Goal: Register for event/course

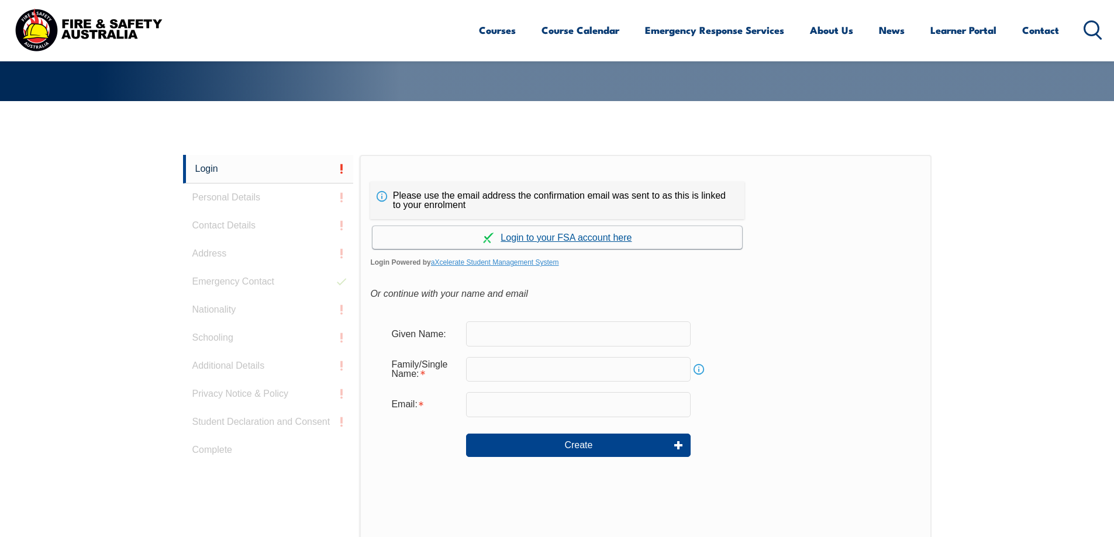
scroll to position [312, 0]
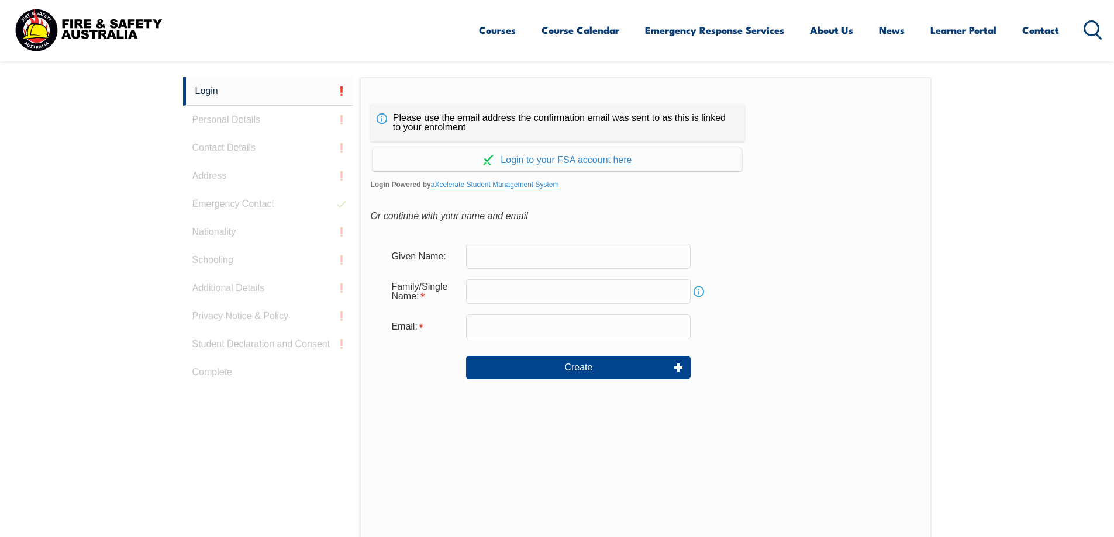
click at [538, 258] on input "text" at bounding box center [578, 256] width 225 height 25
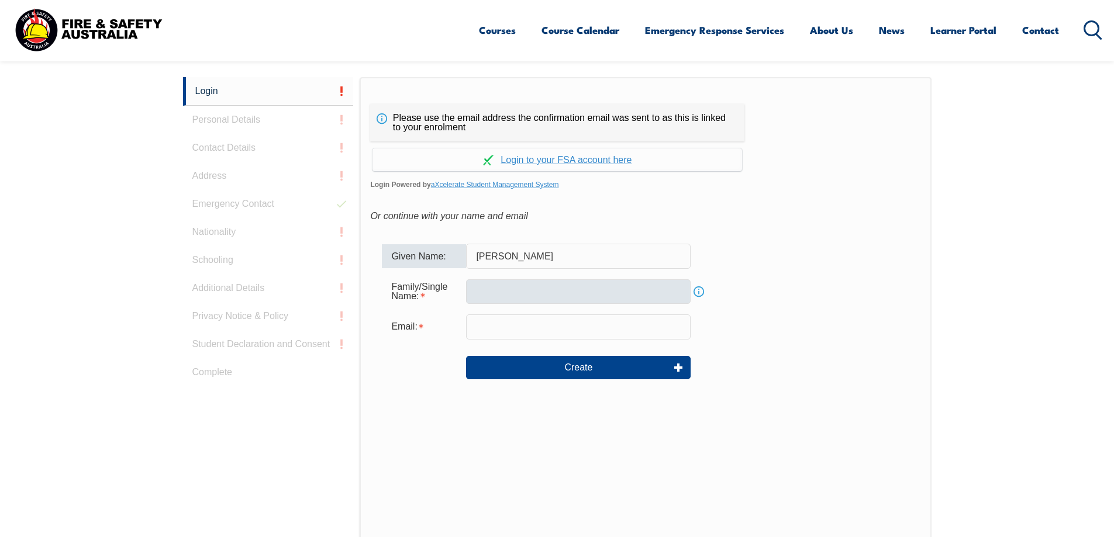
type input "Kerri"
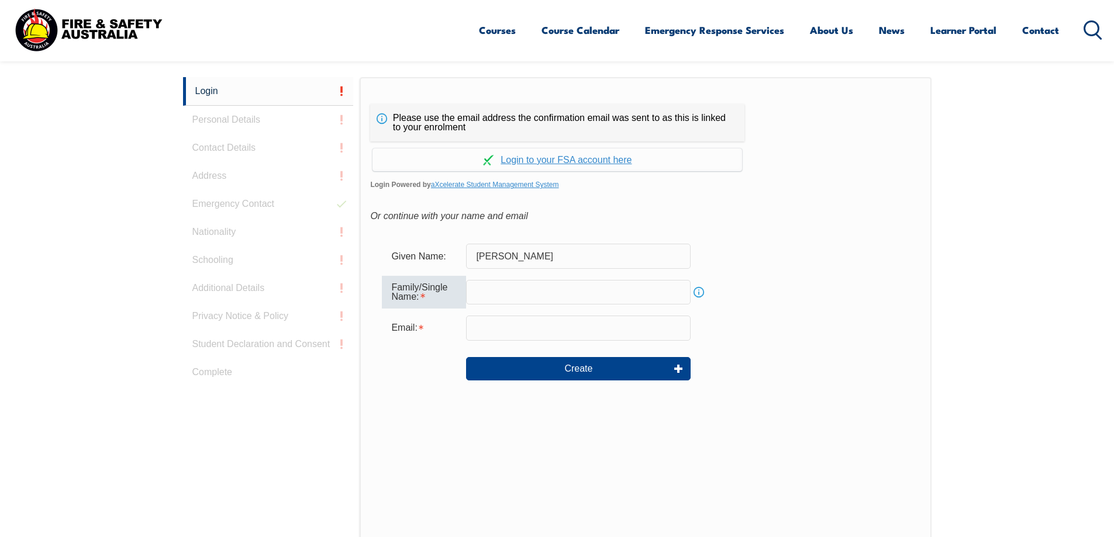
click at [523, 296] on input "text" at bounding box center [578, 292] width 225 height 25
type input "Cooper"
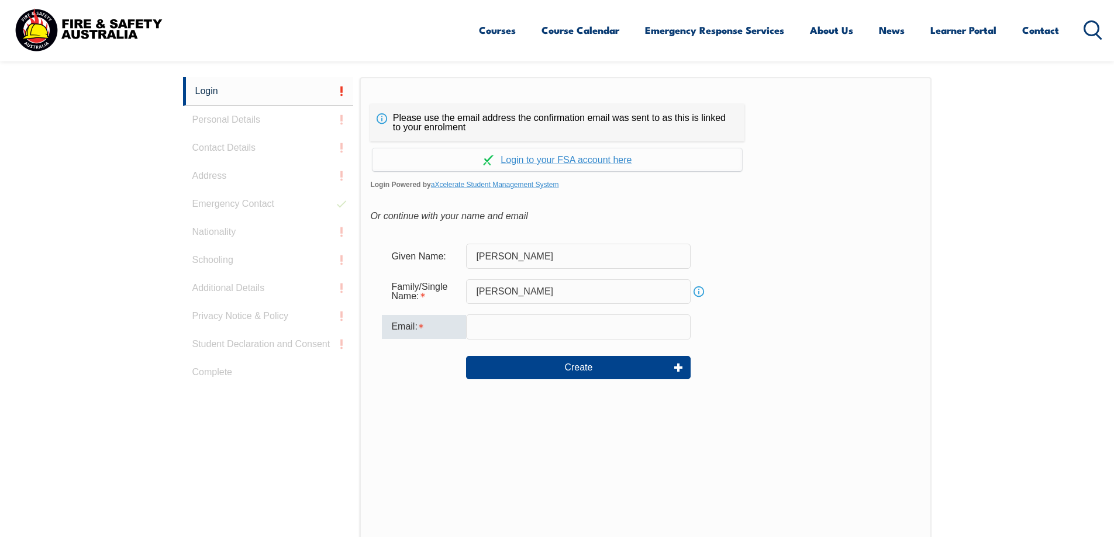
click at [520, 324] on input "email" at bounding box center [578, 327] width 225 height 25
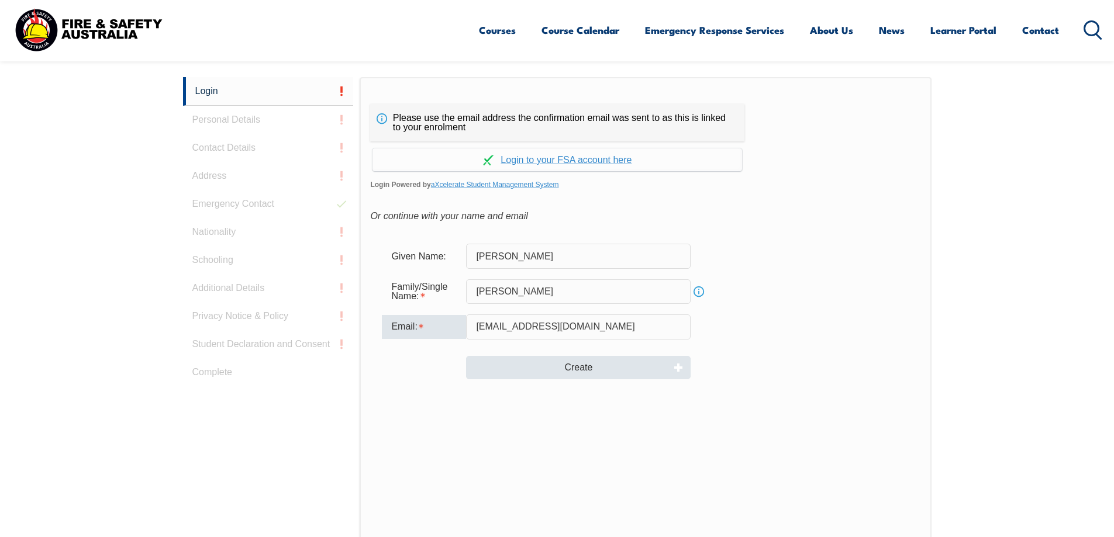
type input "kerricooper18@gmail.com"
click at [556, 362] on button "Create" at bounding box center [578, 367] width 225 height 23
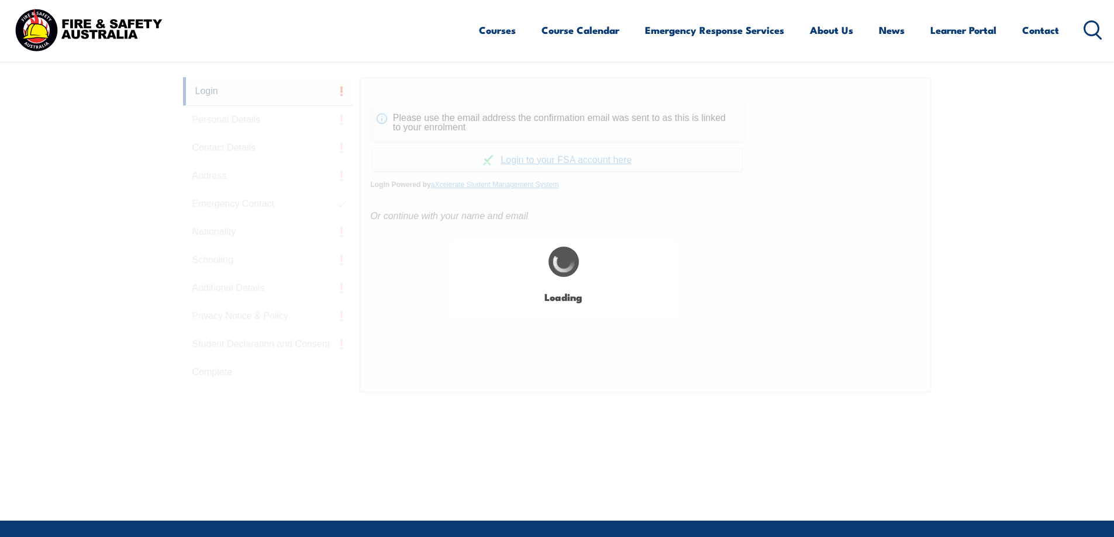
type input "Kerri"
type input "Cooper"
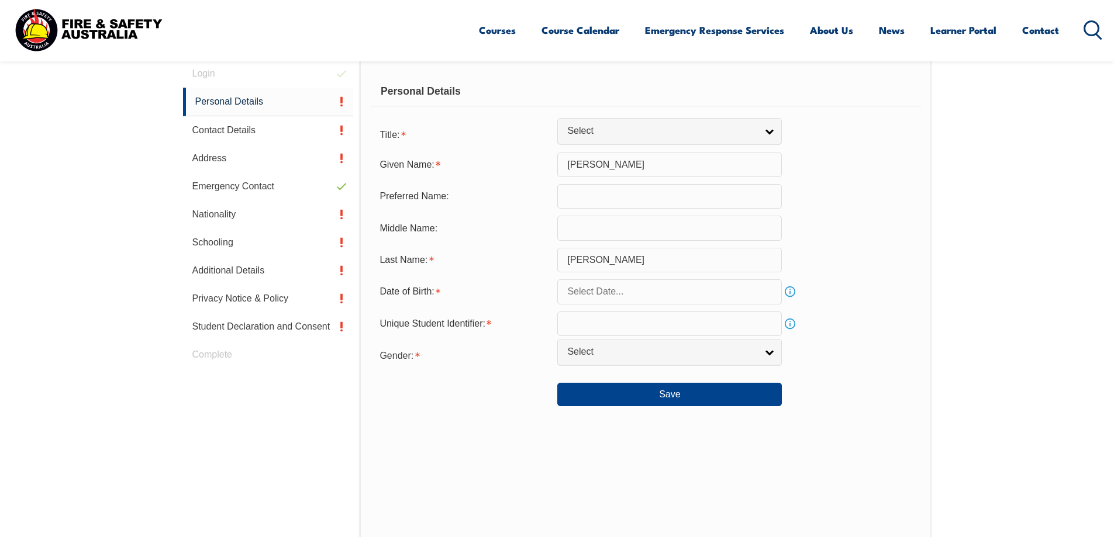
scroll to position [330, 0]
click at [616, 229] on input "text" at bounding box center [669, 227] width 225 height 25
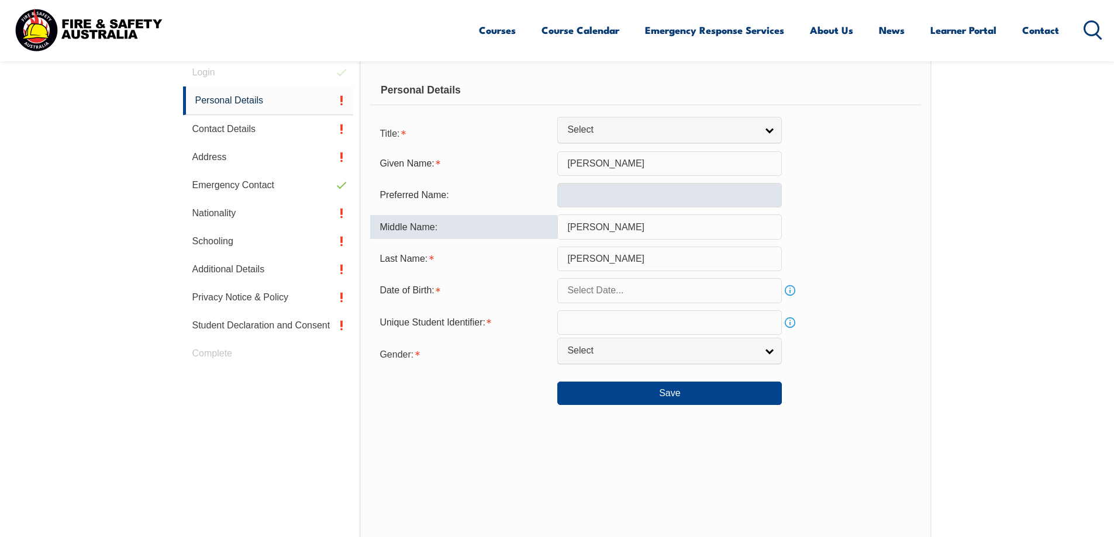
type input "Louise"
click at [596, 187] on input "text" at bounding box center [669, 195] width 225 height 25
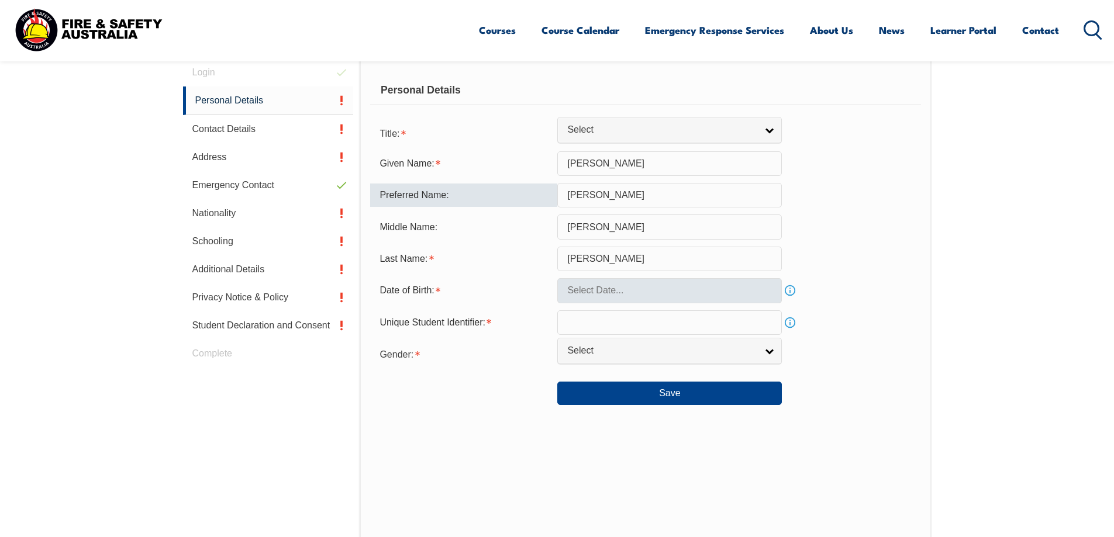
type input "Kerri"
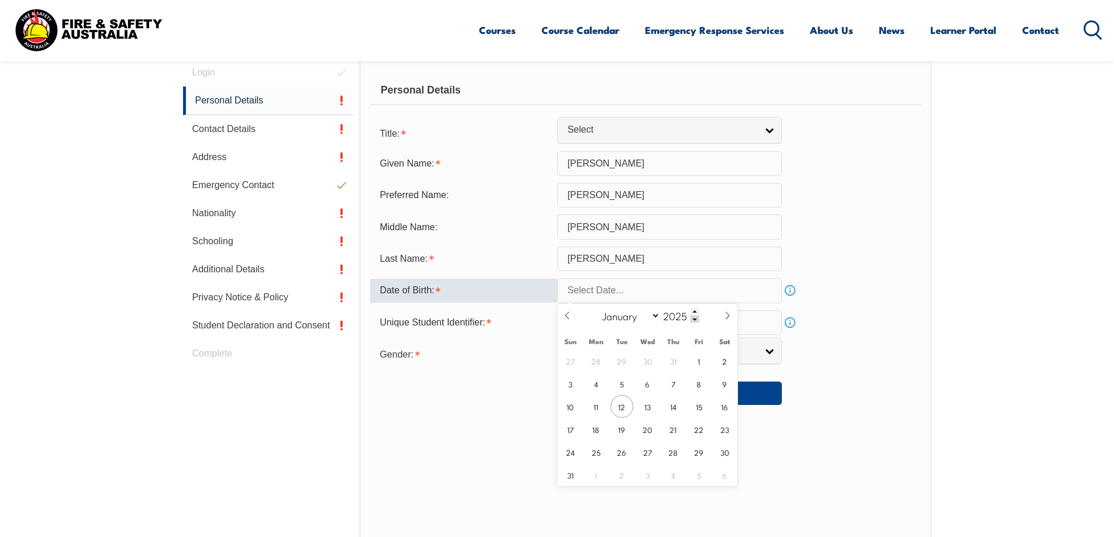
click at [634, 291] on input "text" at bounding box center [669, 290] width 225 height 25
click at [693, 310] on span at bounding box center [695, 312] width 8 height 7
click at [693, 320] on span at bounding box center [695, 319] width 8 height 7
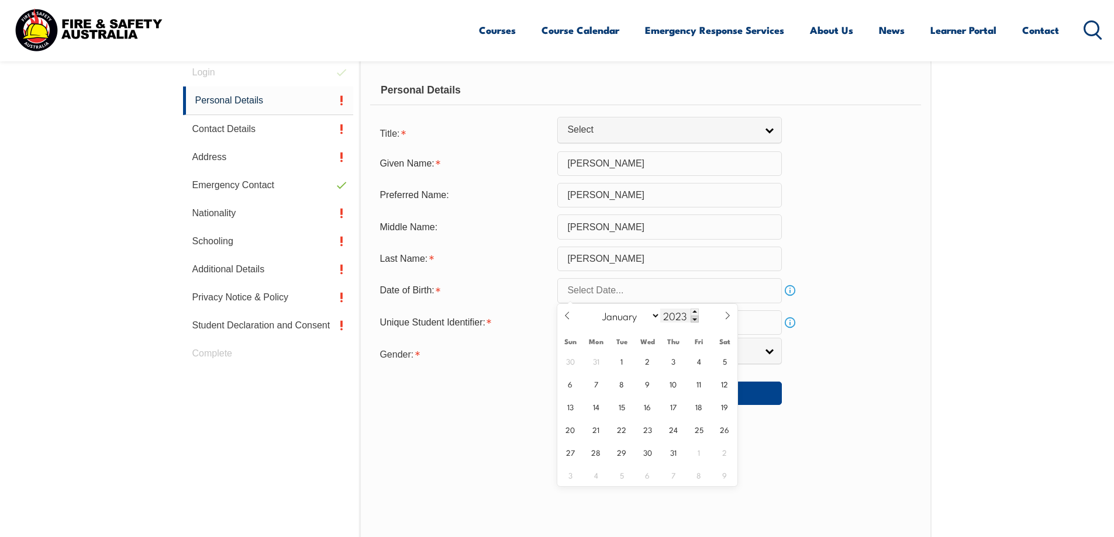
click at [693, 320] on span at bounding box center [695, 319] width 8 height 7
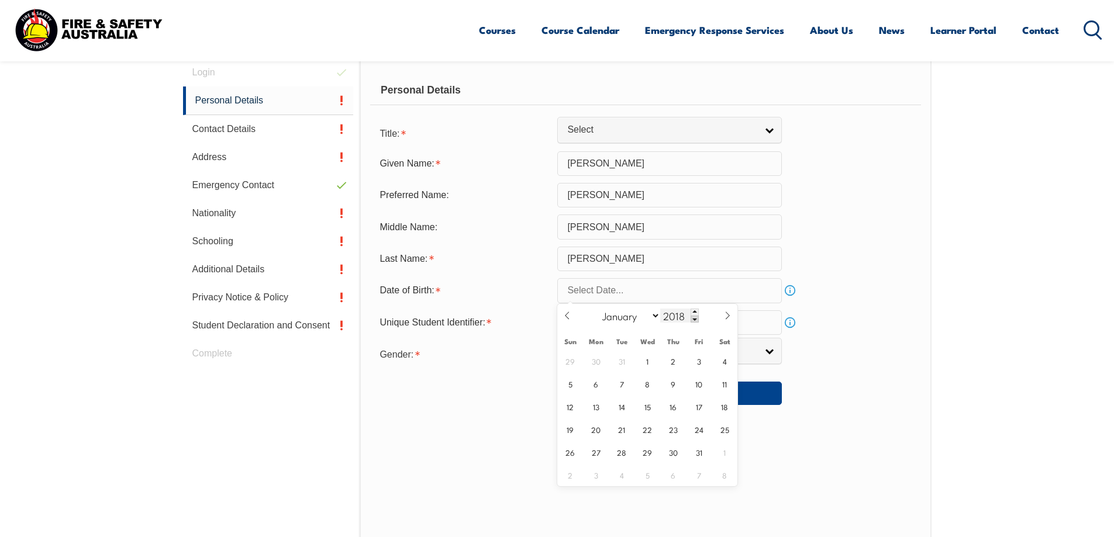
click at [692, 320] on span at bounding box center [695, 319] width 8 height 7
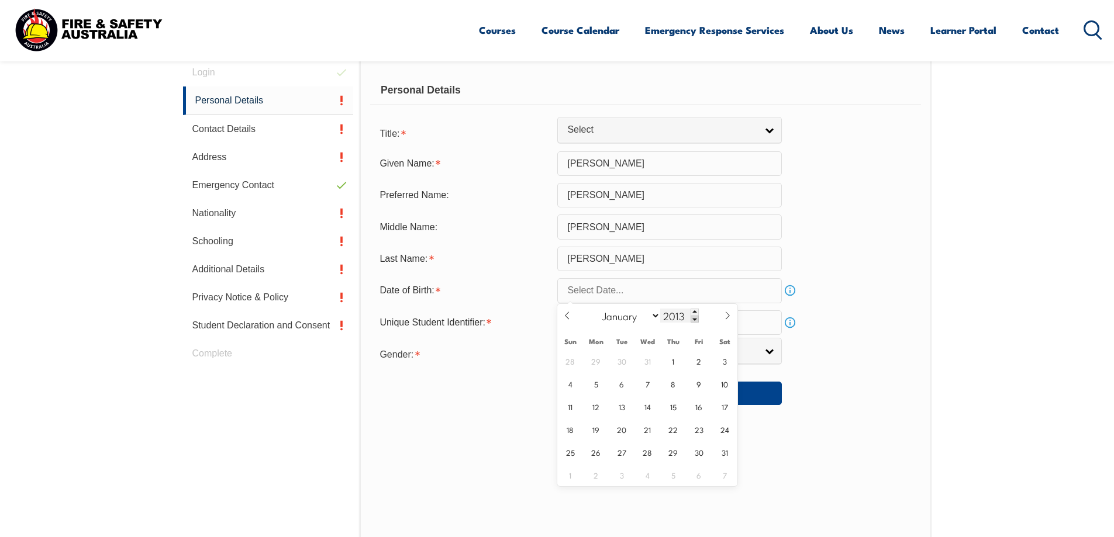
click at [692, 320] on span at bounding box center [695, 319] width 8 height 7
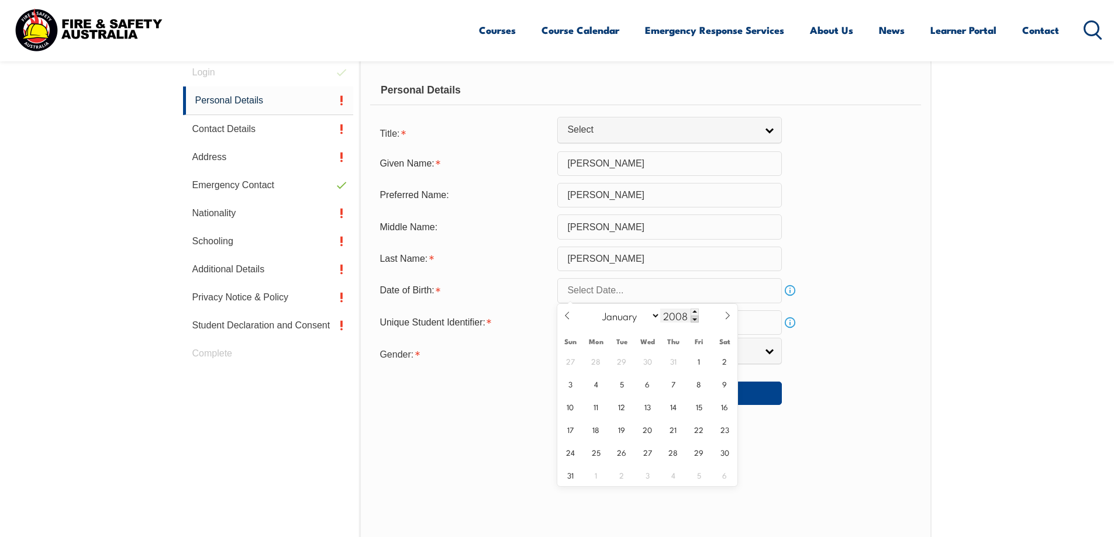
click at [692, 320] on span at bounding box center [695, 319] width 8 height 7
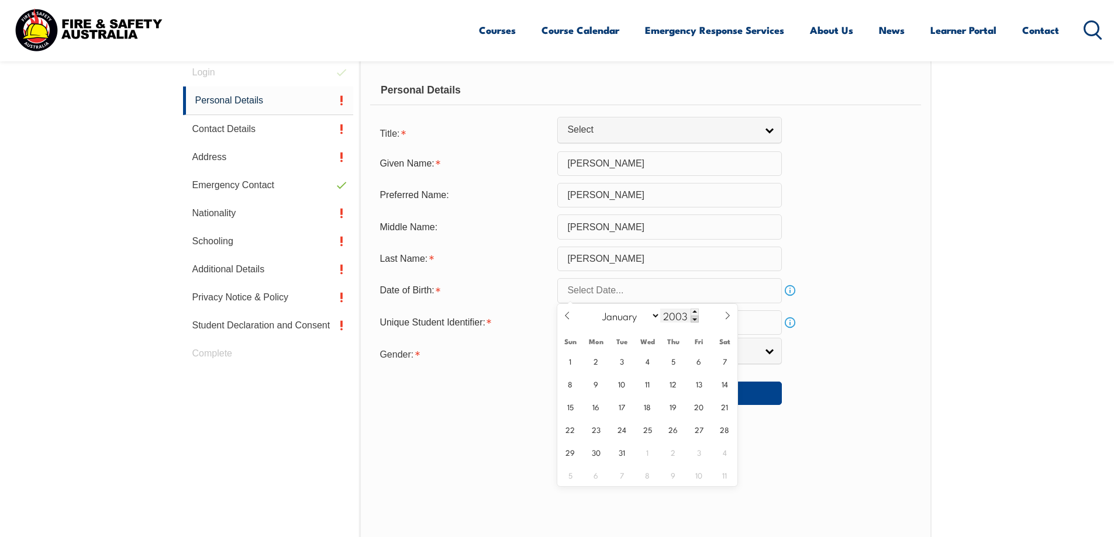
click at [692, 320] on span at bounding box center [695, 319] width 8 height 7
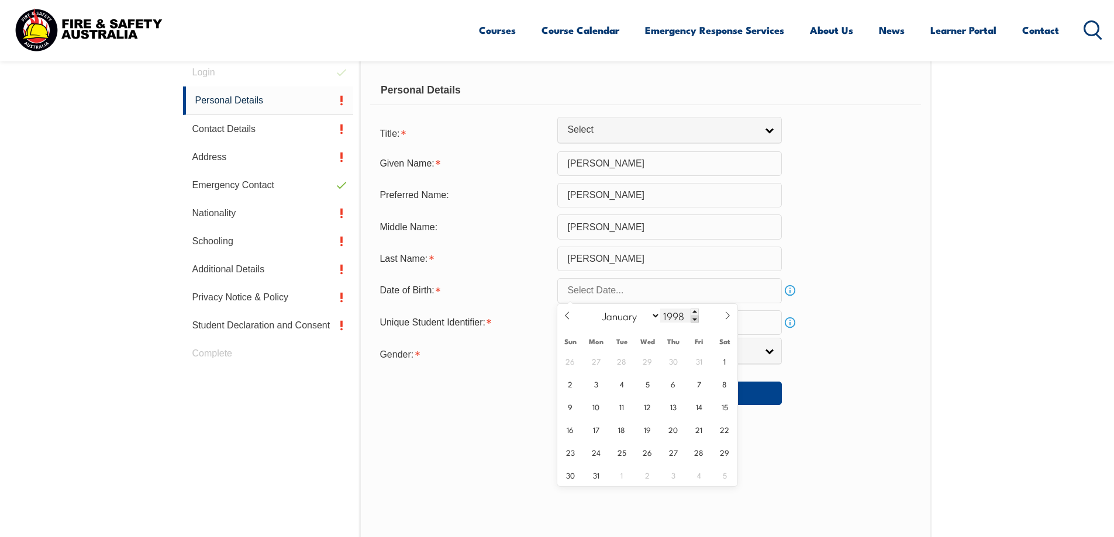
click at [692, 320] on span at bounding box center [695, 319] width 8 height 7
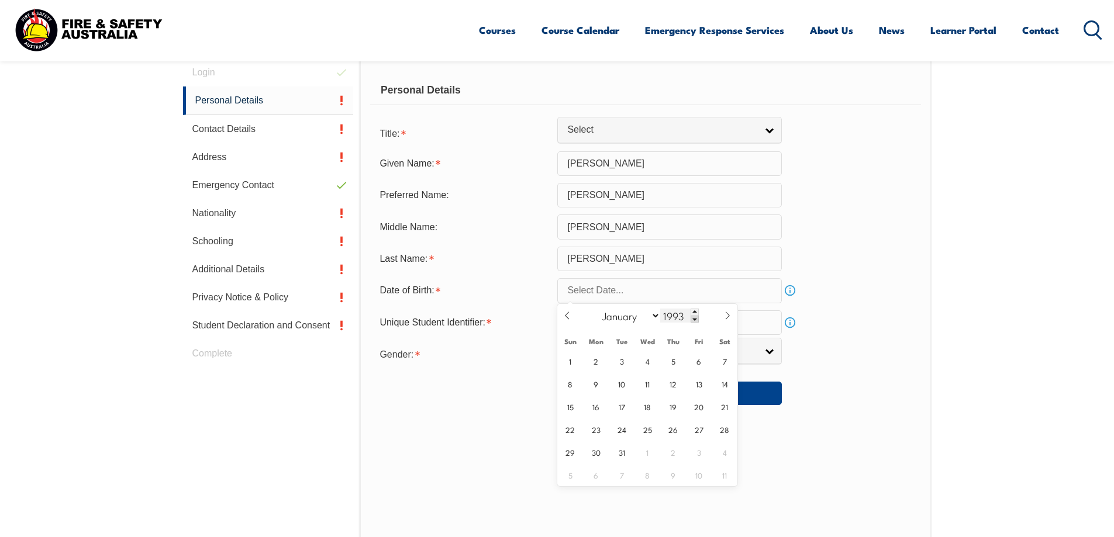
click at [692, 320] on span at bounding box center [695, 319] width 8 height 7
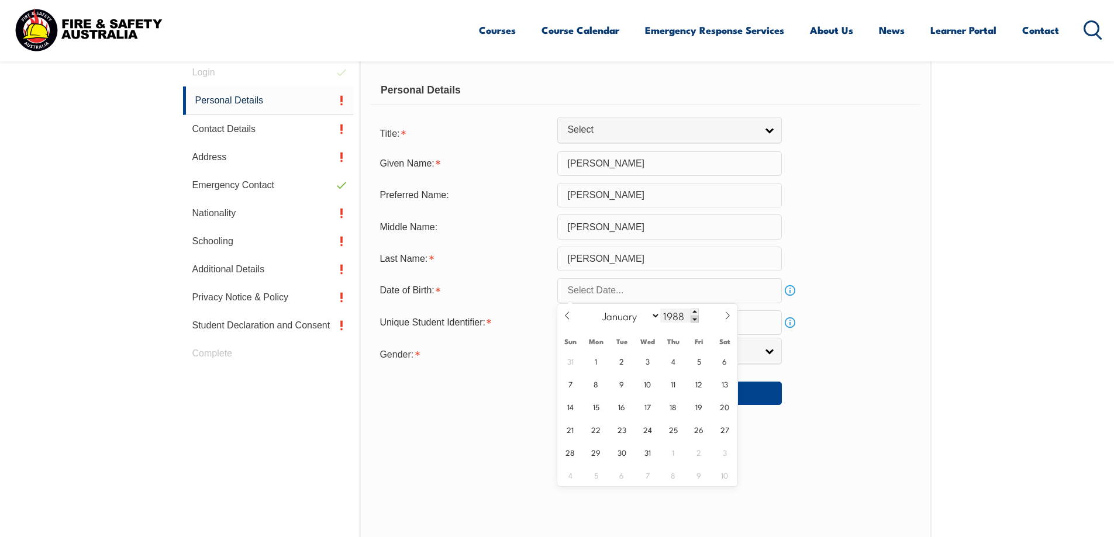
click at [692, 320] on span at bounding box center [695, 319] width 8 height 7
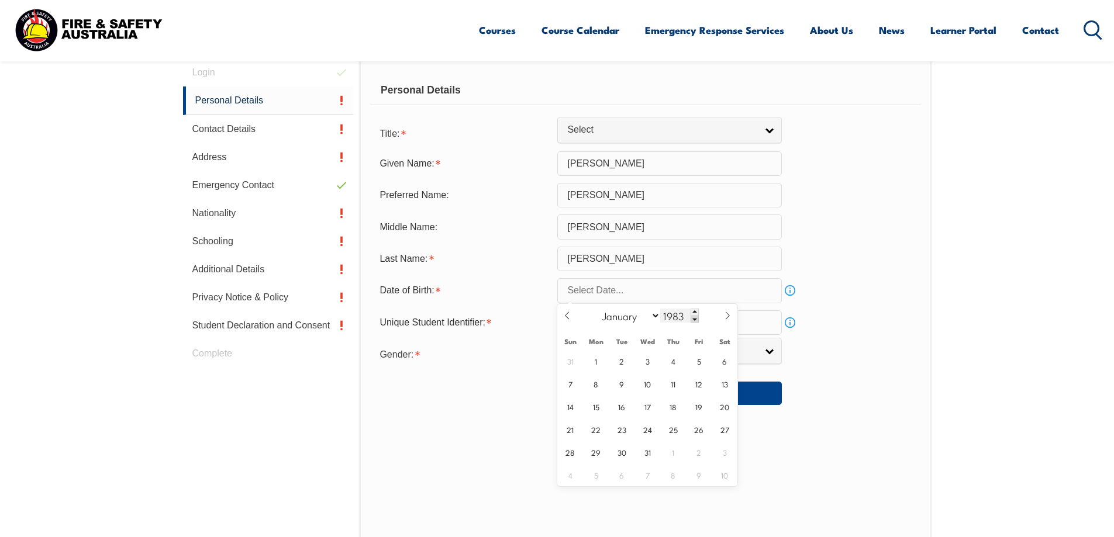
click at [692, 320] on span at bounding box center [695, 319] width 8 height 7
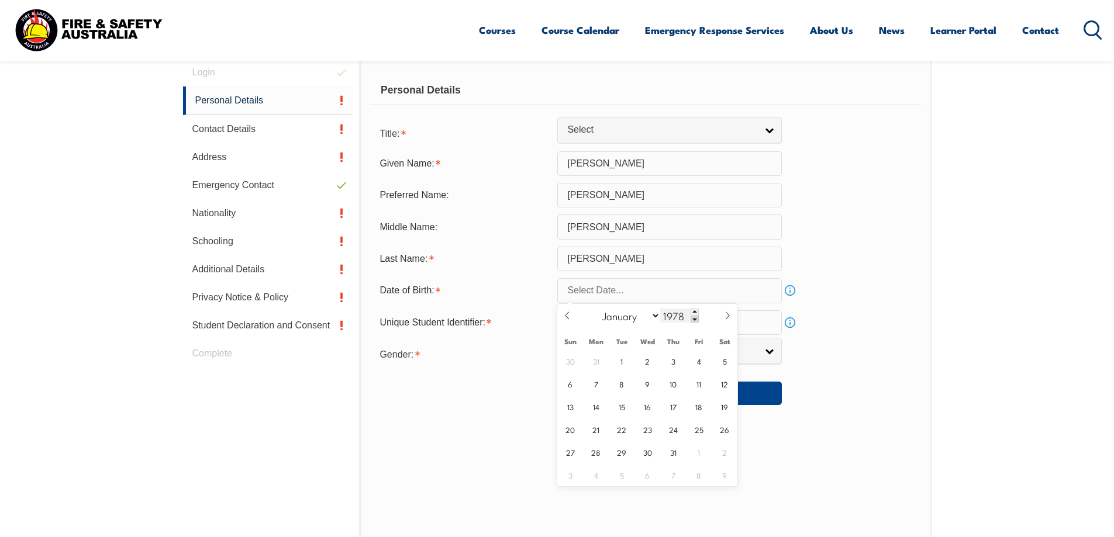
click at [692, 320] on span at bounding box center [695, 319] width 8 height 7
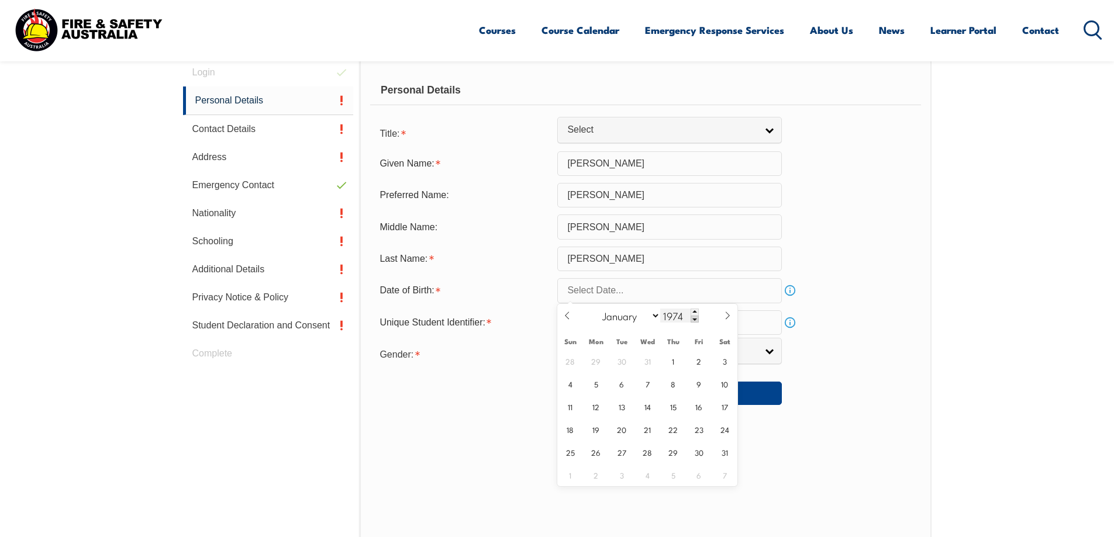
type input "1973"
click at [651, 316] on select "January February March April May June July August September October November De…" at bounding box center [628, 315] width 64 height 15
select select "11"
click at [597, 308] on select "January February March April May June July August September October November De…" at bounding box center [628, 315] width 64 height 15
click at [700, 410] on span "14" at bounding box center [699, 406] width 23 height 23
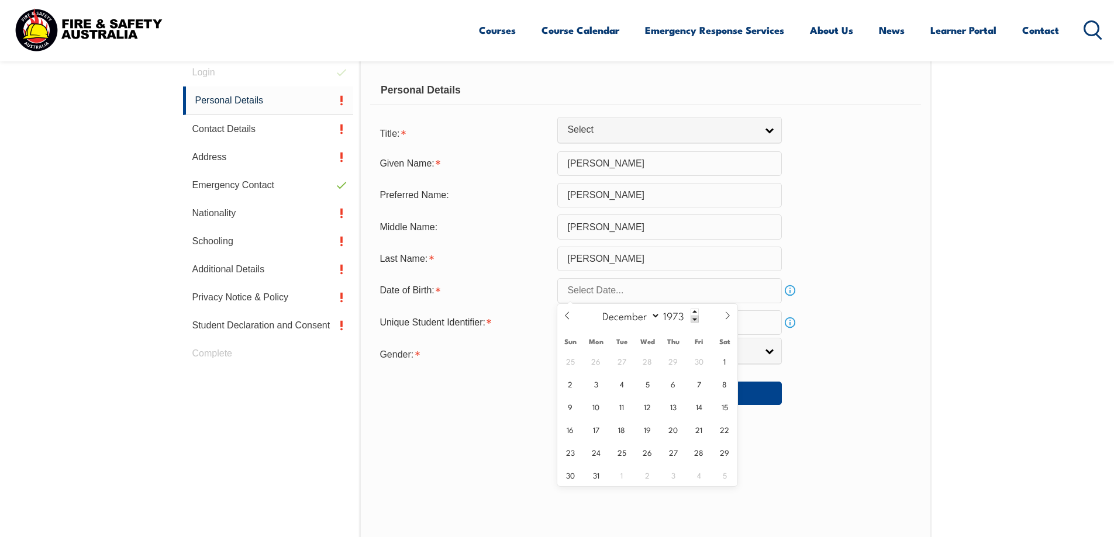
type input "December 14, 1973"
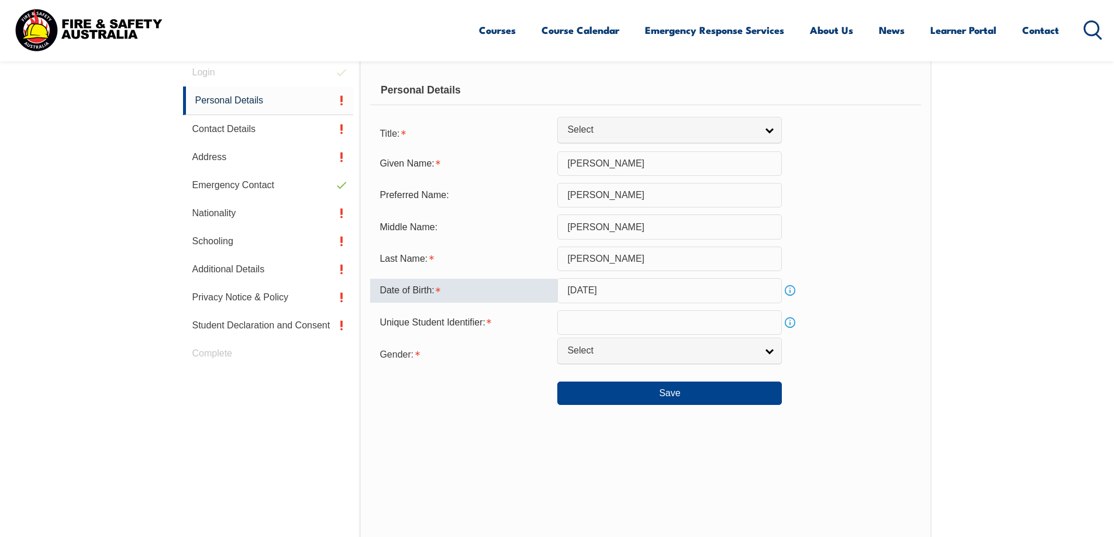
click at [626, 323] on input "text" at bounding box center [669, 322] width 225 height 25
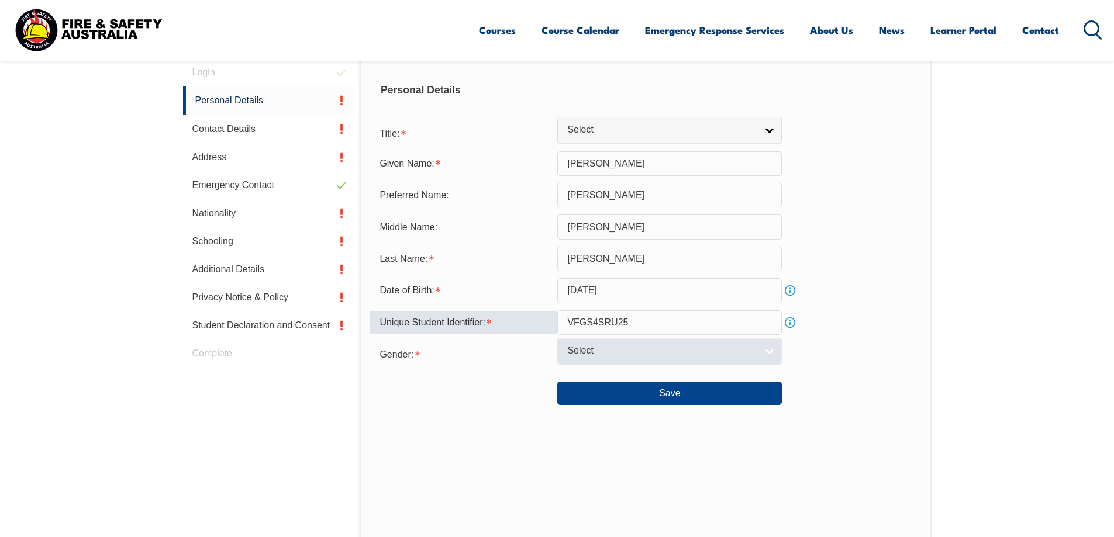
type input "VFGS4SRU25"
click at [626, 350] on span "Select" at bounding box center [661, 351] width 189 height 12
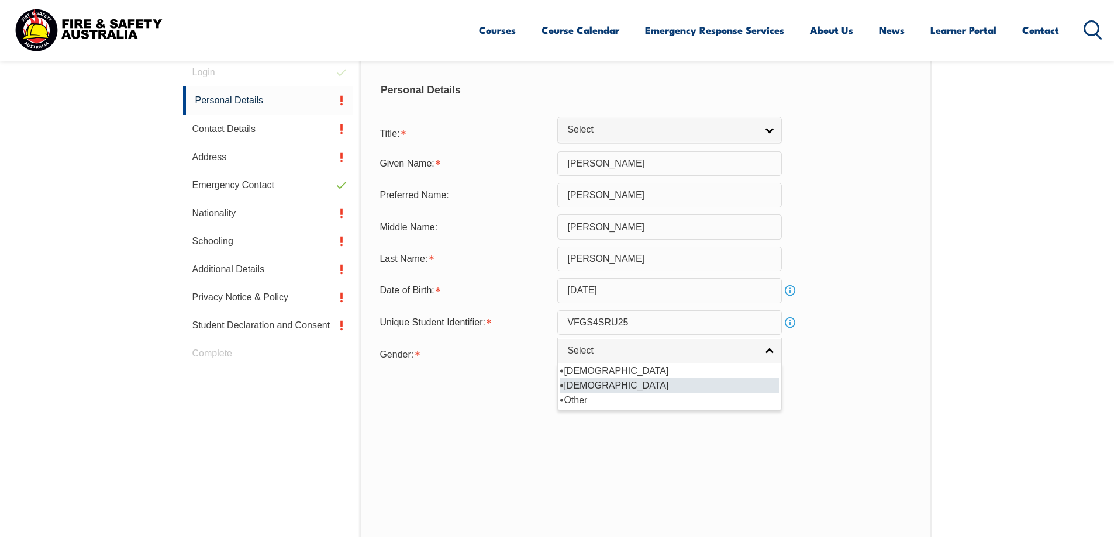
click at [612, 382] on li "Female" at bounding box center [669, 385] width 219 height 15
select select "F"
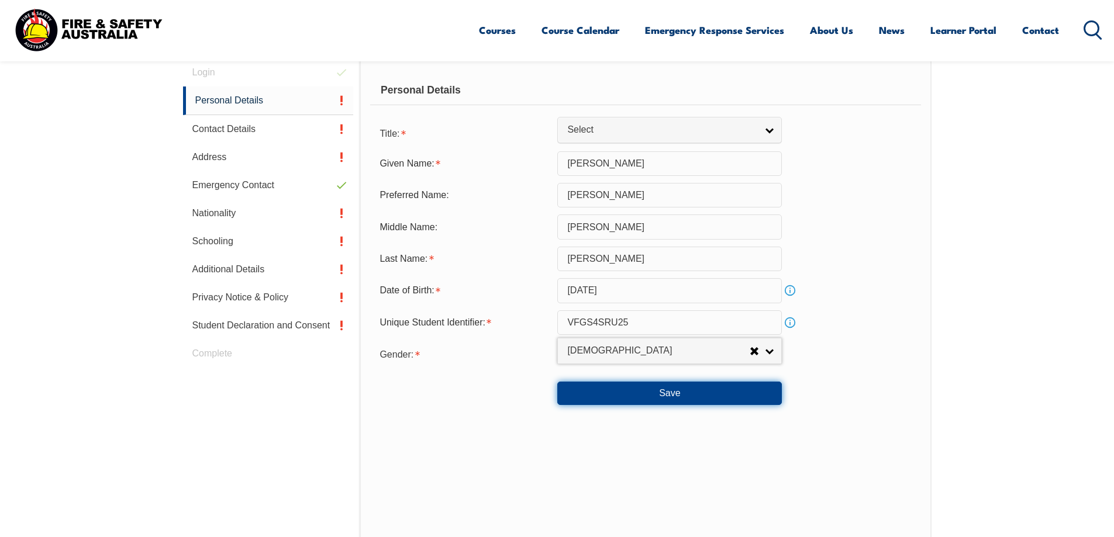
click at [624, 391] on button "Save" at bounding box center [669, 393] width 225 height 23
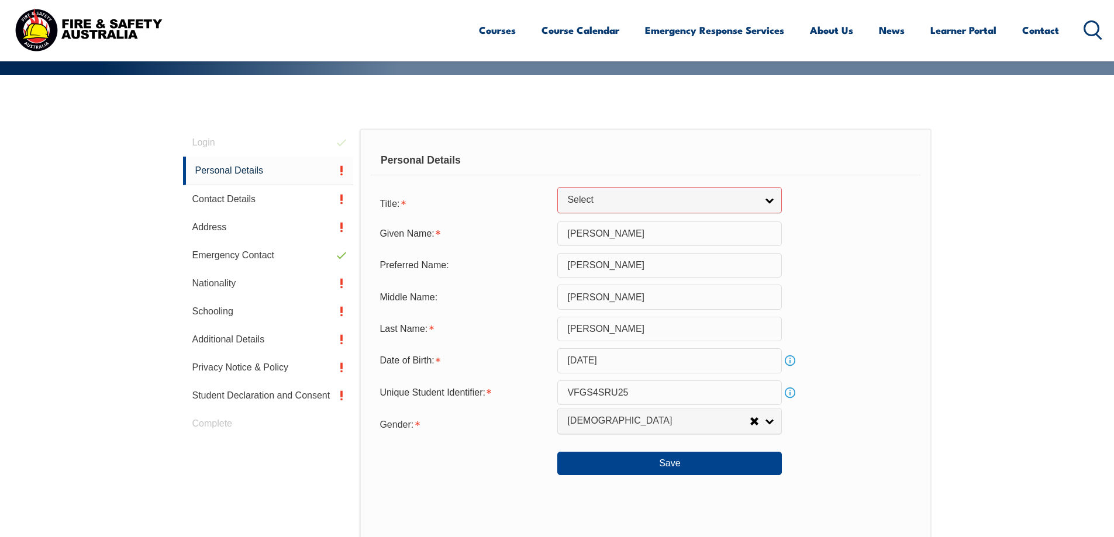
scroll to position [232, 0]
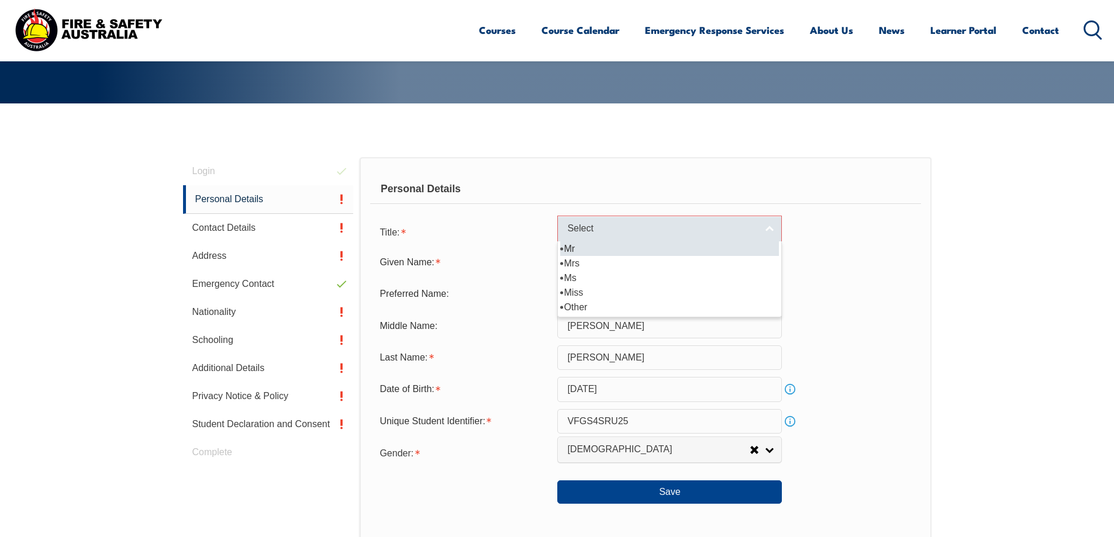
click at [765, 232] on link "Select" at bounding box center [669, 229] width 225 height 26
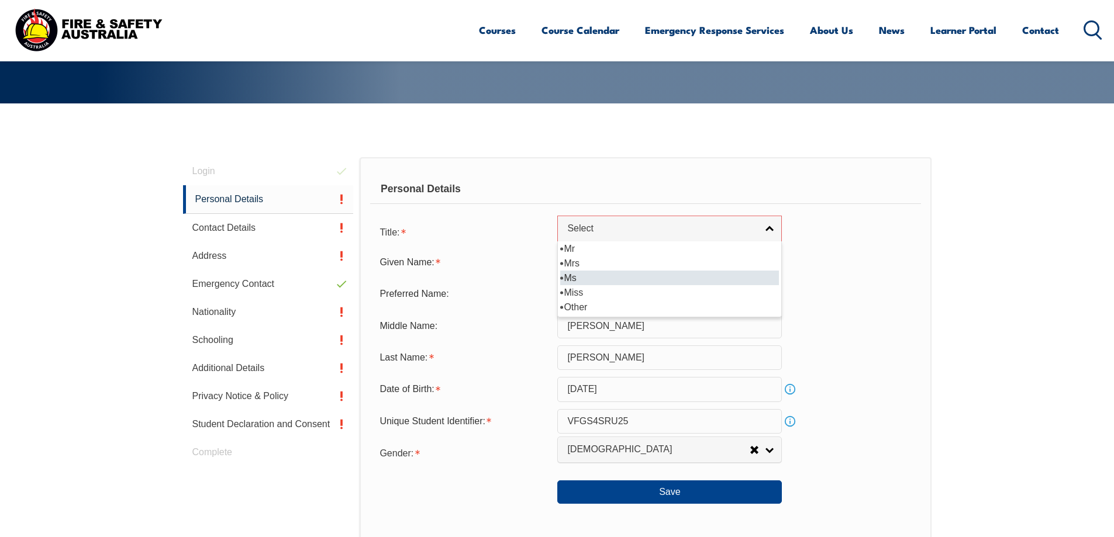
click at [634, 276] on li "Ms" at bounding box center [669, 278] width 219 height 15
select select "Ms"
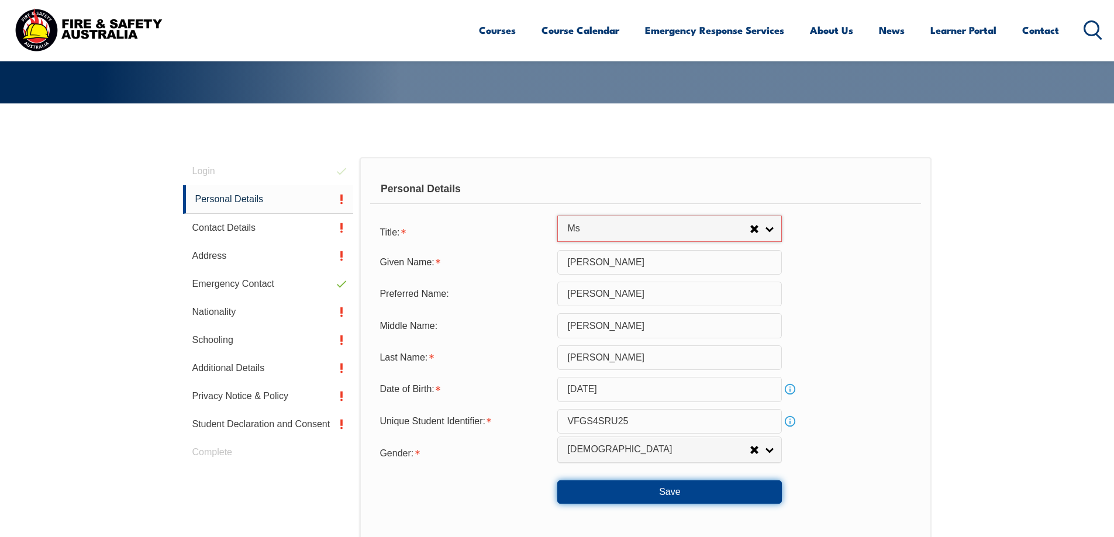
click at [673, 498] on button "Save" at bounding box center [669, 492] width 225 height 23
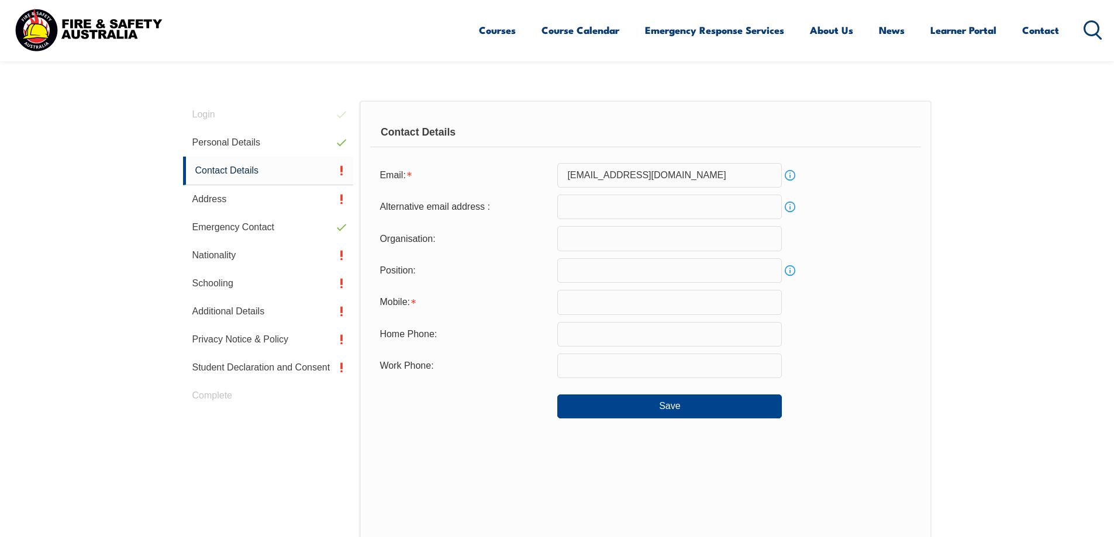
scroll to position [330, 0]
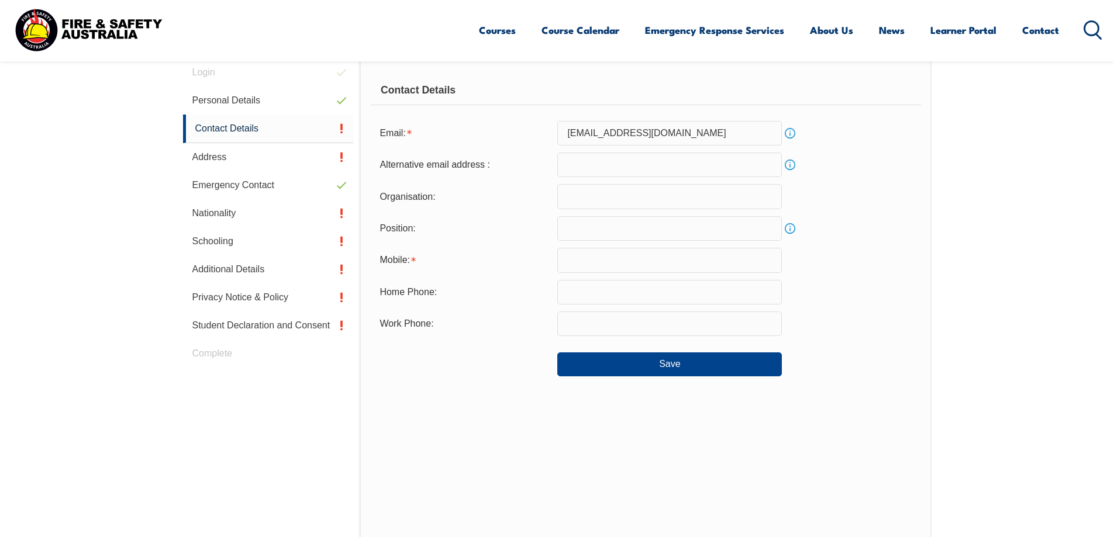
click at [619, 165] on input "email" at bounding box center [669, 165] width 225 height 25
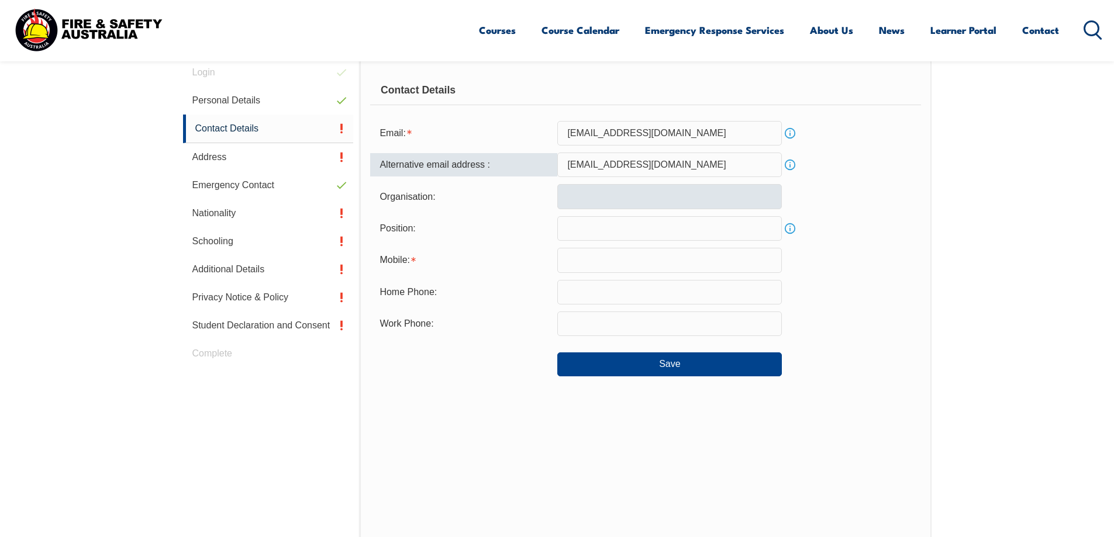
type input "kcooper2@baptistcaresa.org.au"
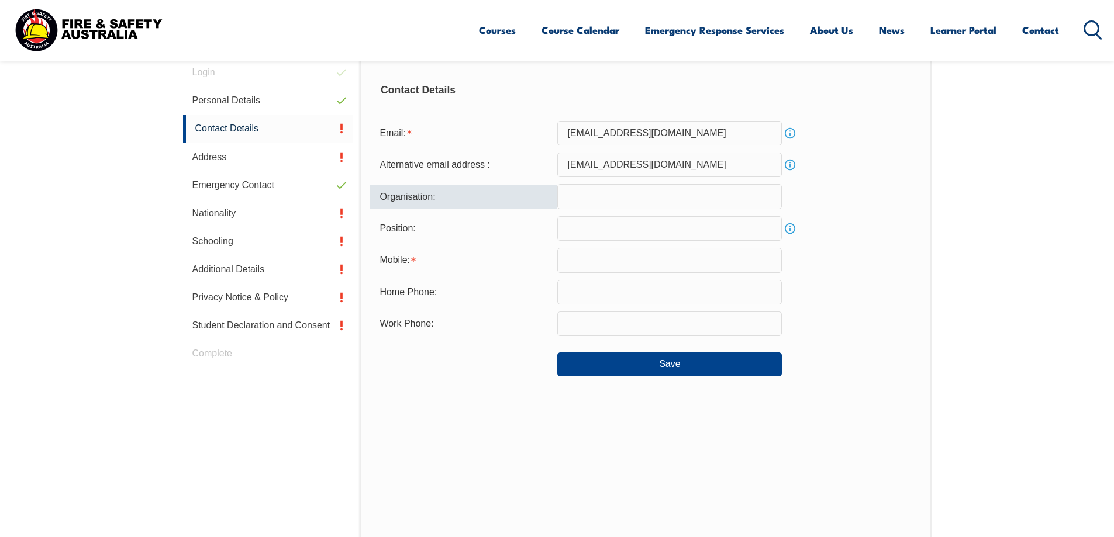
click at [624, 202] on input "text" at bounding box center [669, 196] width 225 height 25
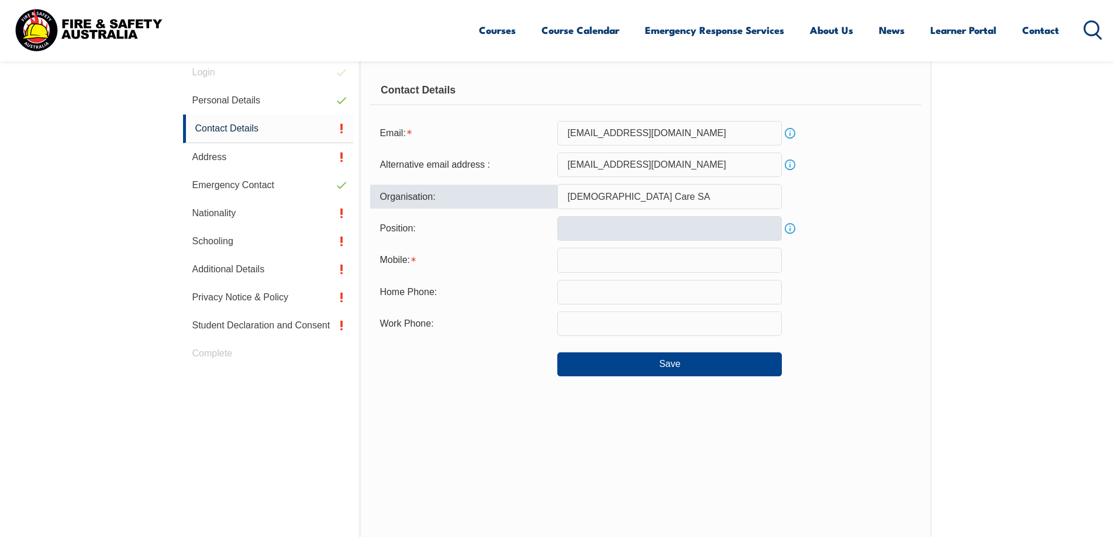
type input "Baptist Care SA"
click at [624, 229] on input "text" at bounding box center [669, 228] width 225 height 25
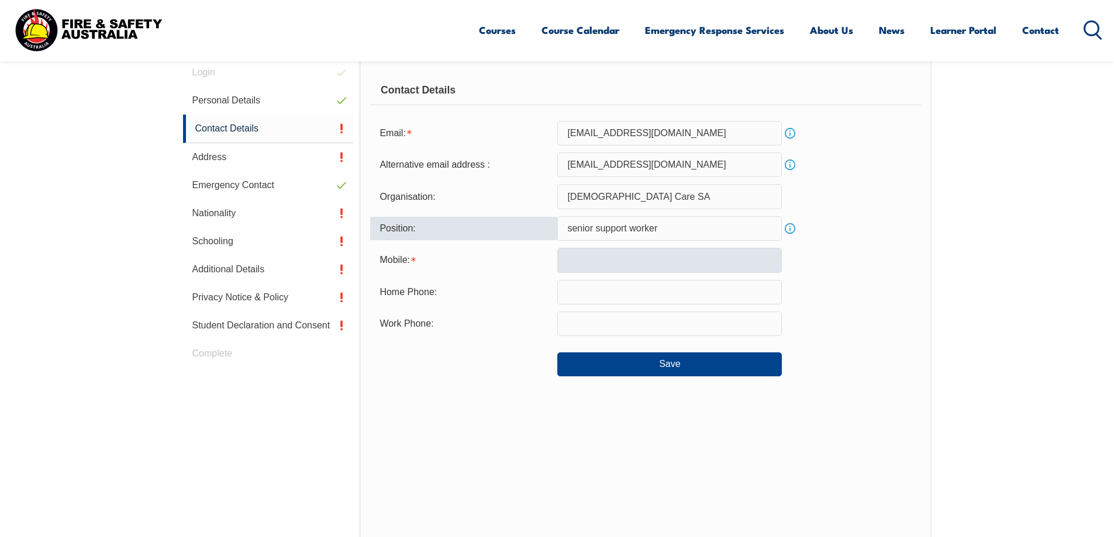
type input "senior support worker"
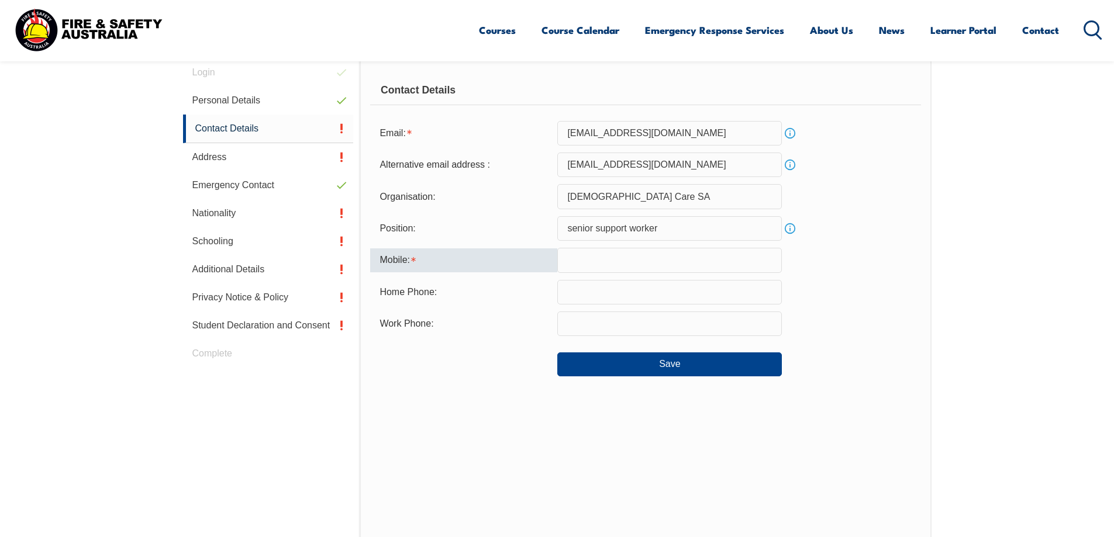
click at [622, 265] on input "text" at bounding box center [669, 260] width 225 height 25
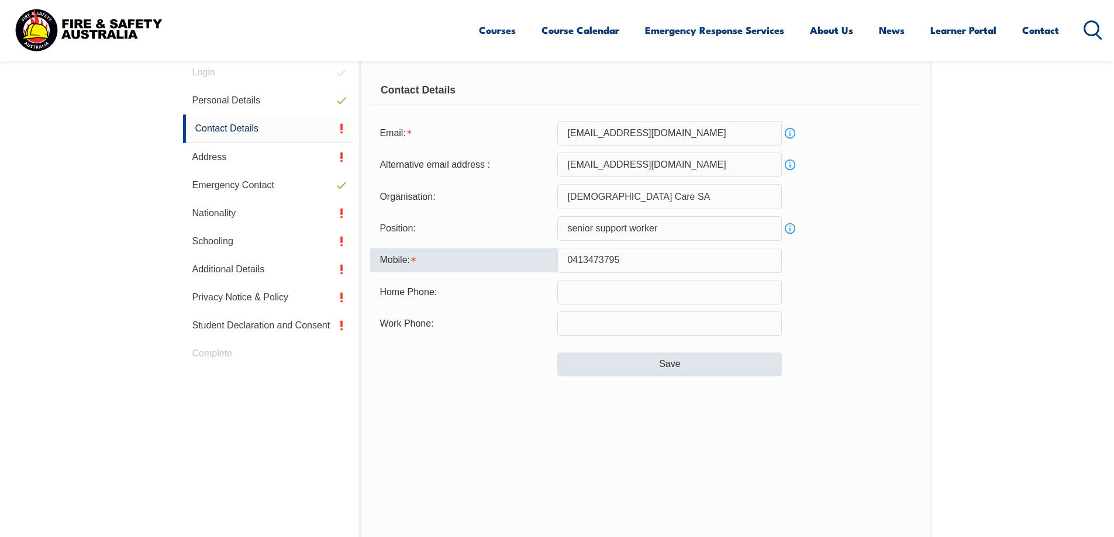
type input "0413473795"
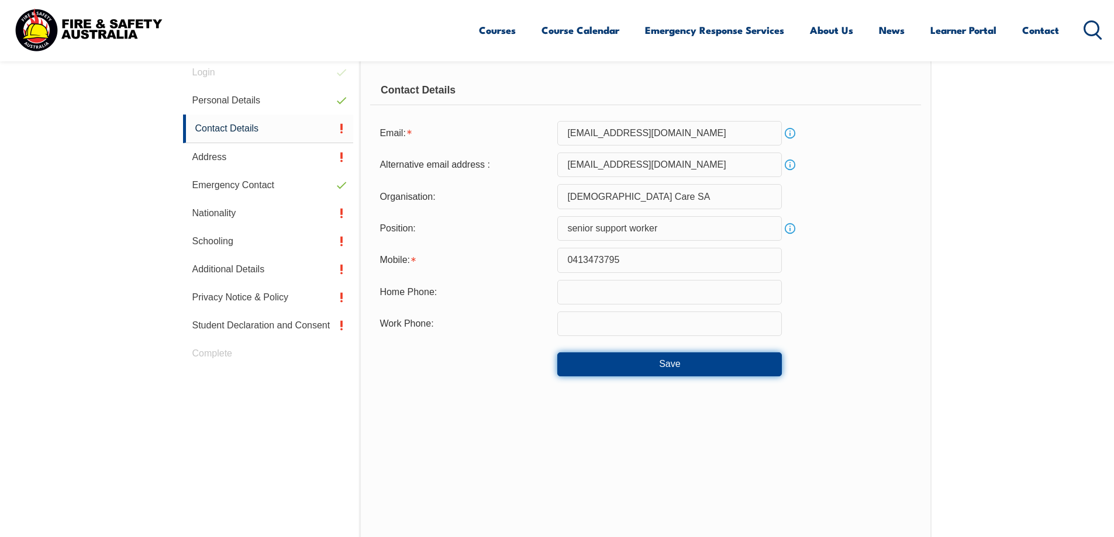
click at [664, 367] on button "Save" at bounding box center [669, 364] width 225 height 23
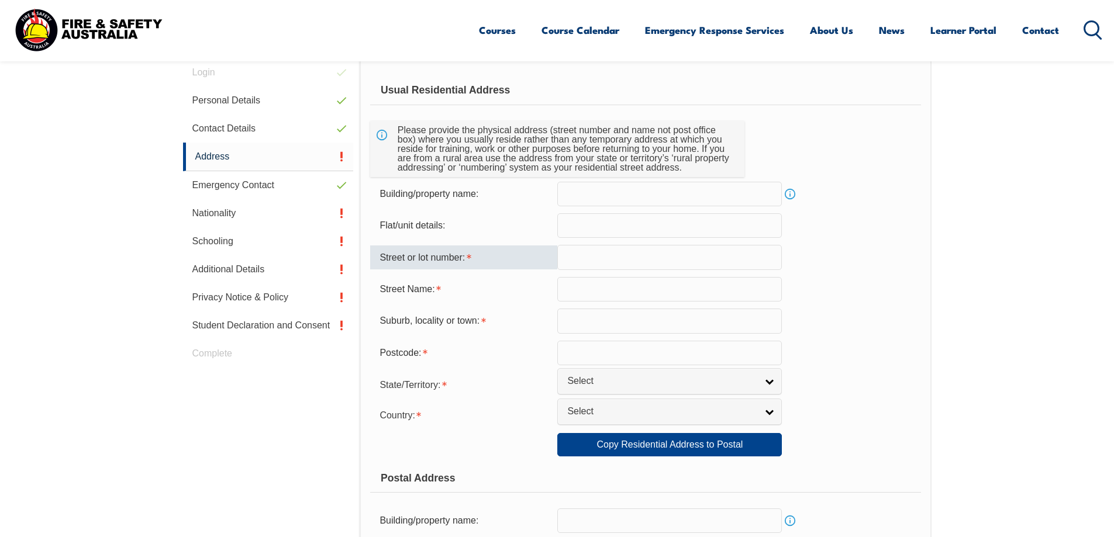
click at [645, 260] on input "text" at bounding box center [669, 257] width 225 height 25
type input "19"
click at [624, 292] on input "text" at bounding box center [669, 289] width 225 height 25
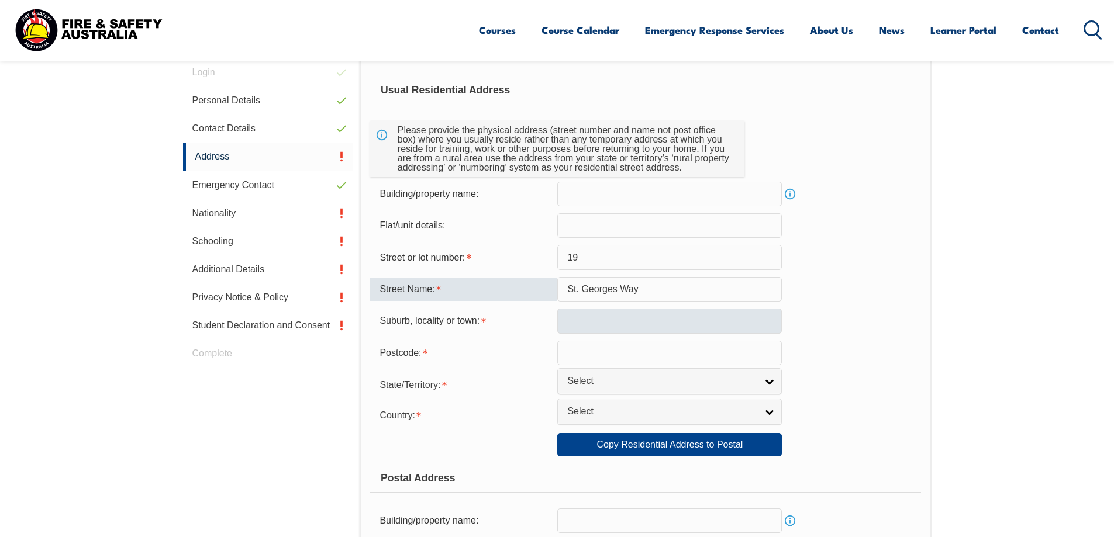
type input "St. Georges Way"
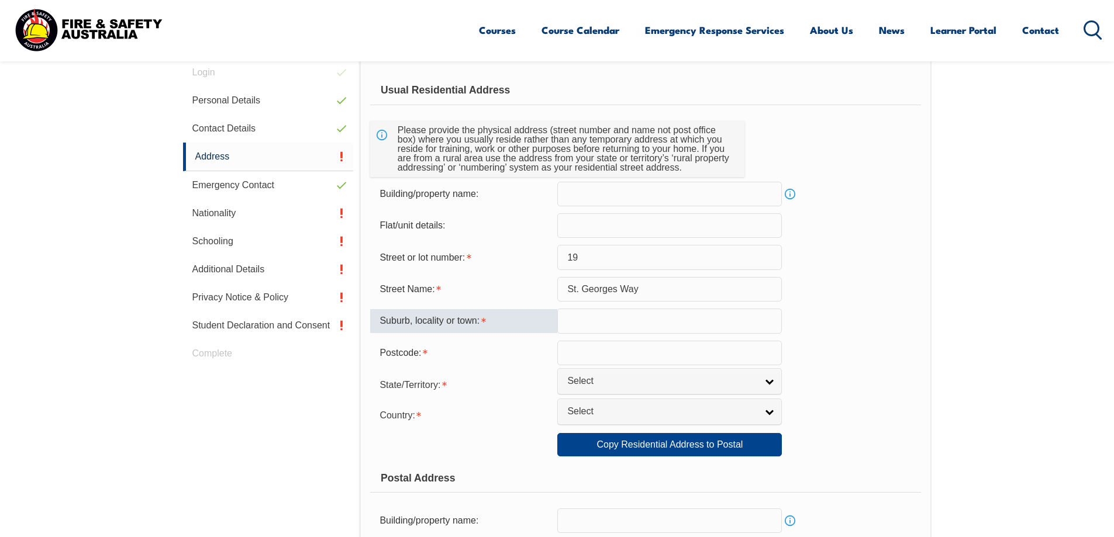
click at [624, 313] on input "text" at bounding box center [669, 321] width 225 height 25
type input "Blakeview"
click at [627, 351] on input "text" at bounding box center [669, 353] width 225 height 25
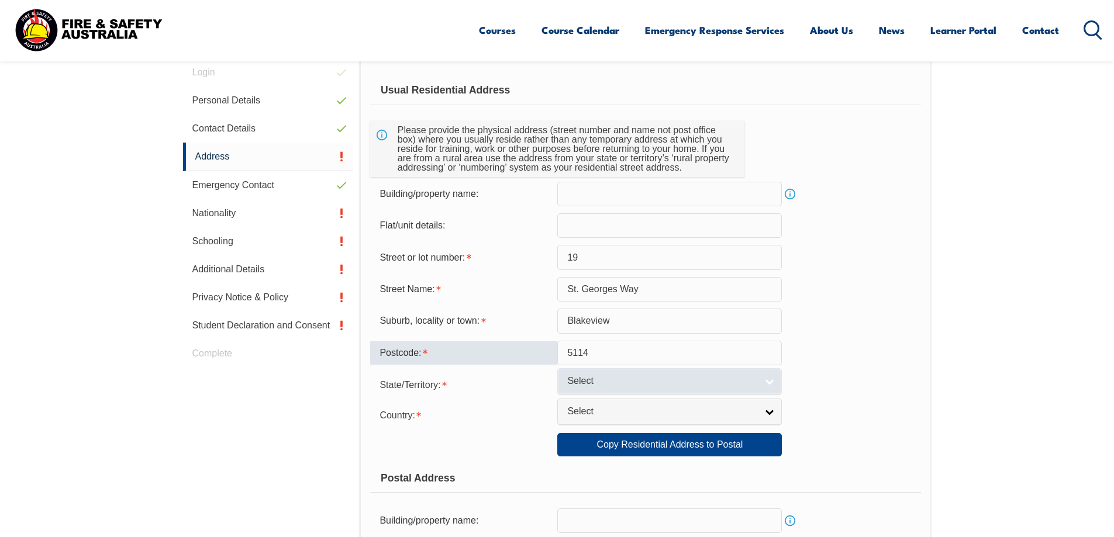
type input "5114"
click at [647, 382] on span "Select" at bounding box center [661, 381] width 189 height 12
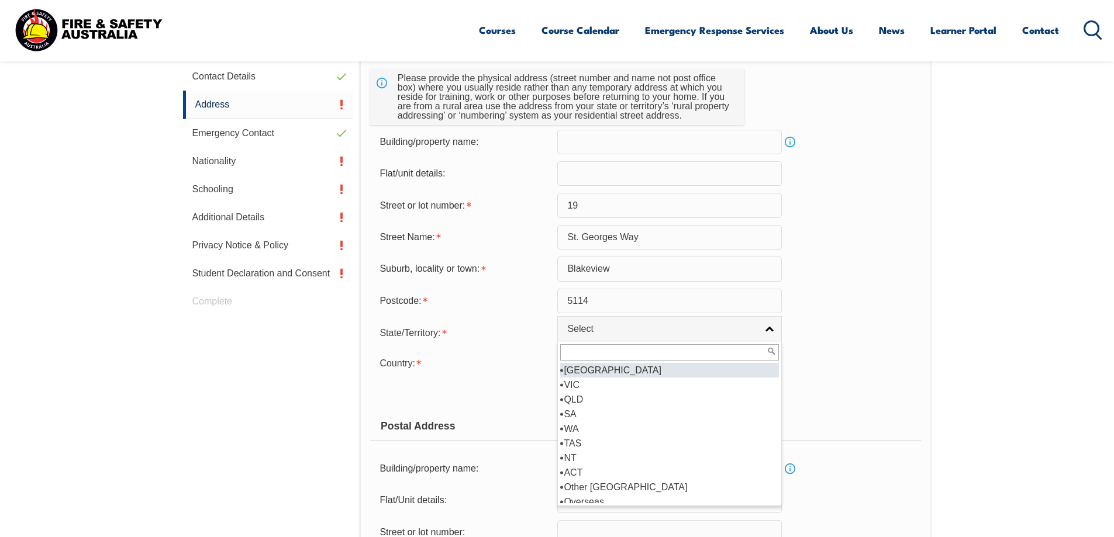
scroll to position [408, 0]
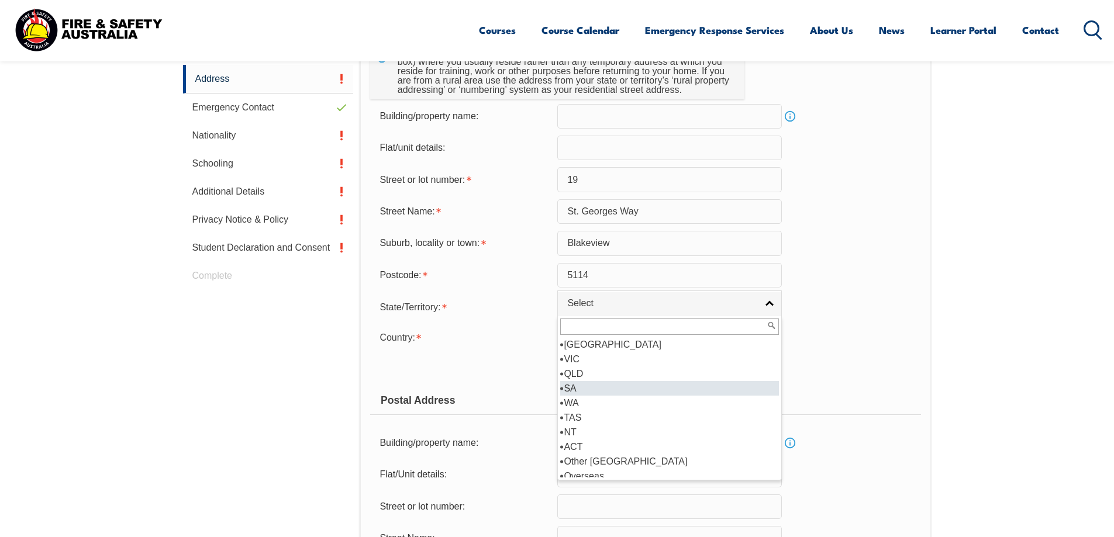
click at [613, 393] on li "SA" at bounding box center [669, 388] width 219 height 15
select select "SA"
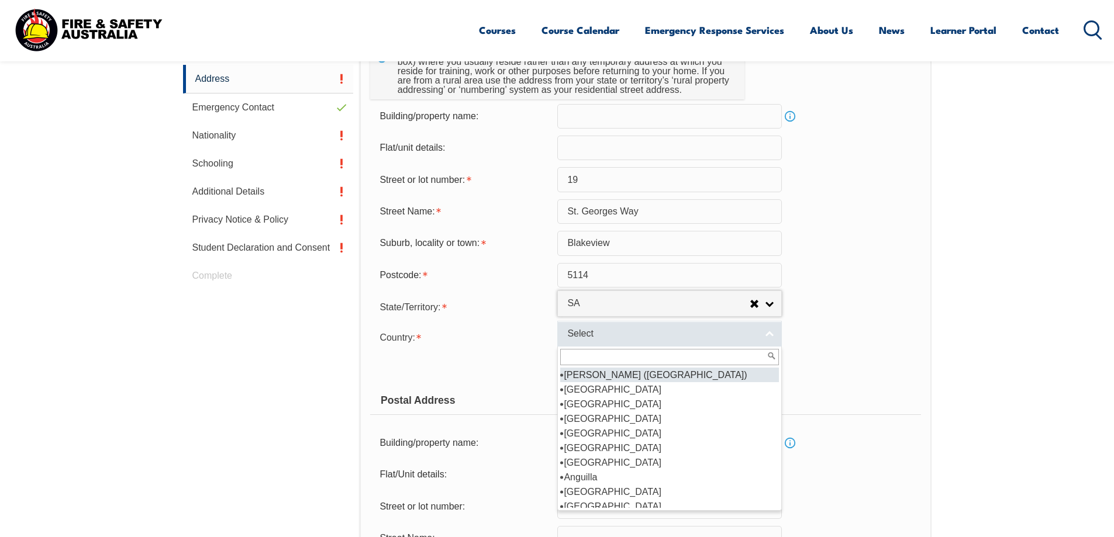
click at [620, 330] on span "Select" at bounding box center [661, 334] width 189 height 12
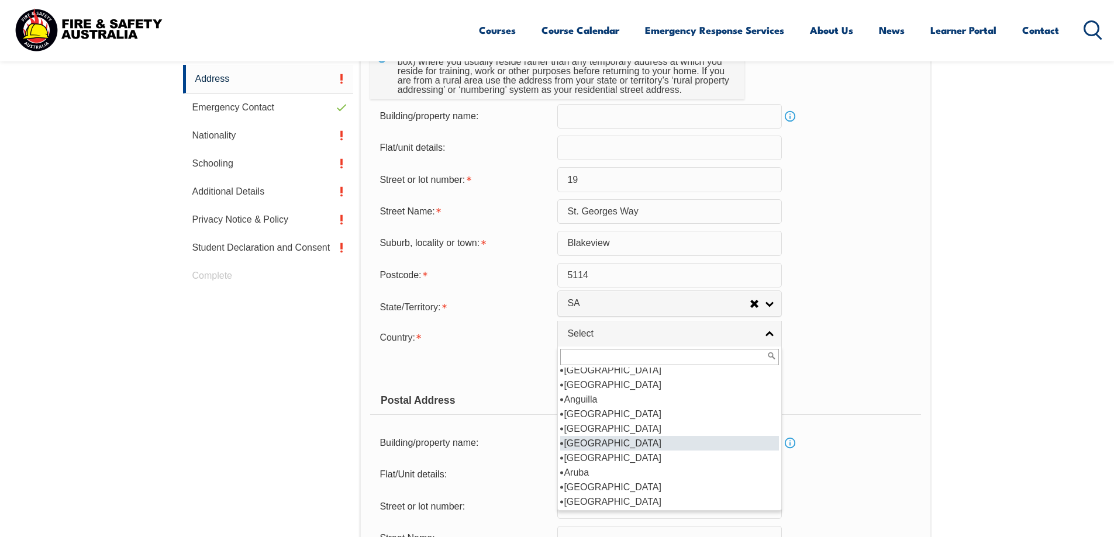
scroll to position [156, 0]
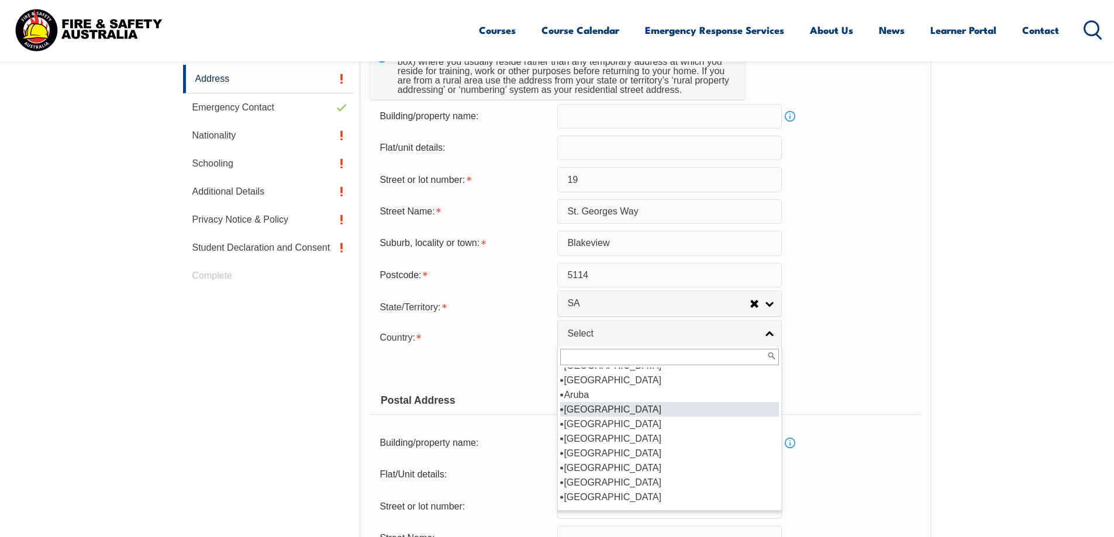
click at [591, 409] on li "Australia" at bounding box center [669, 409] width 219 height 15
select select "1101"
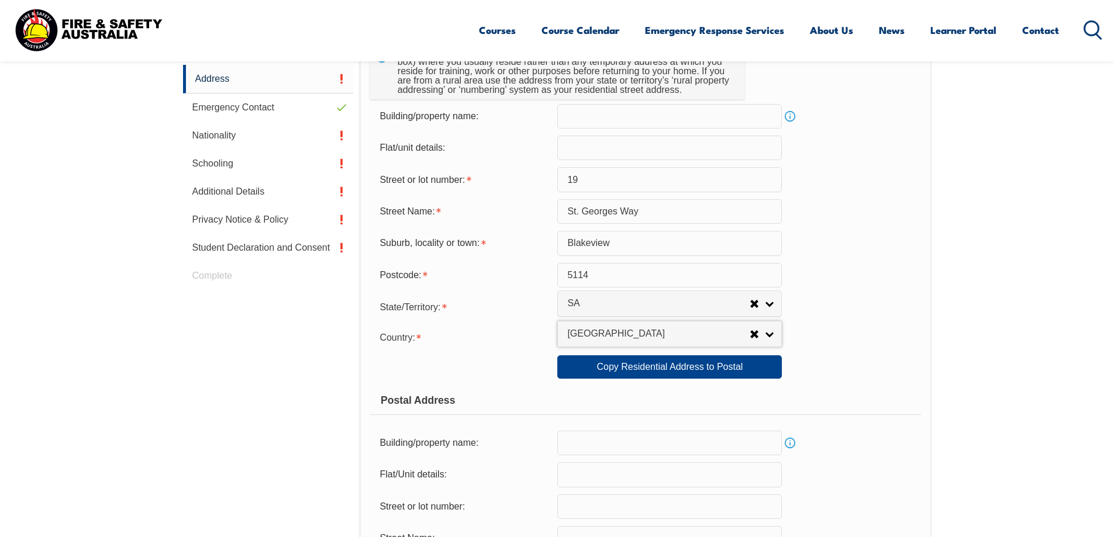
click at [506, 356] on div "Copy Residential Address to Postal:" at bounding box center [463, 367] width 187 height 22
click at [596, 375] on link "Copy Residential Address to Postal" at bounding box center [669, 367] width 225 height 23
type input "19"
type input "St. Georges Way"
type input "Blakeview"
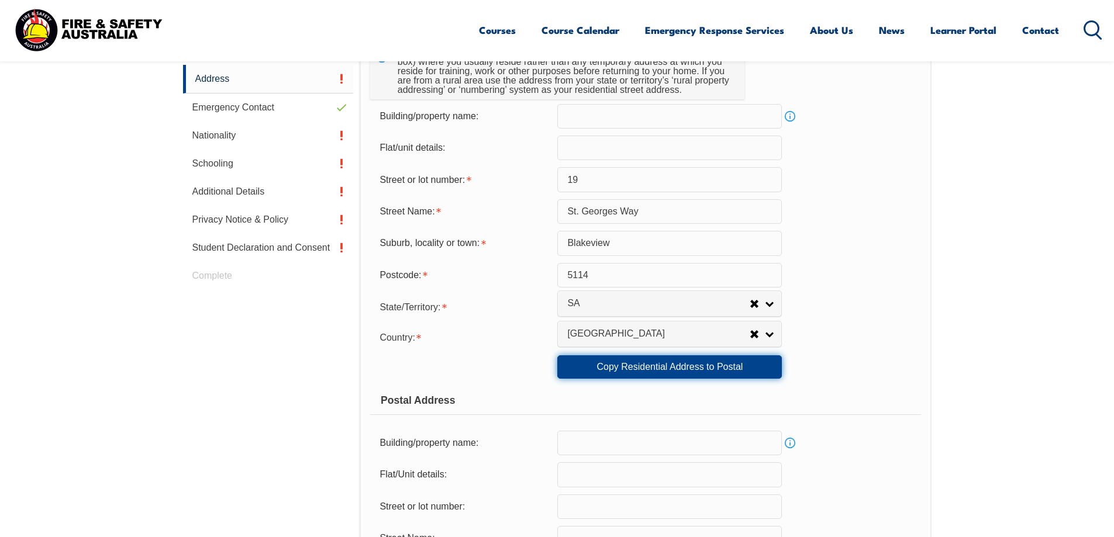
select select "SA"
type input "5114"
select select "1101"
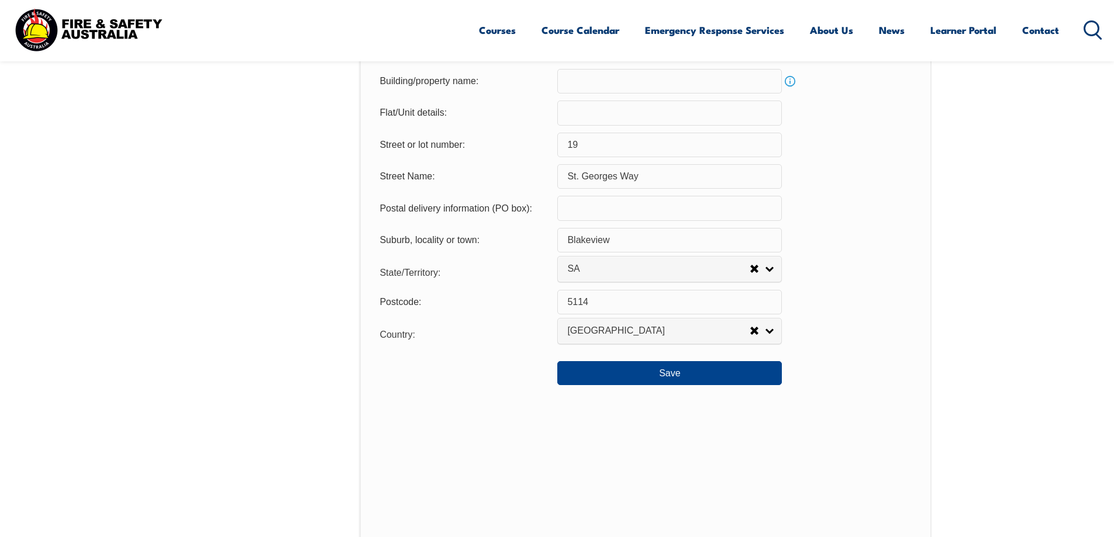
scroll to position [798, 0]
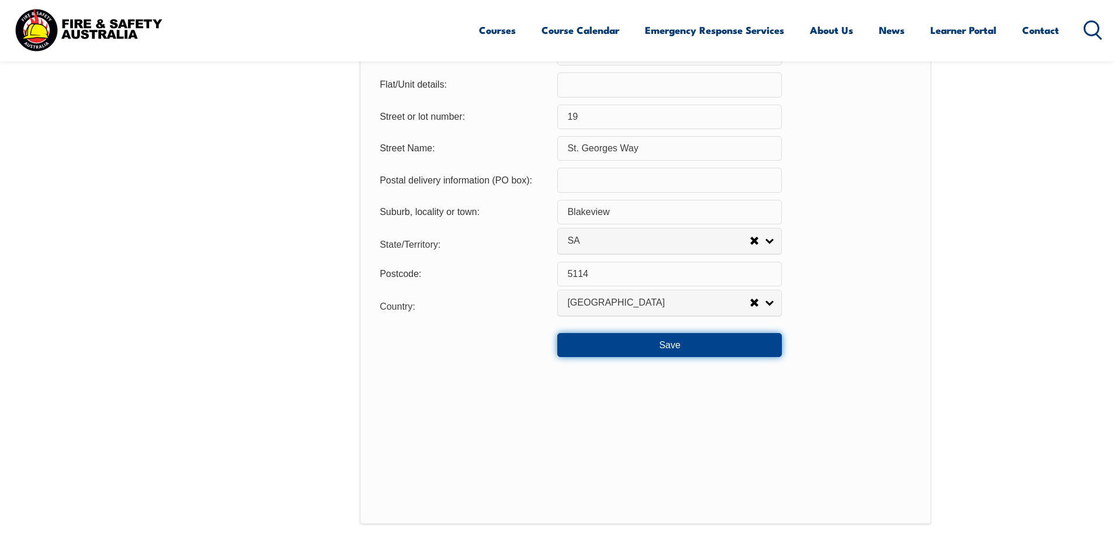
click at [682, 349] on button "Save" at bounding box center [669, 344] width 225 height 23
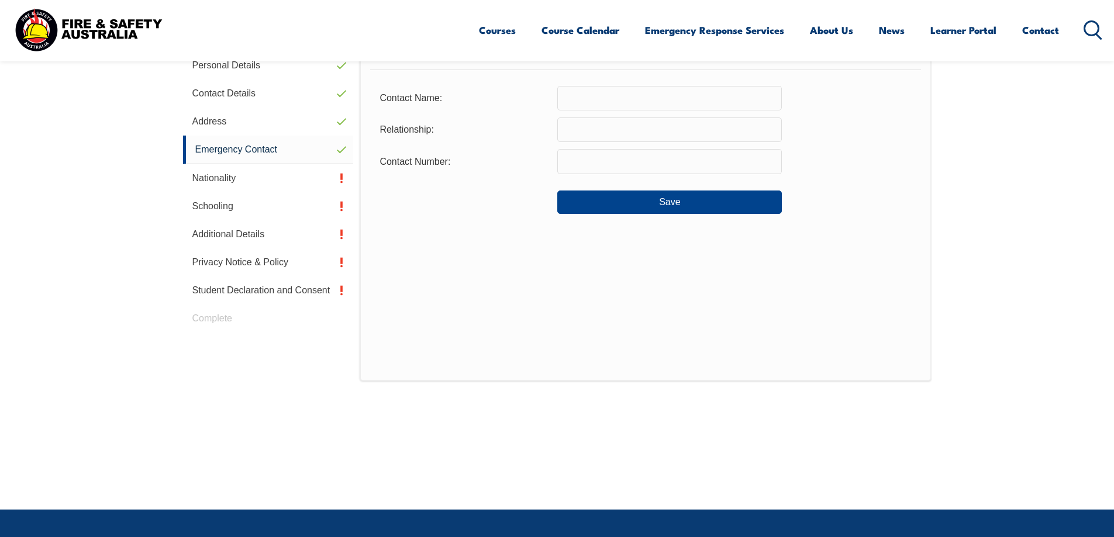
scroll to position [330, 0]
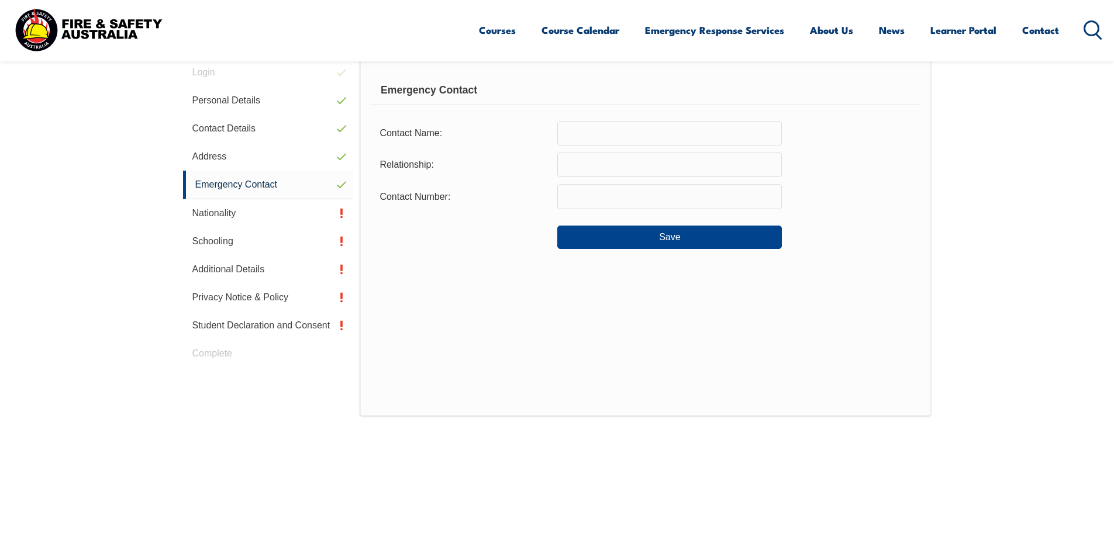
click at [622, 132] on input "text" at bounding box center [669, 133] width 225 height 25
click at [675, 136] on input "text" at bounding box center [669, 133] width 225 height 25
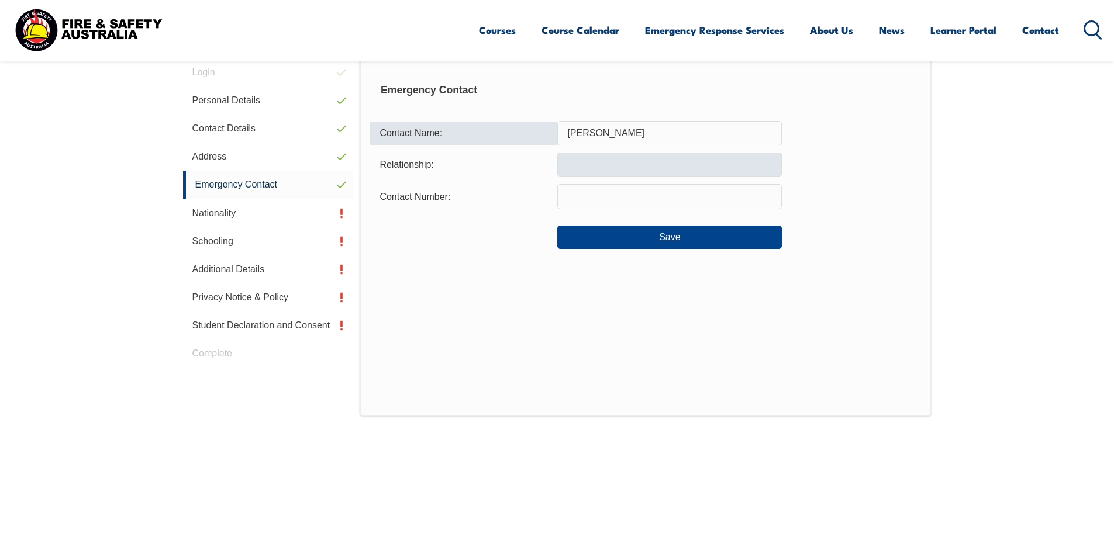
type input "Chrissie Meerwald"
click at [675, 164] on input "text" at bounding box center [669, 165] width 225 height 25
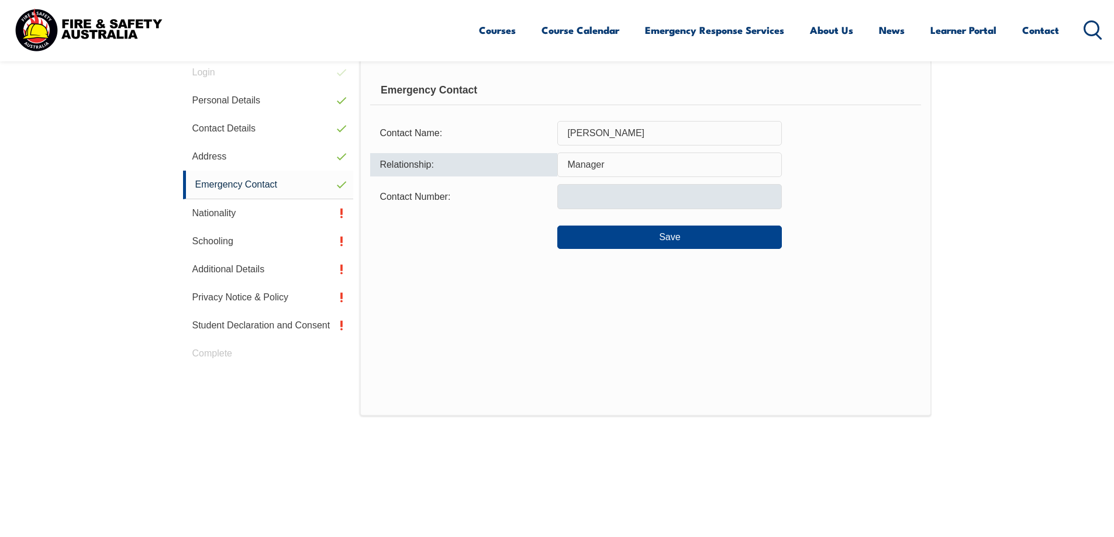
type input "Manager"
click at [664, 198] on input "text" at bounding box center [669, 196] width 225 height 25
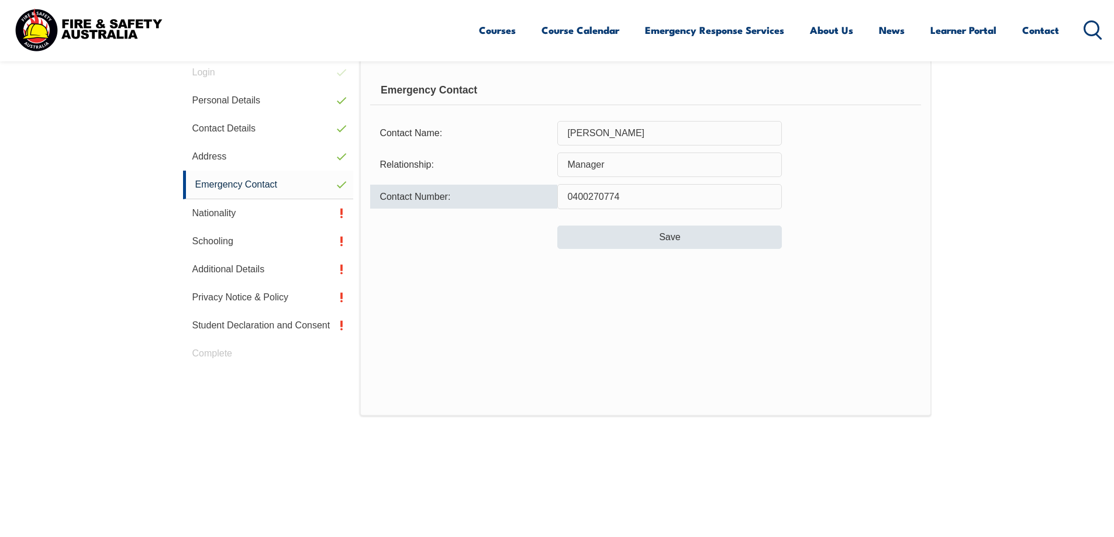
type input "0400270774"
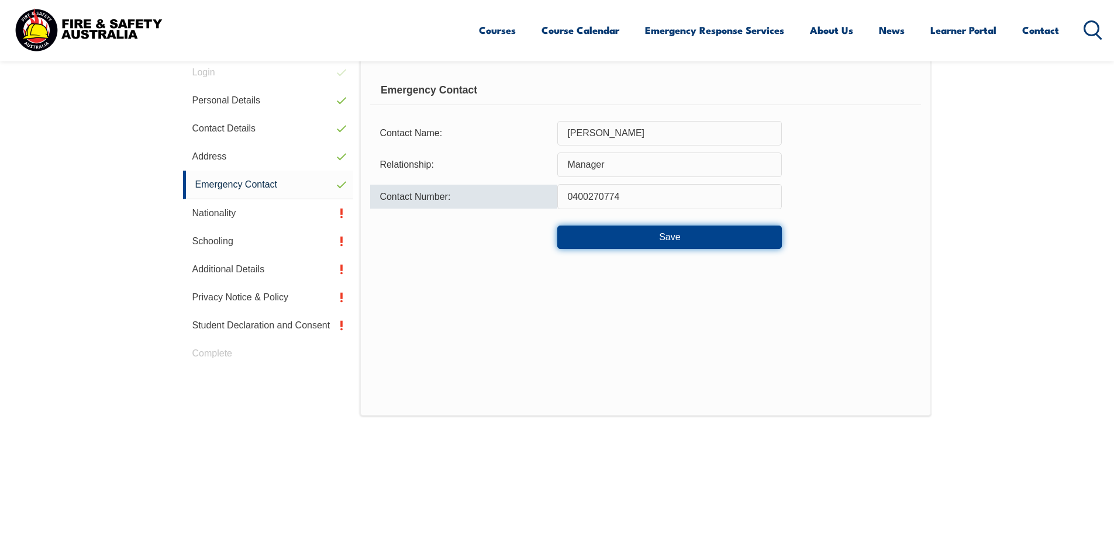
click at [658, 237] on button "Save" at bounding box center [669, 237] width 225 height 23
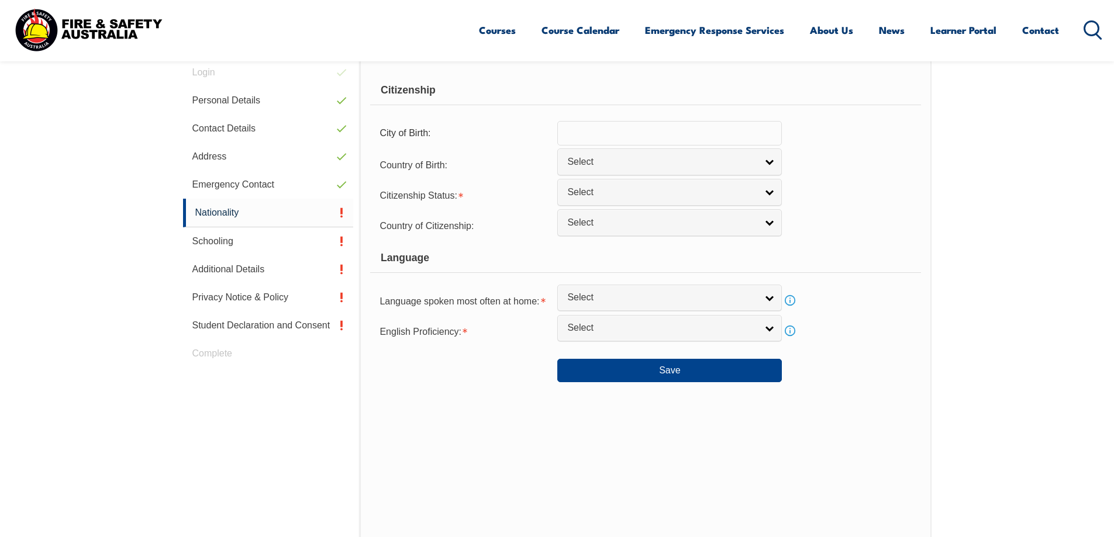
click at [642, 134] on input "text" at bounding box center [669, 133] width 225 height 25
type input "A"
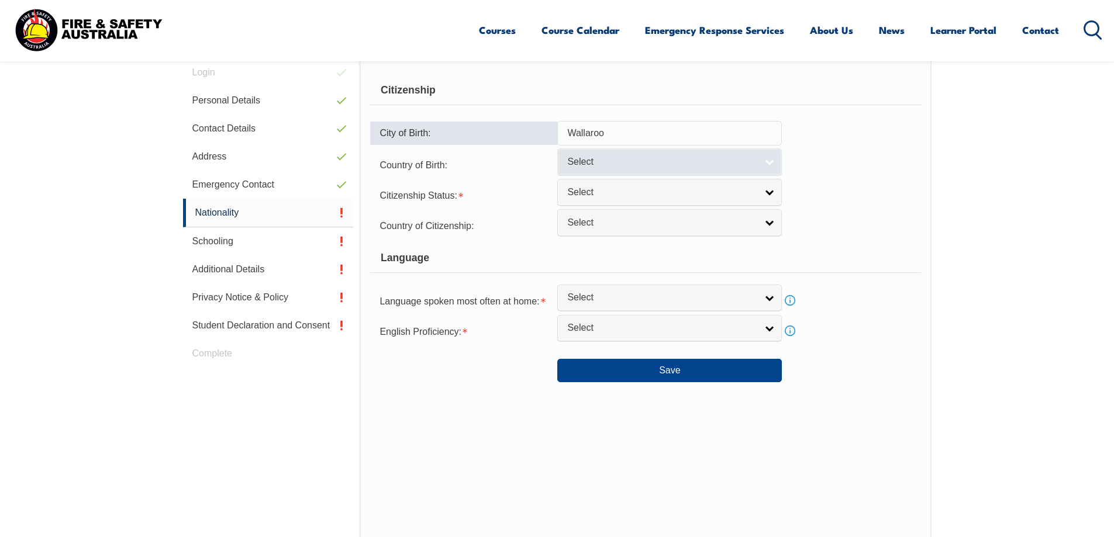
type input "Wallaroo"
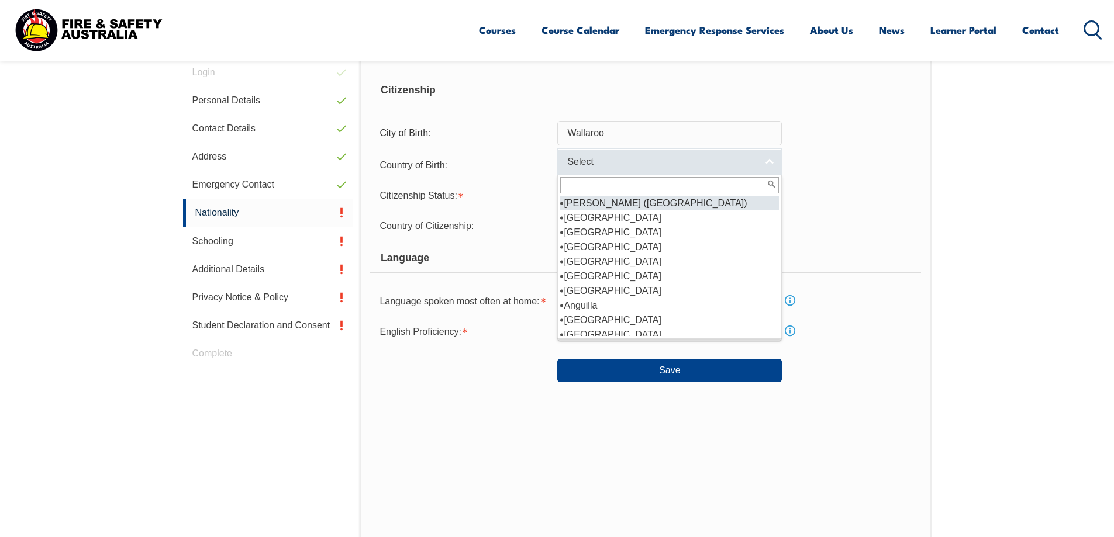
click at [622, 156] on span "Select" at bounding box center [661, 162] width 189 height 12
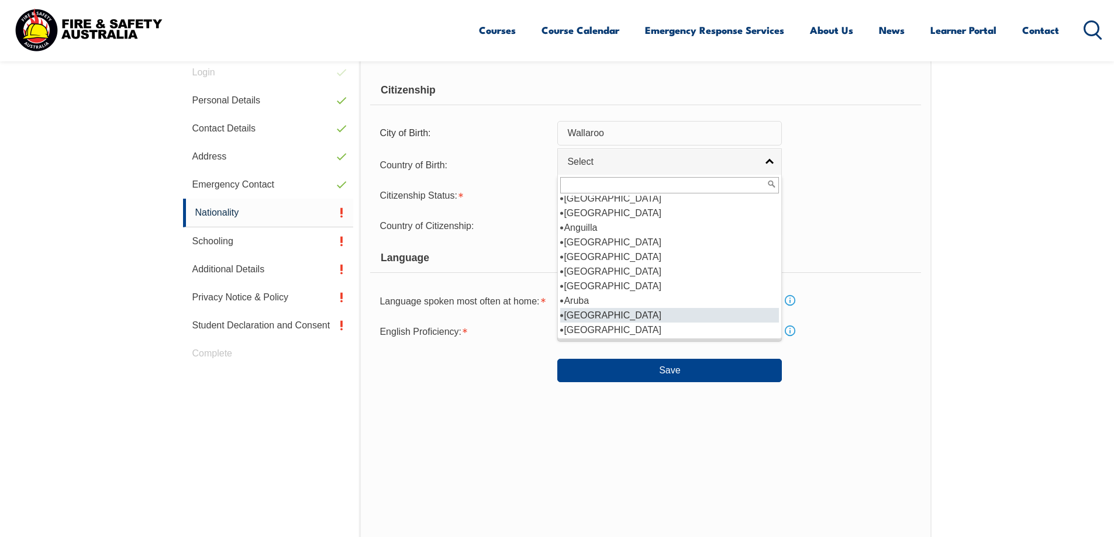
click at [603, 315] on li "Australia" at bounding box center [669, 315] width 219 height 15
select select "1101"
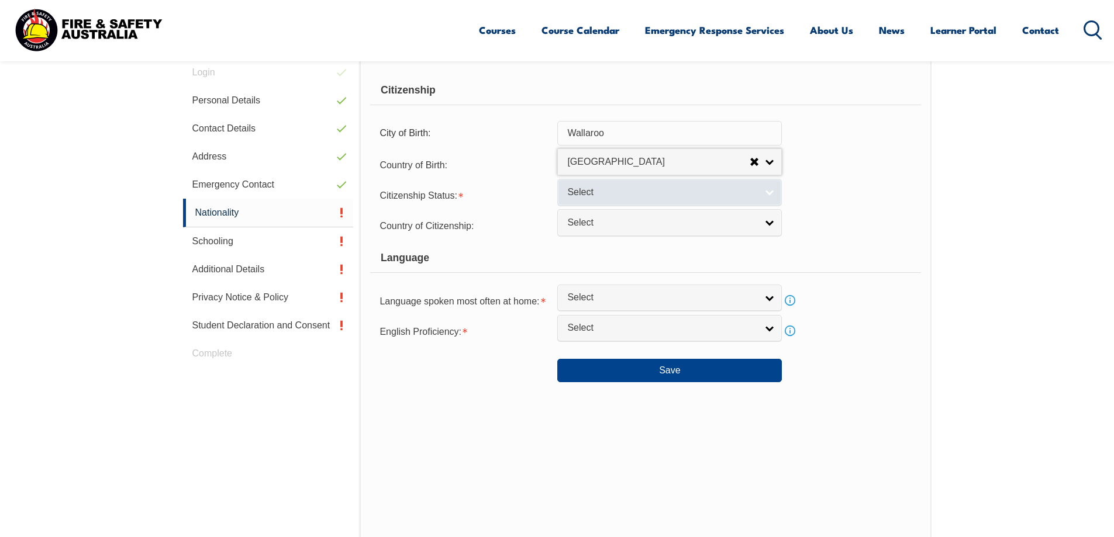
click at [605, 188] on span "Select" at bounding box center [661, 193] width 189 height 12
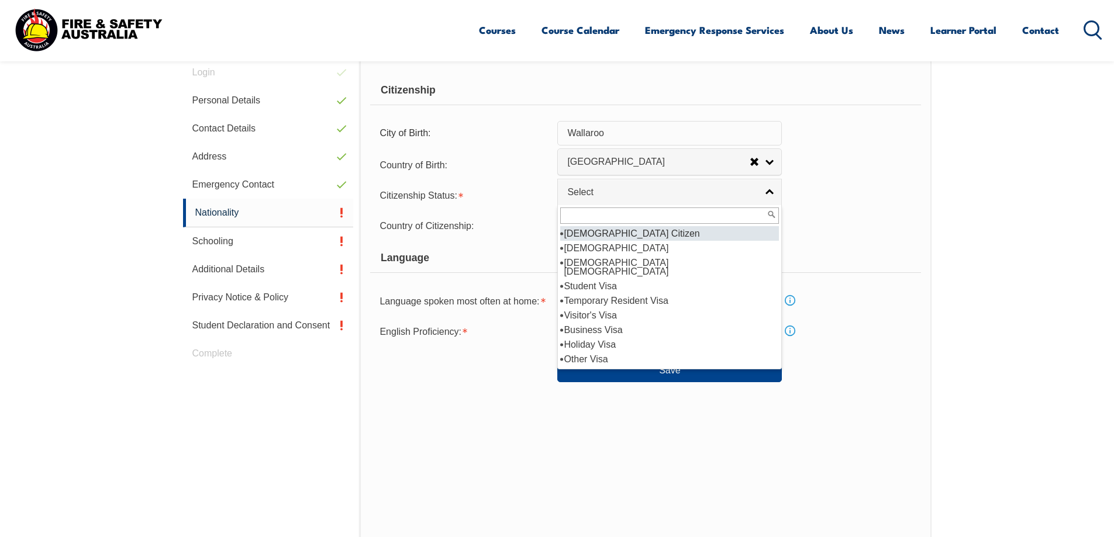
click at [604, 235] on li "Australian Citizen" at bounding box center [669, 233] width 219 height 15
select select "1"
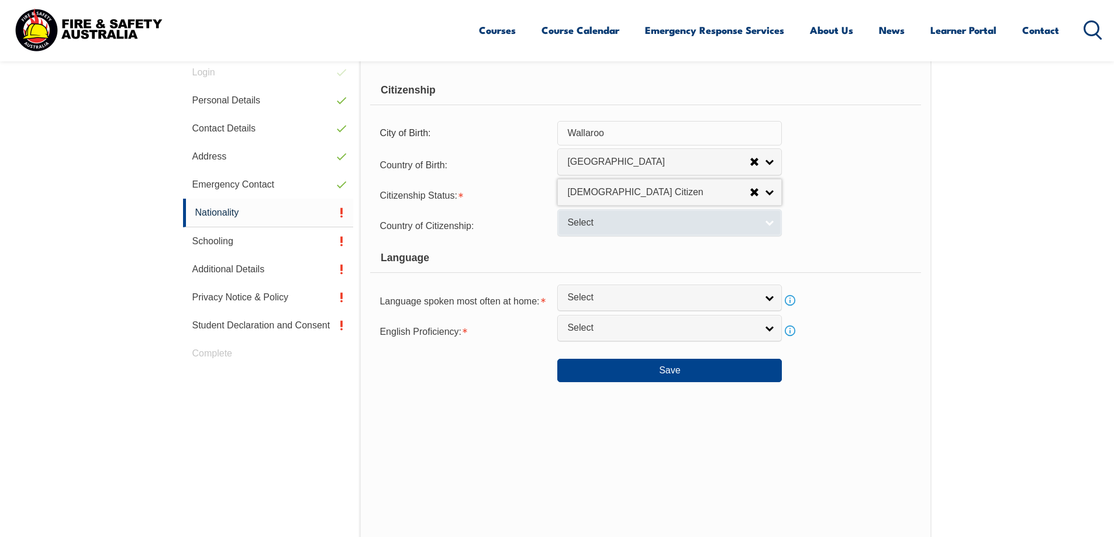
click at [600, 226] on span "Select" at bounding box center [661, 223] width 189 height 12
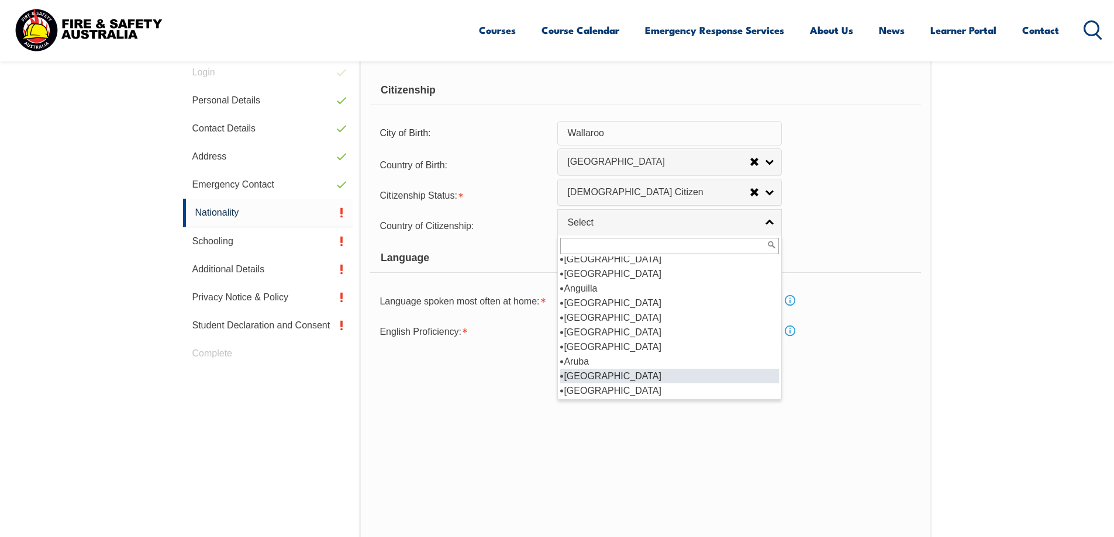
click at [602, 374] on li "Australia" at bounding box center [669, 376] width 219 height 15
select select "1101"
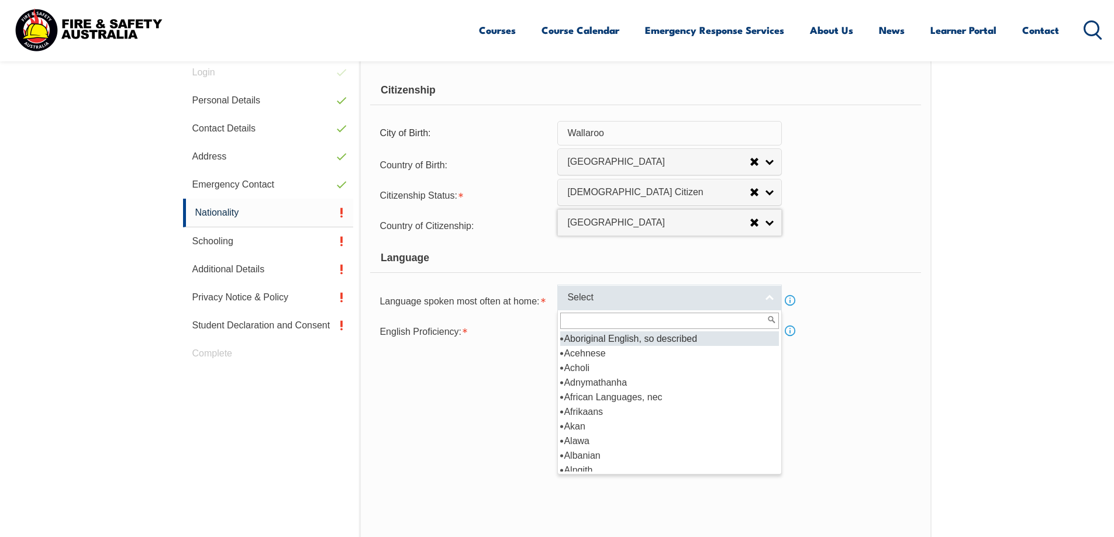
click at [770, 295] on link "Select" at bounding box center [669, 298] width 225 height 26
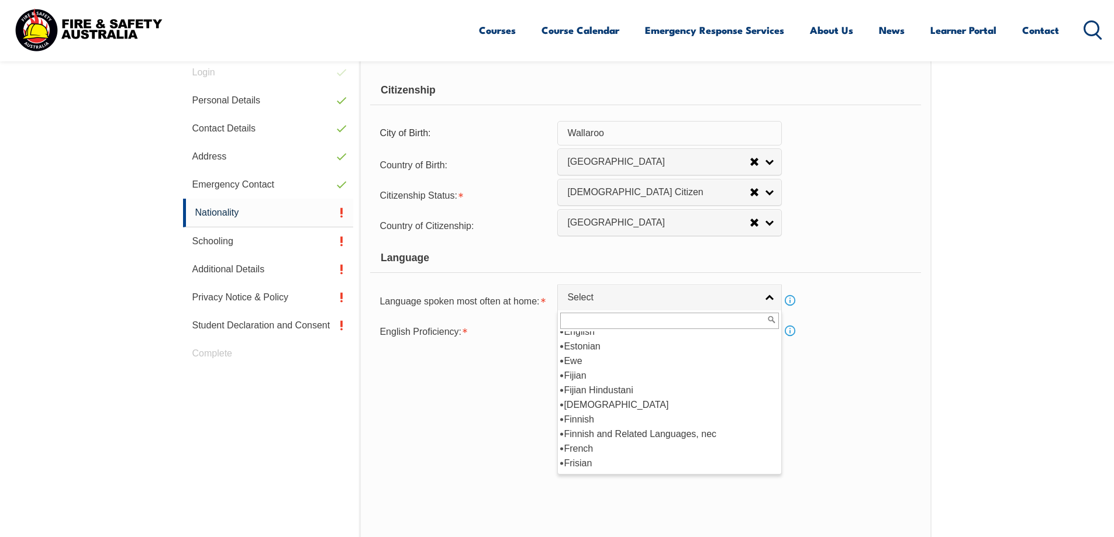
scroll to position [1400, 0]
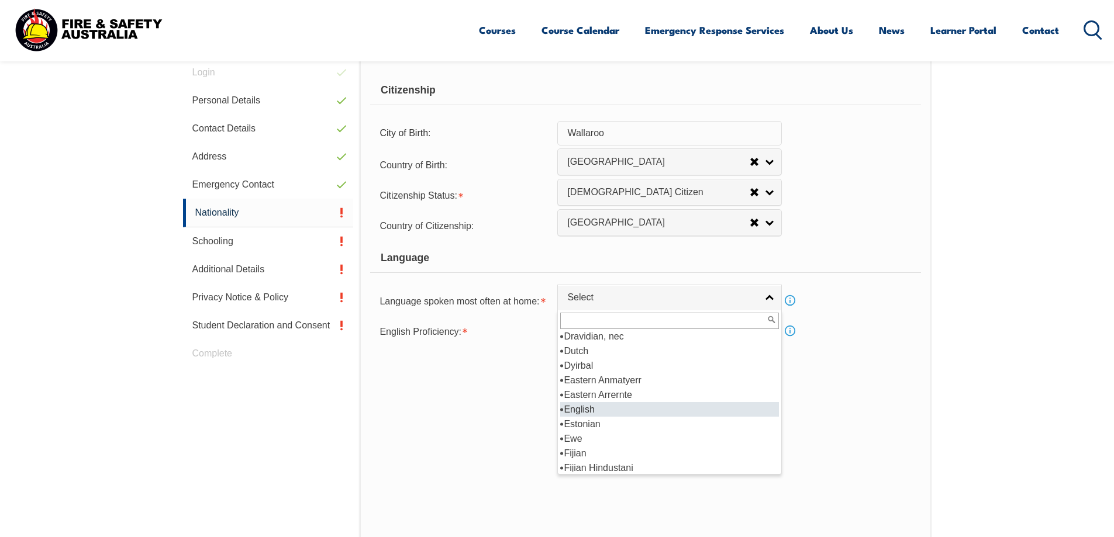
click at [688, 413] on li "English" at bounding box center [669, 409] width 219 height 15
select select "1201"
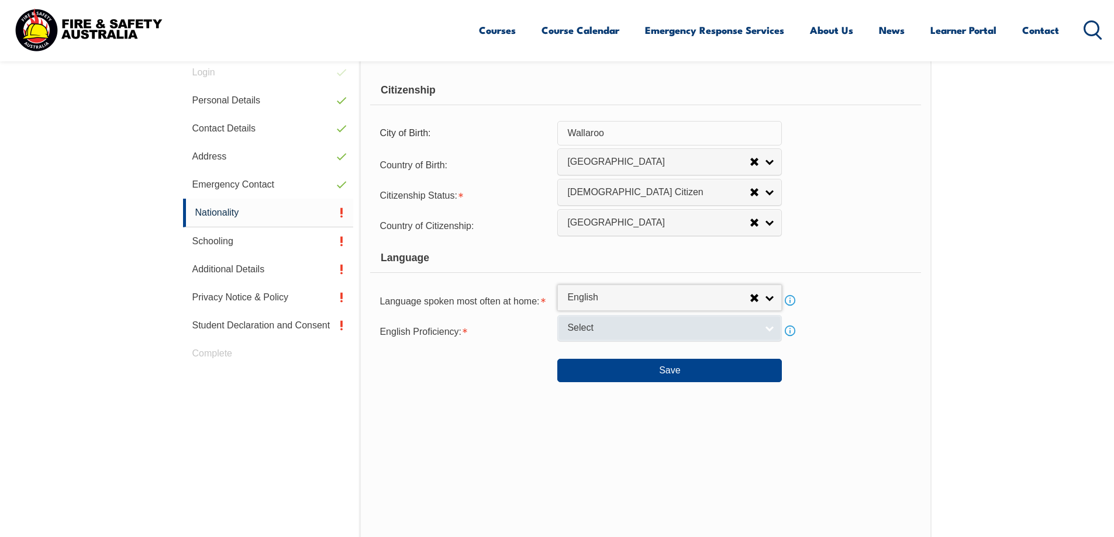
click at [760, 328] on link "Select" at bounding box center [669, 328] width 225 height 26
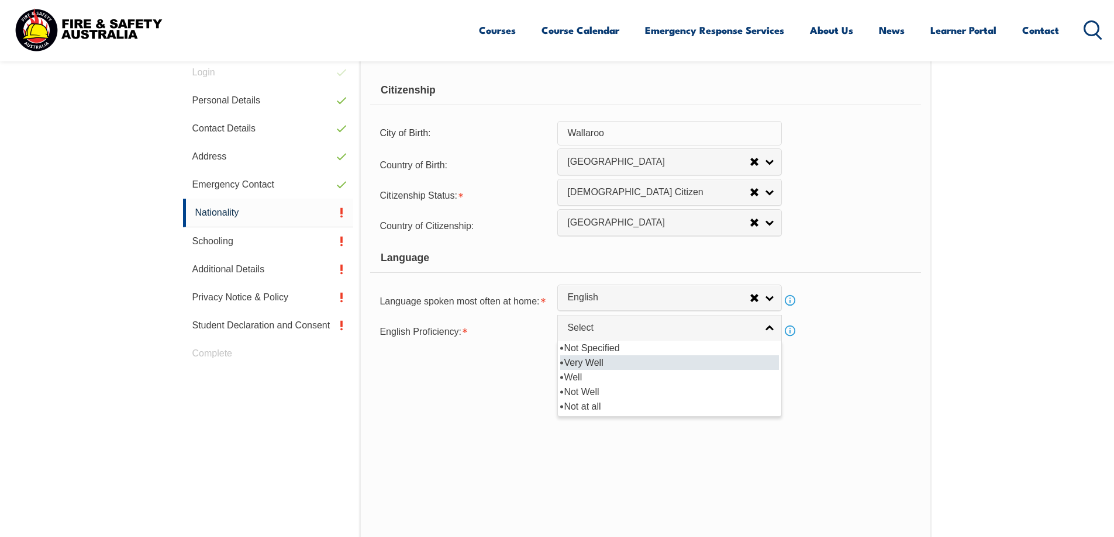
click at [690, 362] on li "Very Well" at bounding box center [669, 363] width 219 height 15
select select "1"
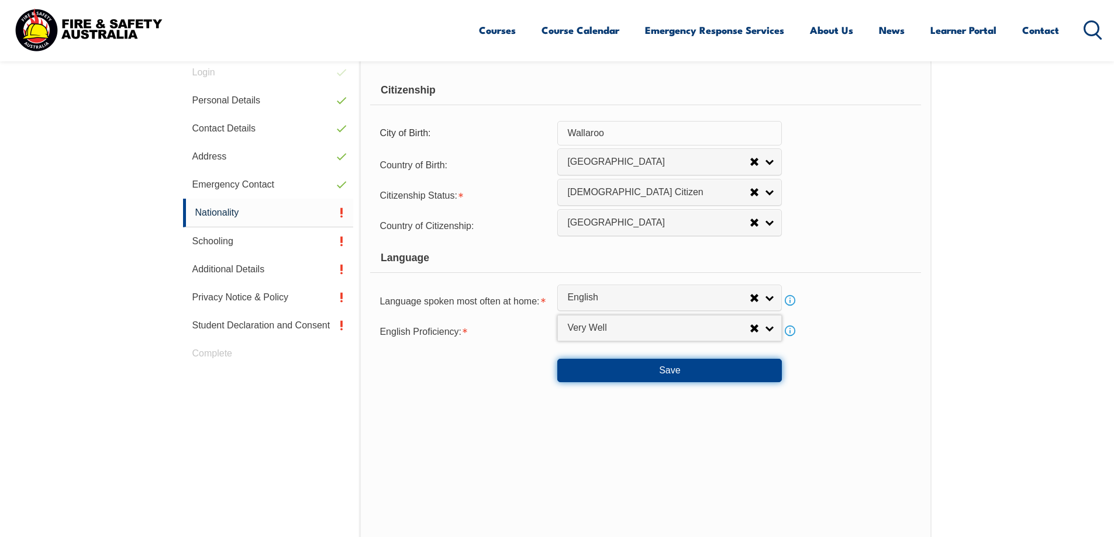
click at [691, 372] on button "Save" at bounding box center [669, 370] width 225 height 23
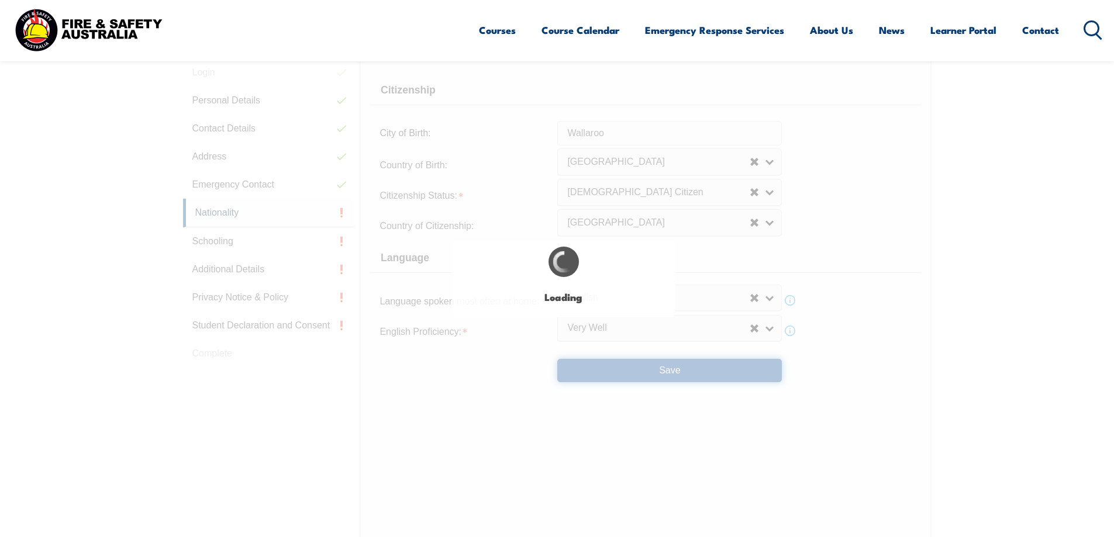
select select "false"
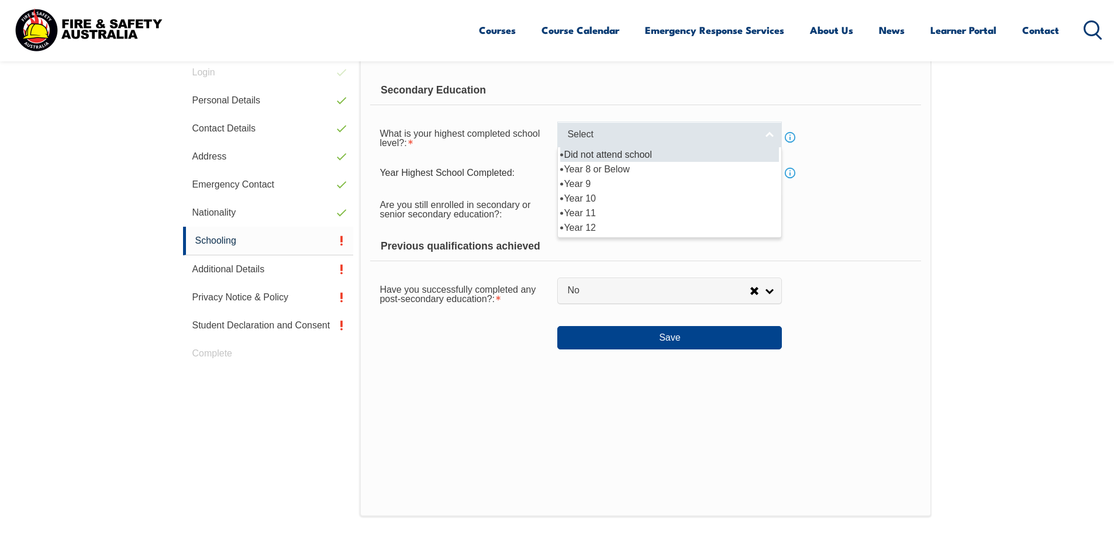
click at [770, 131] on link "Select" at bounding box center [669, 135] width 225 height 26
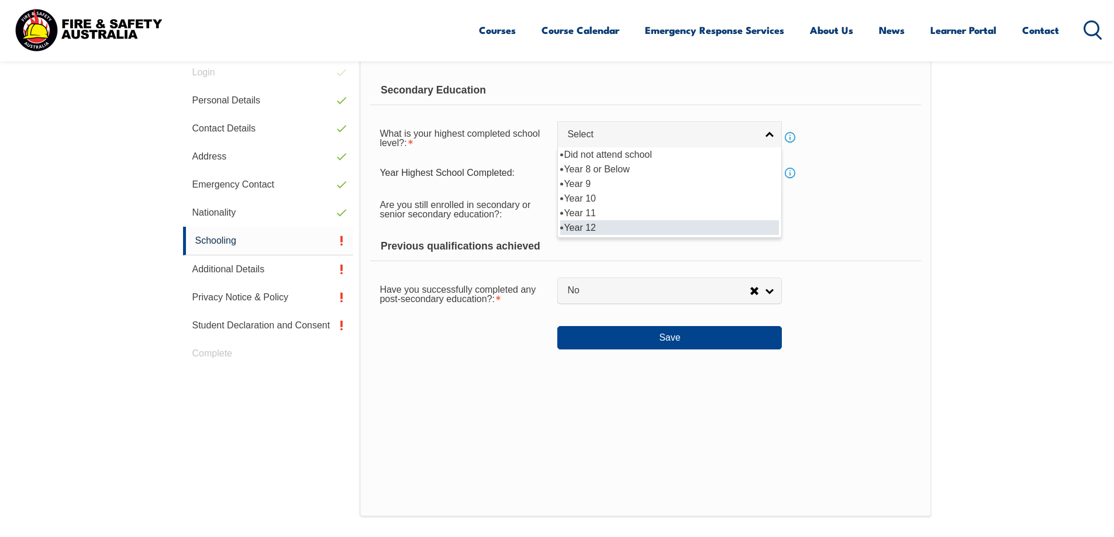
click at [733, 222] on li "Year 12" at bounding box center [669, 227] width 219 height 15
select select "12"
click at [772, 137] on link "Year 12" at bounding box center [669, 135] width 225 height 26
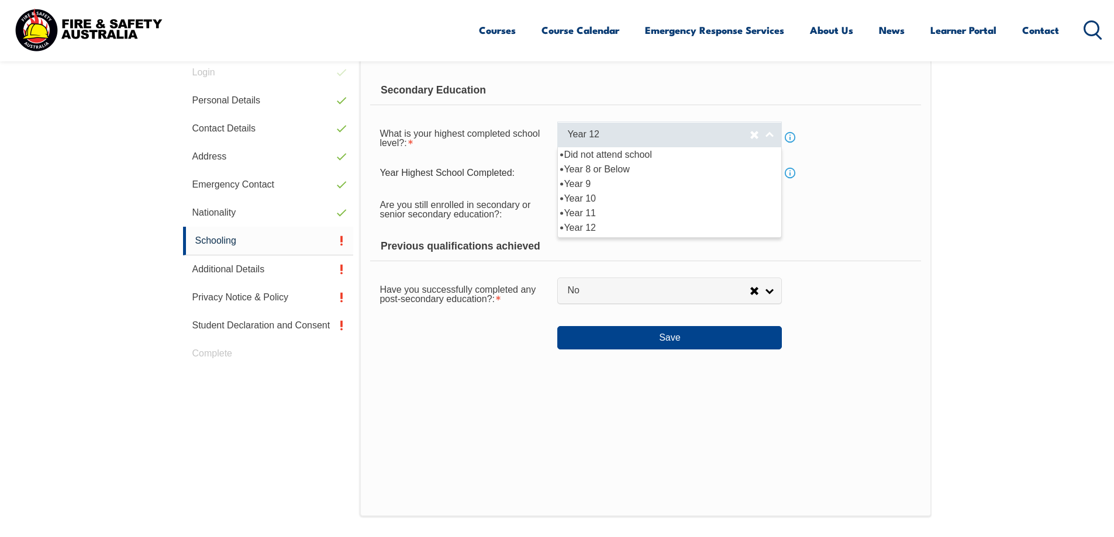
click at [701, 129] on span "Year 12" at bounding box center [658, 135] width 182 height 12
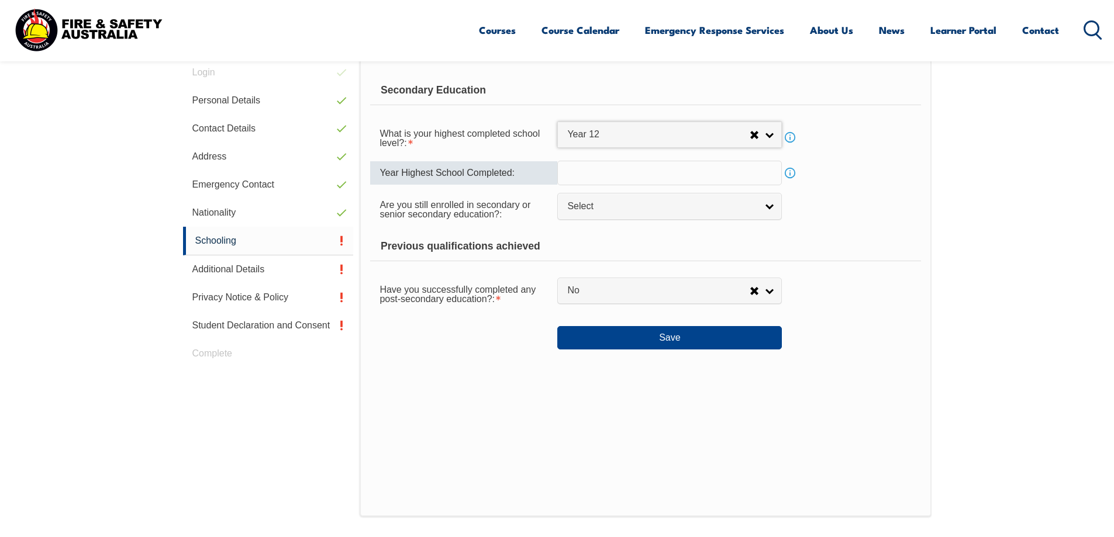
click at [756, 177] on input "text" at bounding box center [669, 173] width 225 height 25
type input "1991"
click at [674, 209] on span "Select" at bounding box center [661, 207] width 189 height 12
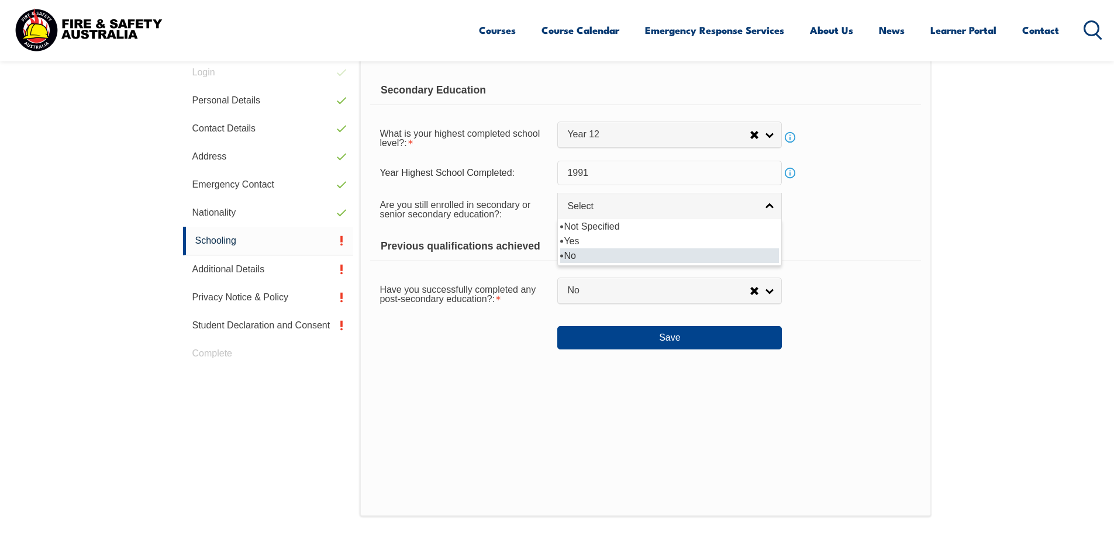
click at [644, 252] on li "No" at bounding box center [669, 256] width 219 height 15
select select "false"
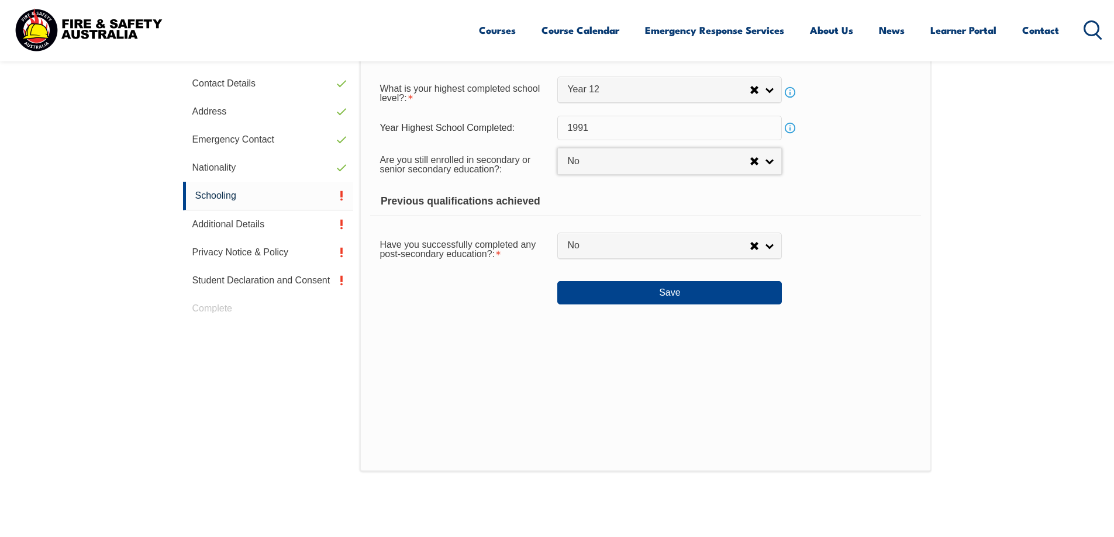
scroll to position [408, 0]
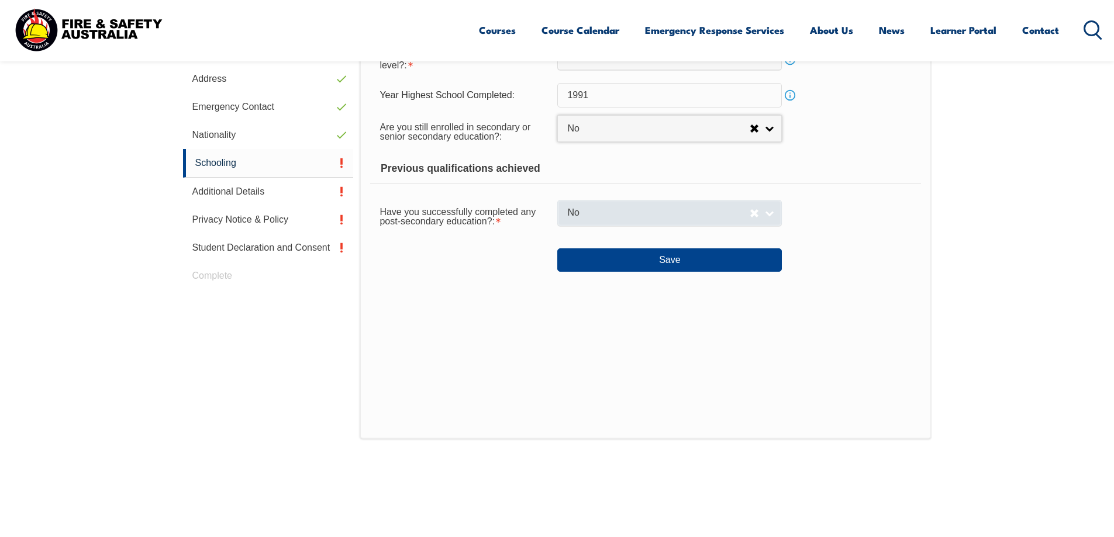
click at [772, 211] on link "No" at bounding box center [669, 213] width 225 height 26
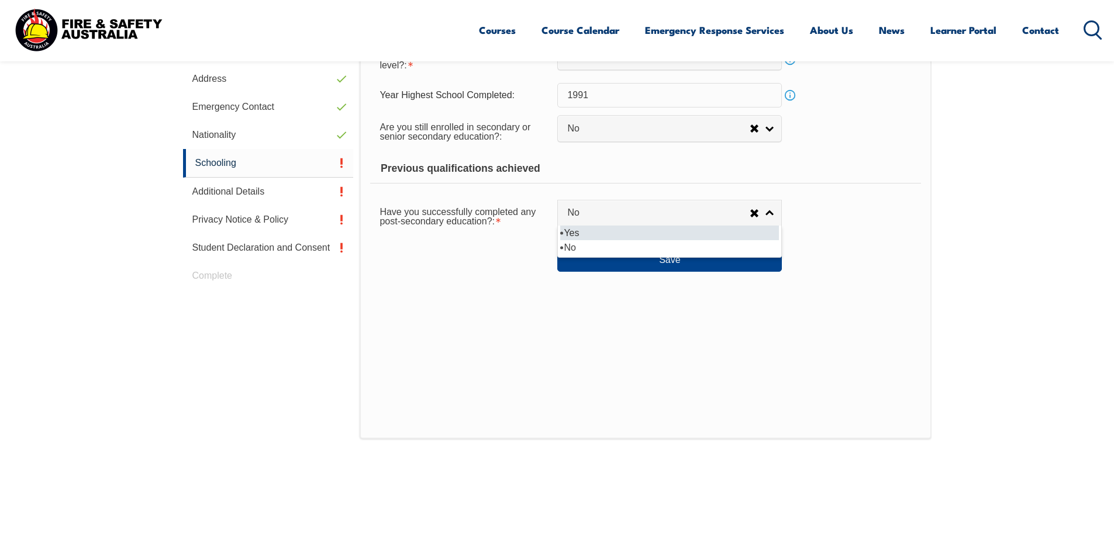
click at [691, 233] on li "Yes" at bounding box center [669, 233] width 219 height 15
select select "true"
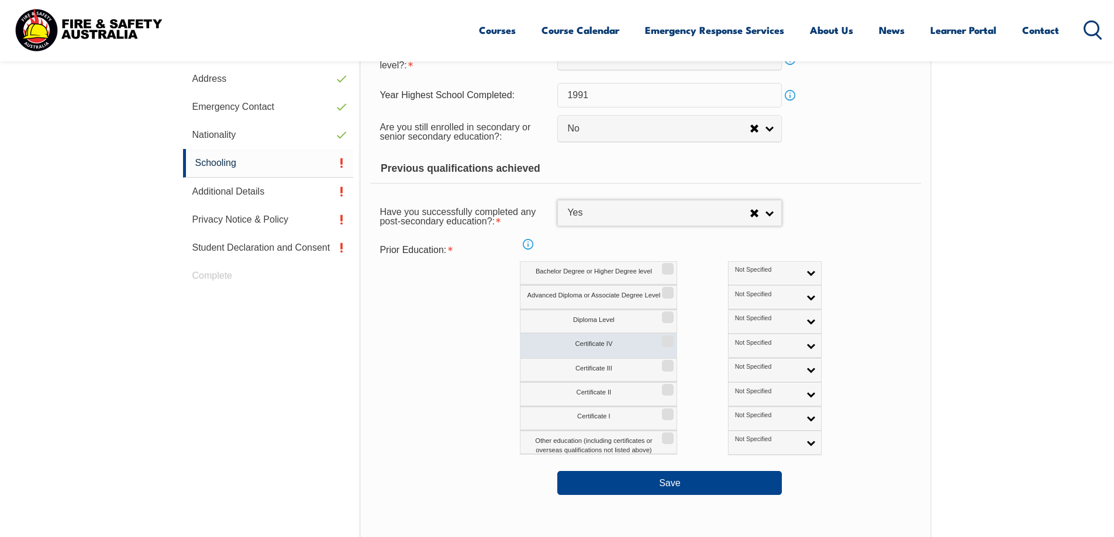
click at [668, 338] on input "Certificate IV" at bounding box center [665, 337] width 7 height 1
checkbox input "true"
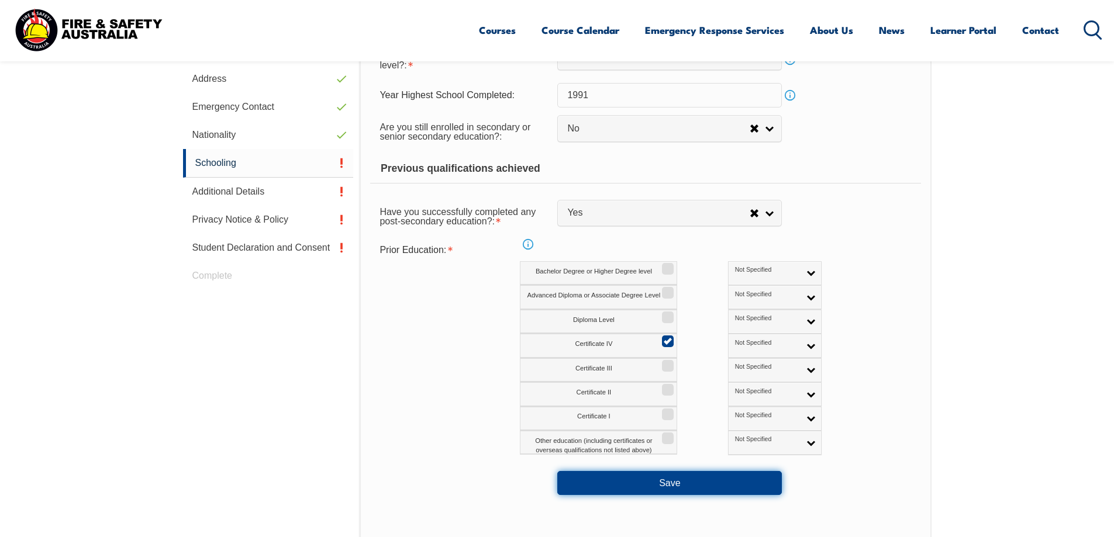
click at [653, 486] on button "Save" at bounding box center [669, 482] width 225 height 23
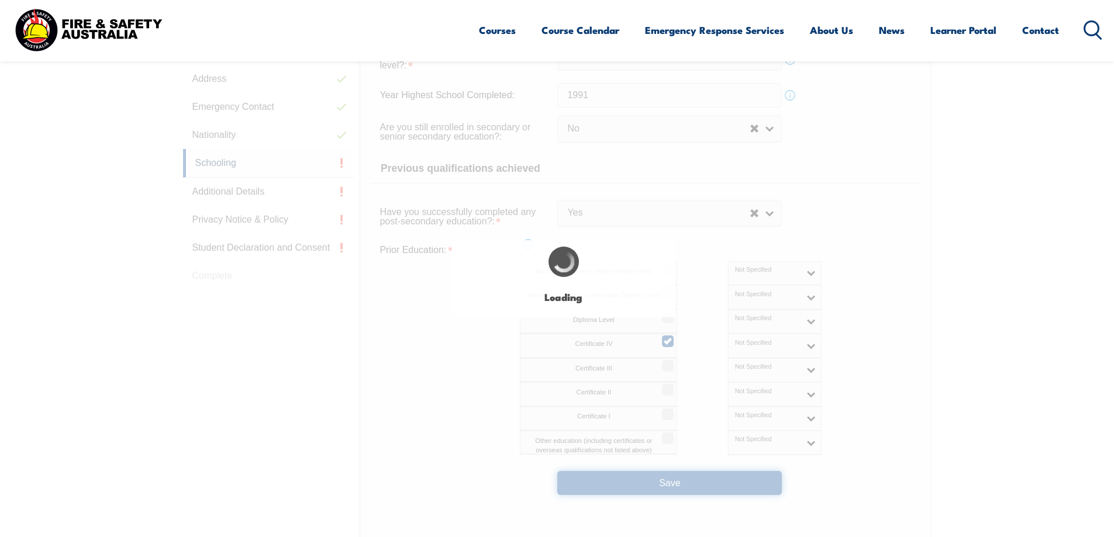
select select
select select "false"
select select "true"
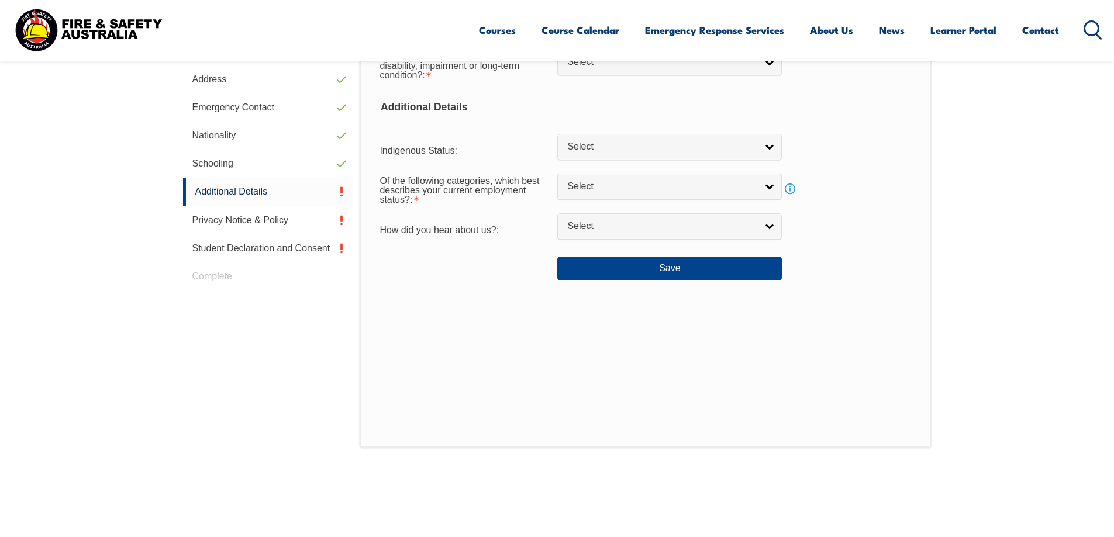
scroll to position [330, 0]
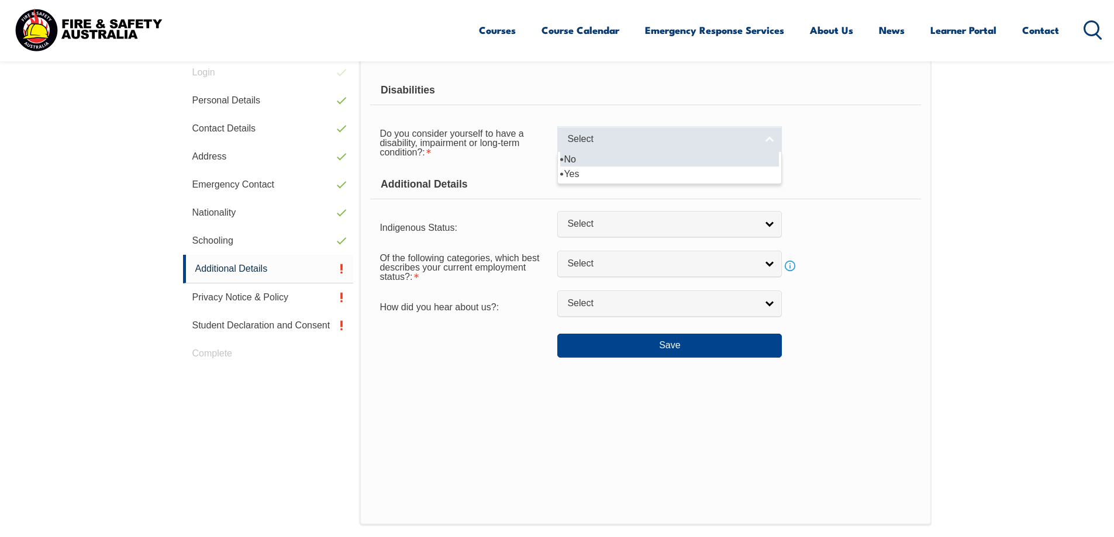
click at [768, 142] on link "Select" at bounding box center [669, 139] width 225 height 26
click at [743, 159] on li "No" at bounding box center [669, 159] width 219 height 15
select select "false"
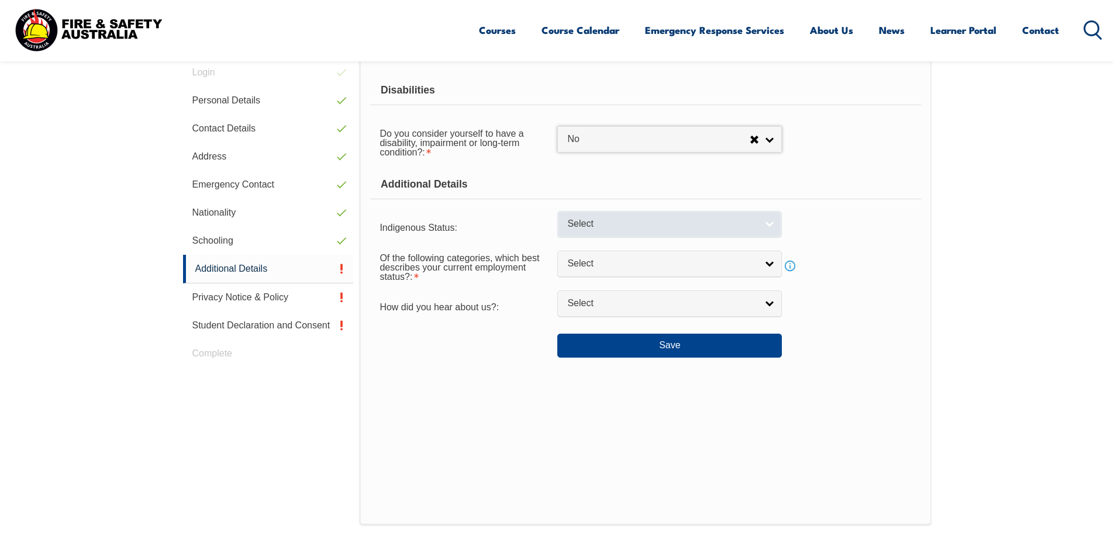
click at [750, 229] on span "Select" at bounding box center [661, 224] width 189 height 12
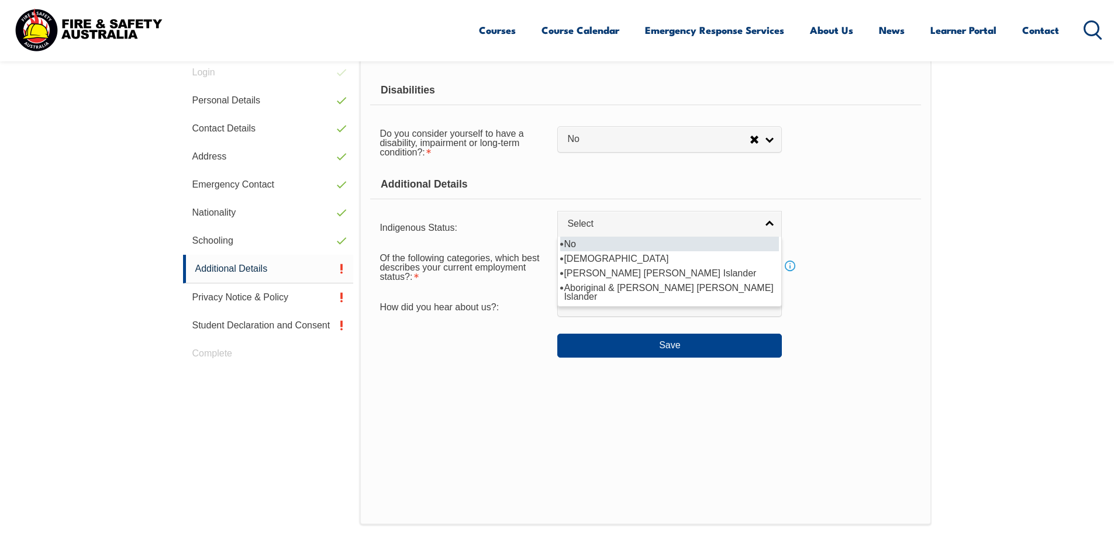
click at [739, 241] on li "No" at bounding box center [669, 244] width 219 height 15
select select "4"
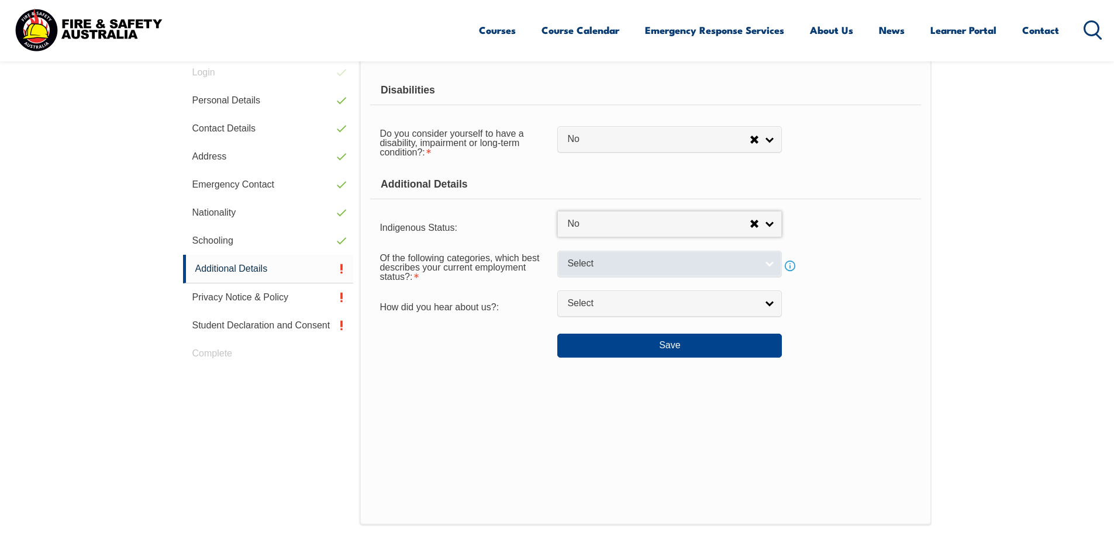
click at [766, 271] on link "Select" at bounding box center [669, 264] width 225 height 26
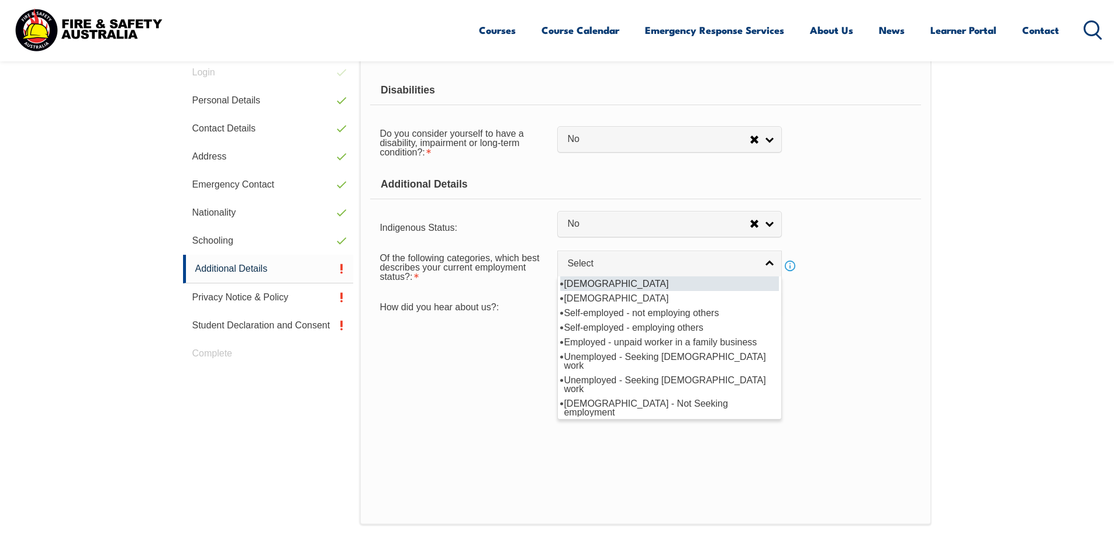
click at [742, 288] on li "Full-time employee" at bounding box center [669, 284] width 219 height 15
select select "1"
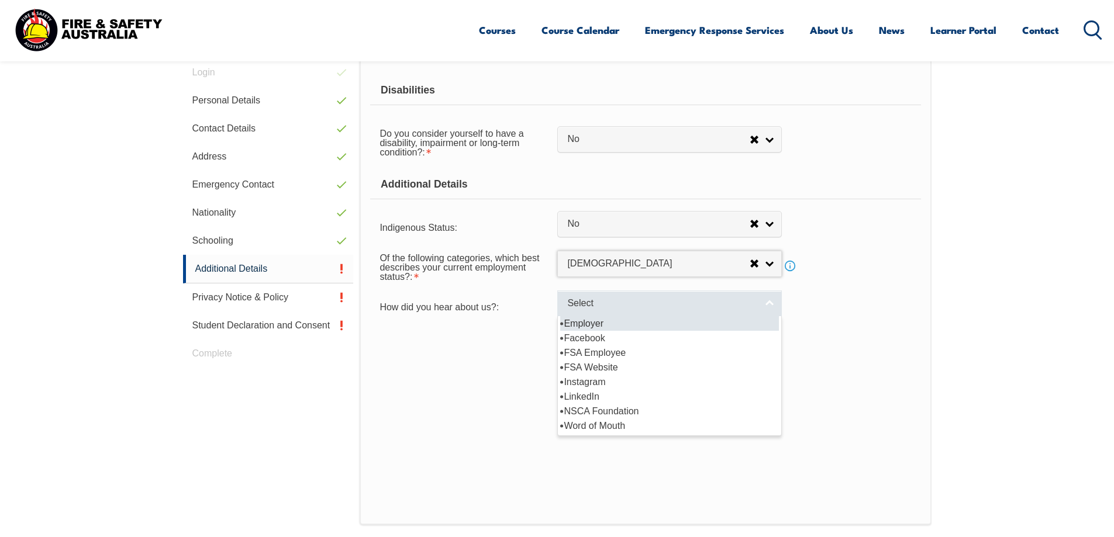
click at [666, 306] on span "Select" at bounding box center [661, 304] width 189 height 12
click at [659, 327] on li "Employer" at bounding box center [669, 323] width 219 height 15
select select "8019"
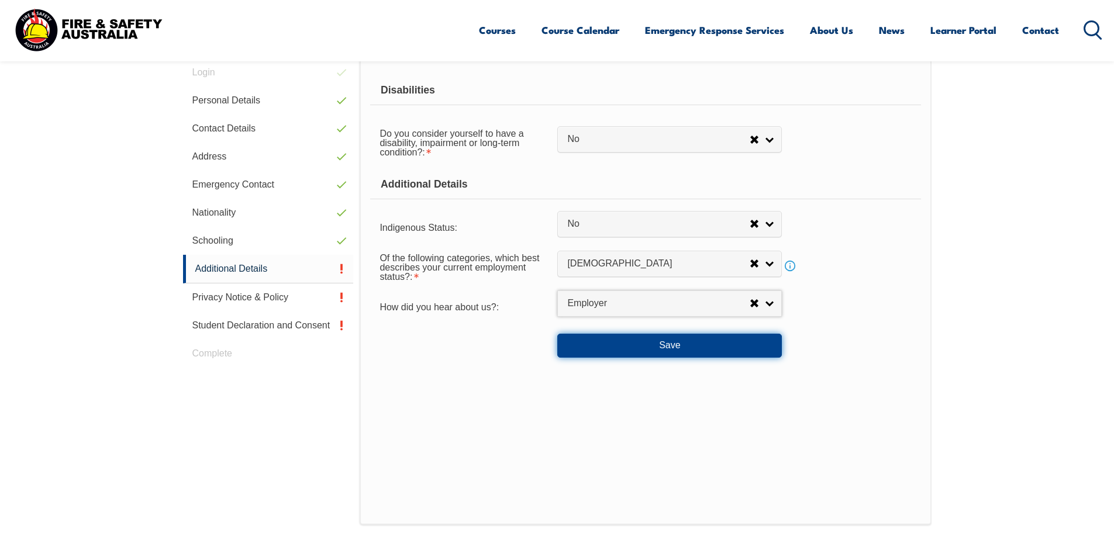
click at [639, 341] on button "Save" at bounding box center [669, 345] width 225 height 23
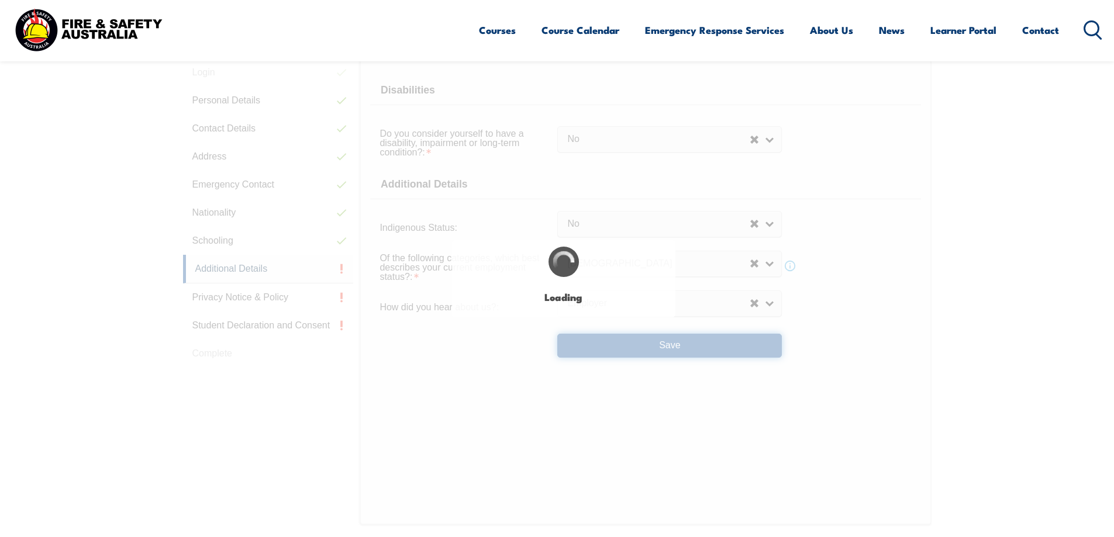
select select "false"
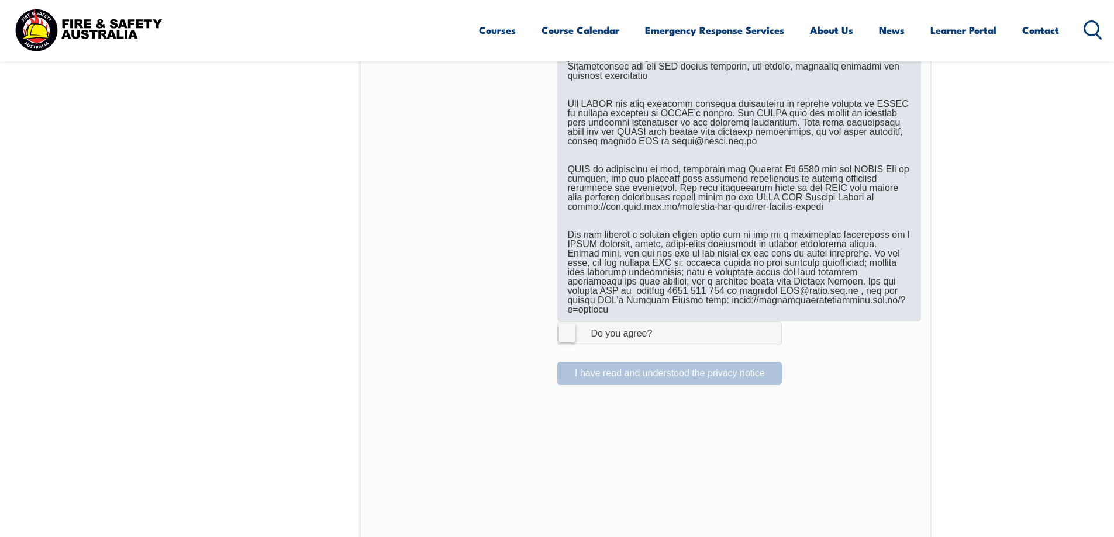
scroll to position [642, 0]
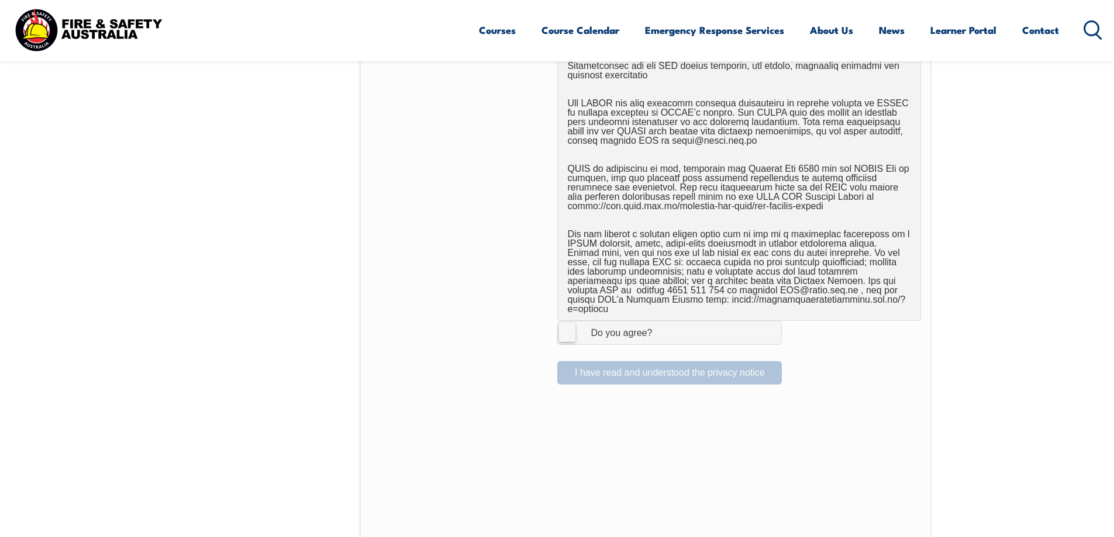
click at [570, 325] on label "I Agree Do you agree?" at bounding box center [669, 332] width 225 height 23
click at [661, 325] on input "I Agree Do you agree?" at bounding box center [671, 333] width 20 height 22
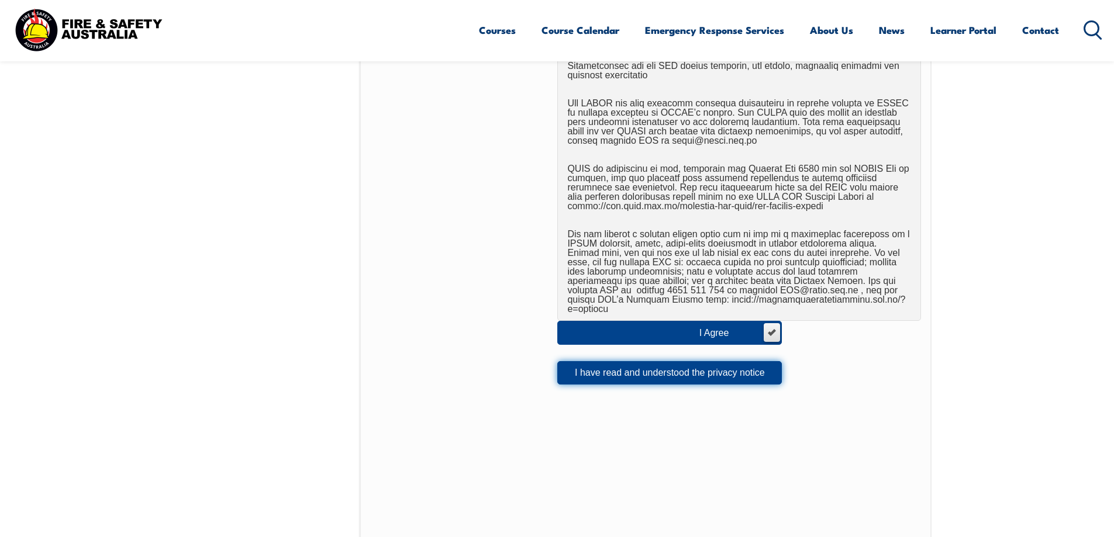
click at [661, 369] on button "I have read and understood the privacy notice" at bounding box center [669, 372] width 225 height 23
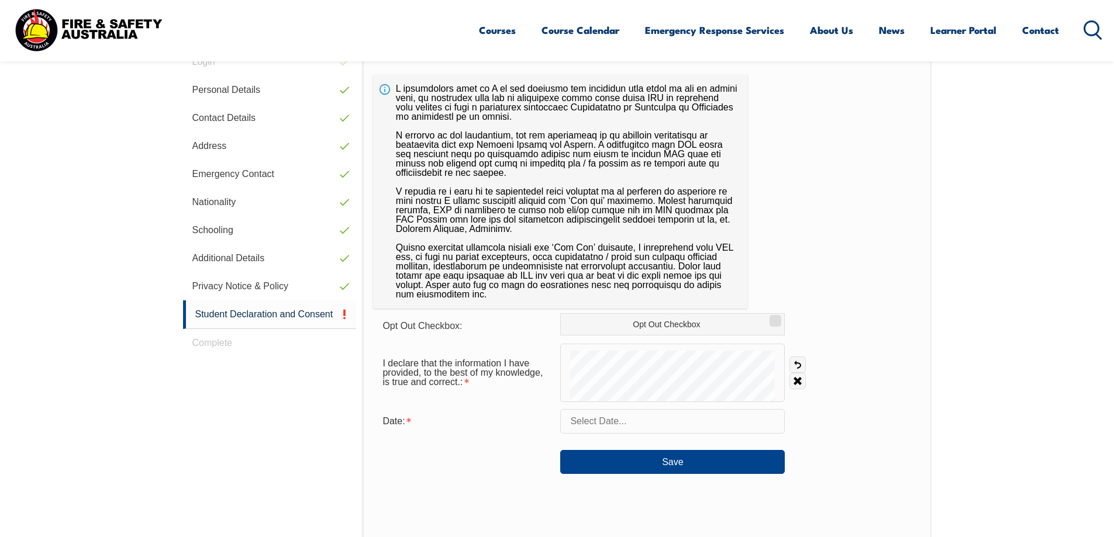
scroll to position [330, 0]
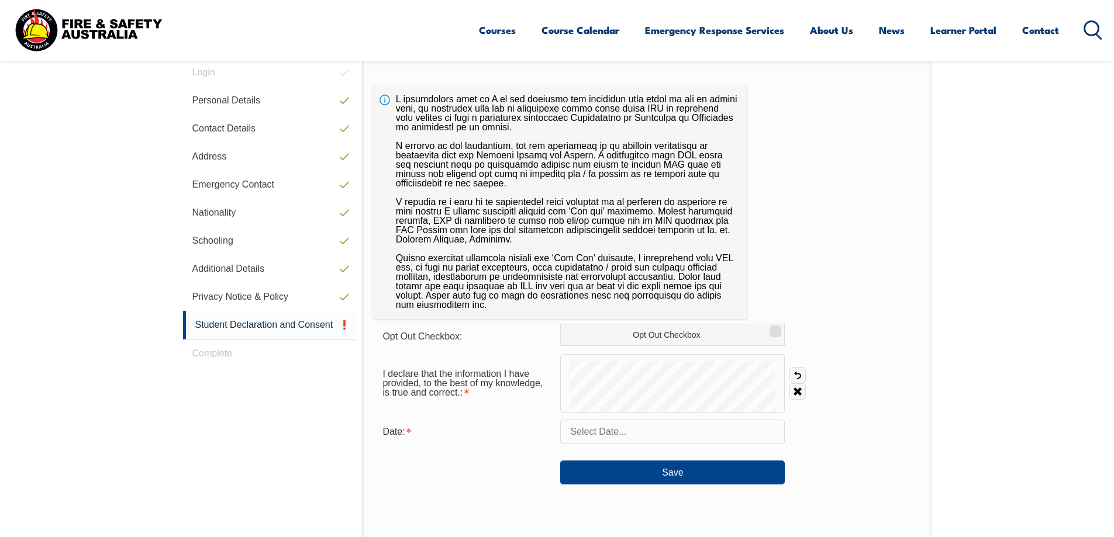
click at [621, 431] on input "text" at bounding box center [672, 432] width 225 height 25
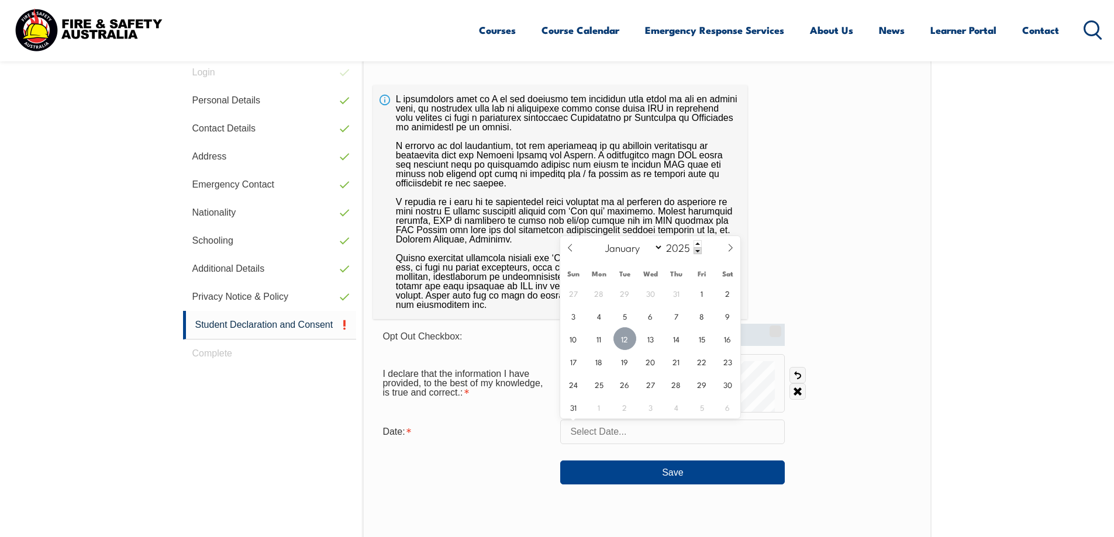
drag, startPoint x: 624, startPoint y: 338, endPoint x: 622, endPoint y: 344, distance: 6.8
click at [624, 338] on span "12" at bounding box center [624, 338] width 23 height 23
type input "August 12, 2025"
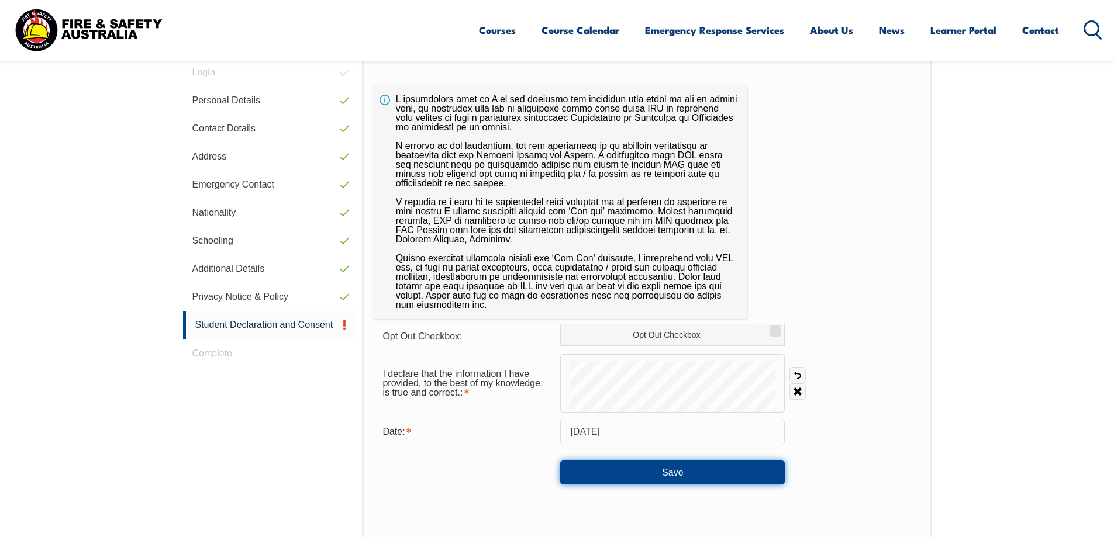
click at [643, 470] on button "Save" at bounding box center [672, 472] width 225 height 23
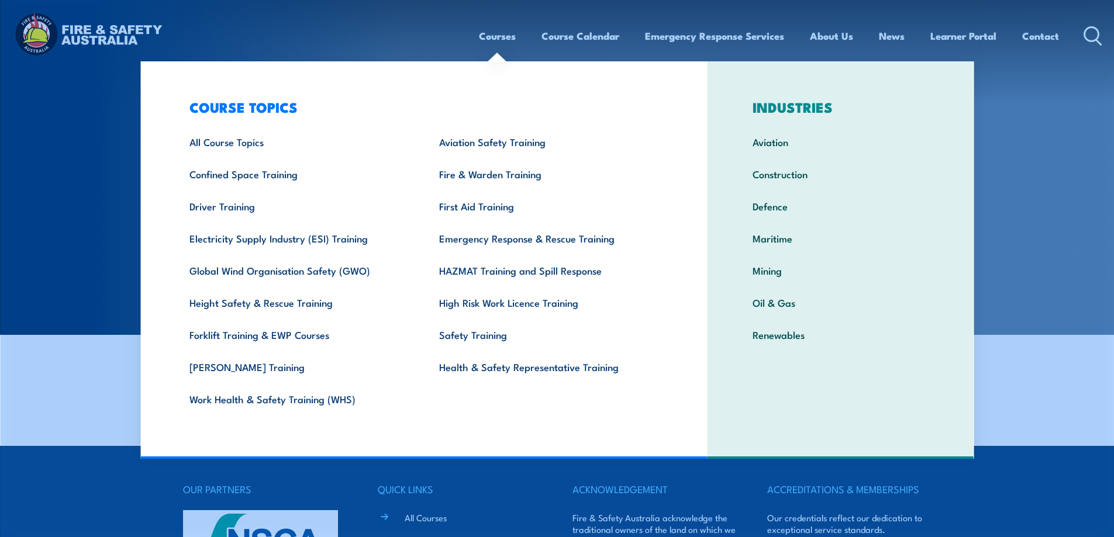
click at [1047, 189] on section "Enrolment completed. Thank you." at bounding box center [557, 167] width 1114 height 335
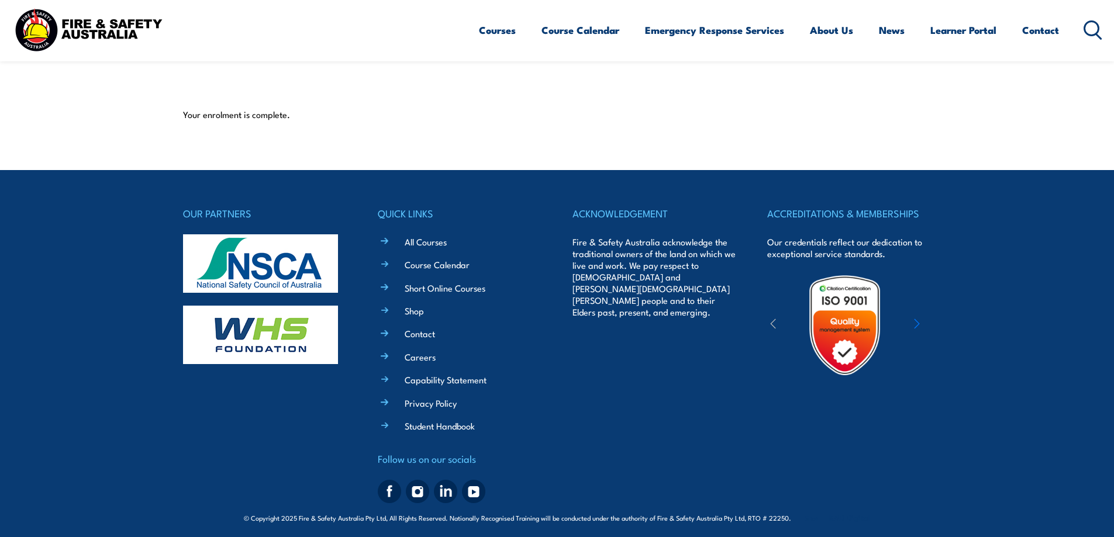
scroll to position [282, 0]
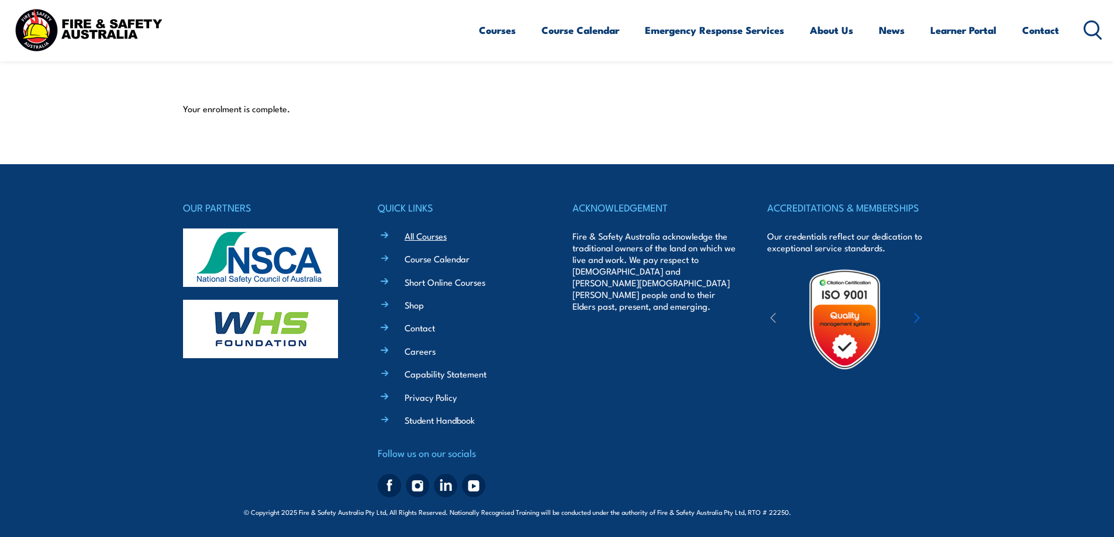
click at [430, 240] on link "All Courses" at bounding box center [426, 236] width 42 height 12
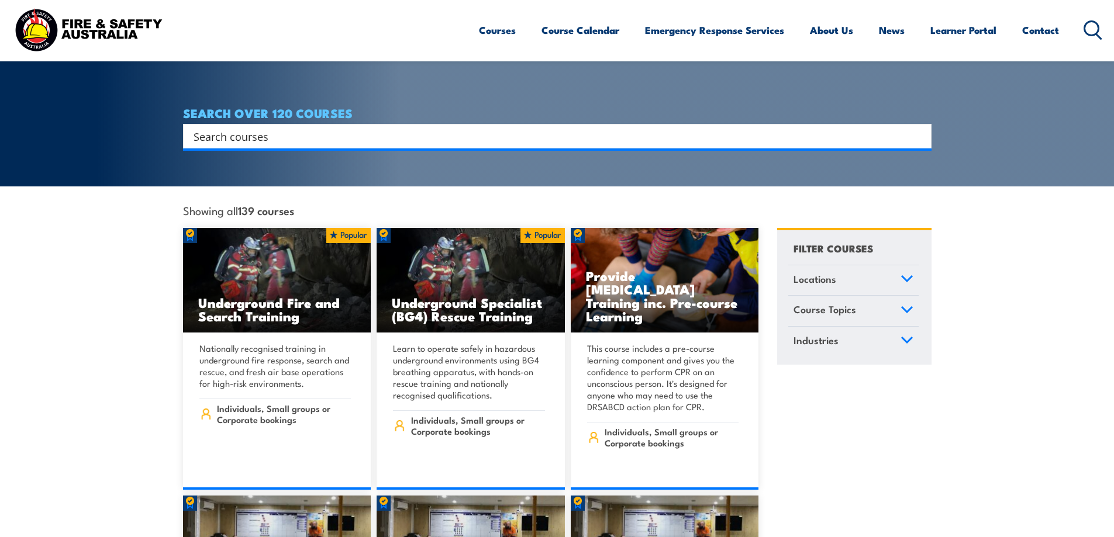
scroll to position [234, 0]
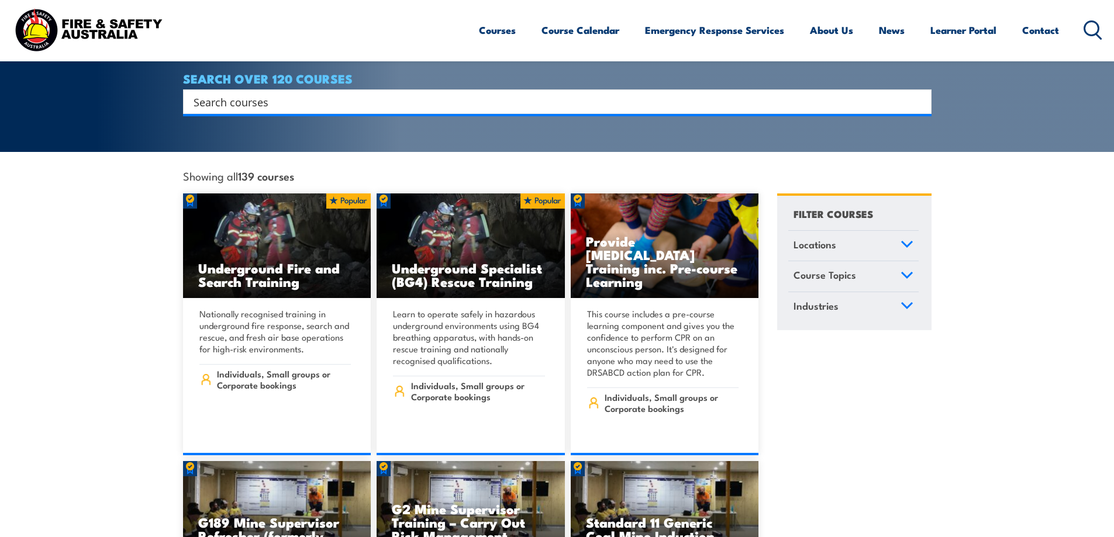
click at [817, 237] on span "Locations" at bounding box center [814, 245] width 43 height 16
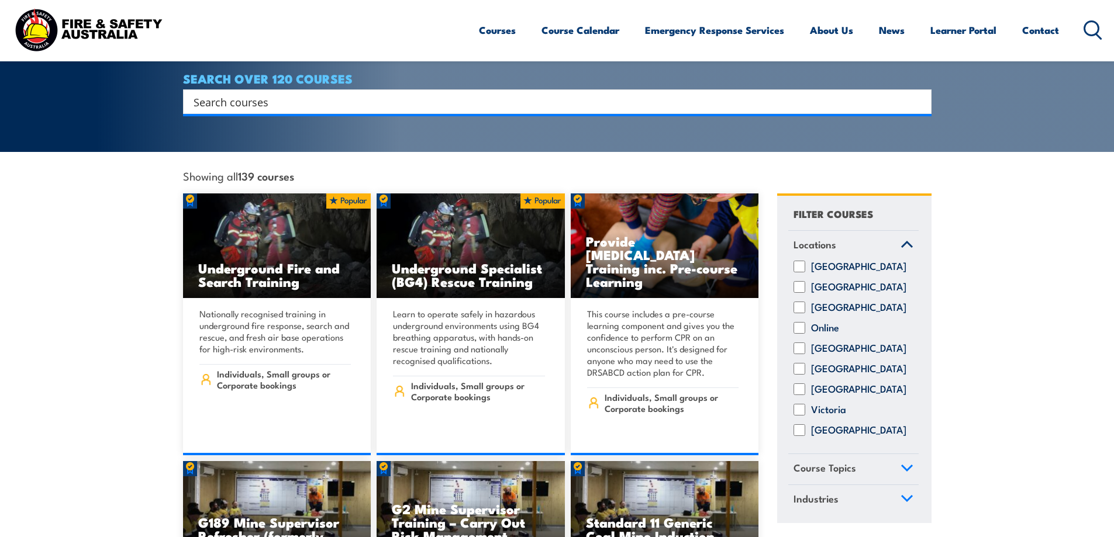
click at [800, 366] on input "South Australia" at bounding box center [799, 369] width 12 height 12
checkbox input "true"
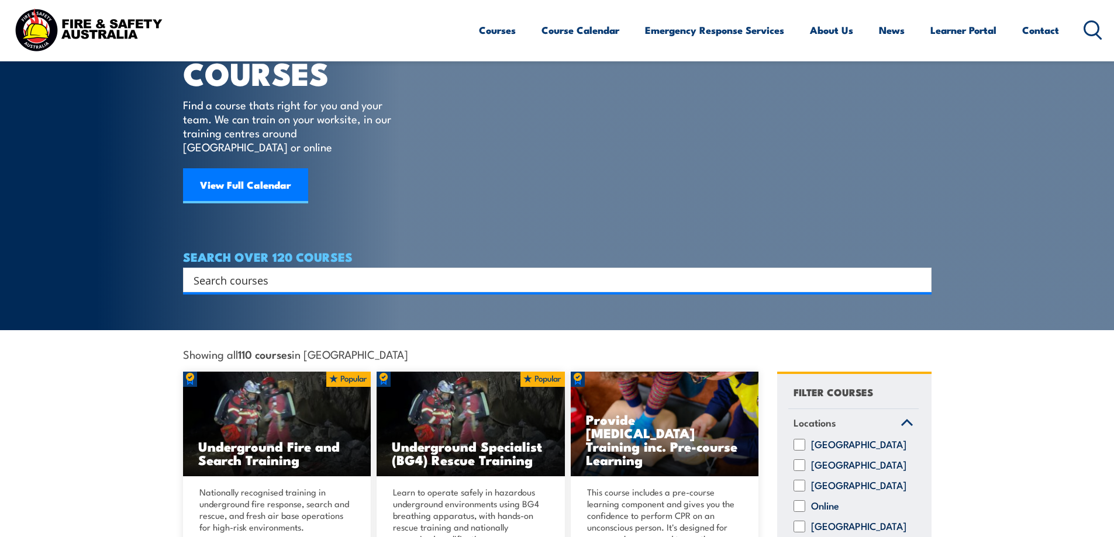
scroll to position [78, 0]
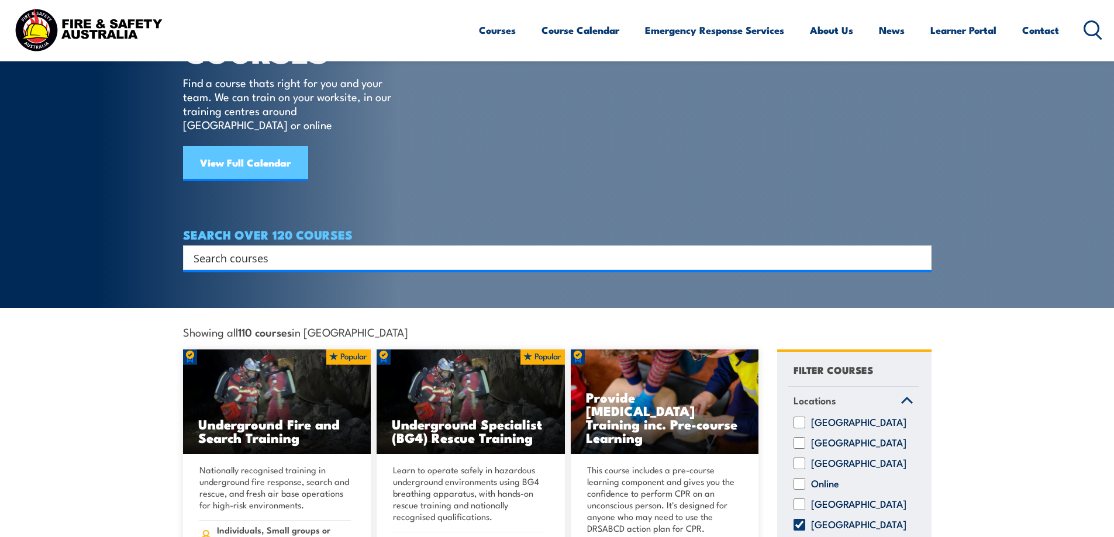
click at [267, 149] on link "View Full Calendar" at bounding box center [245, 163] width 125 height 35
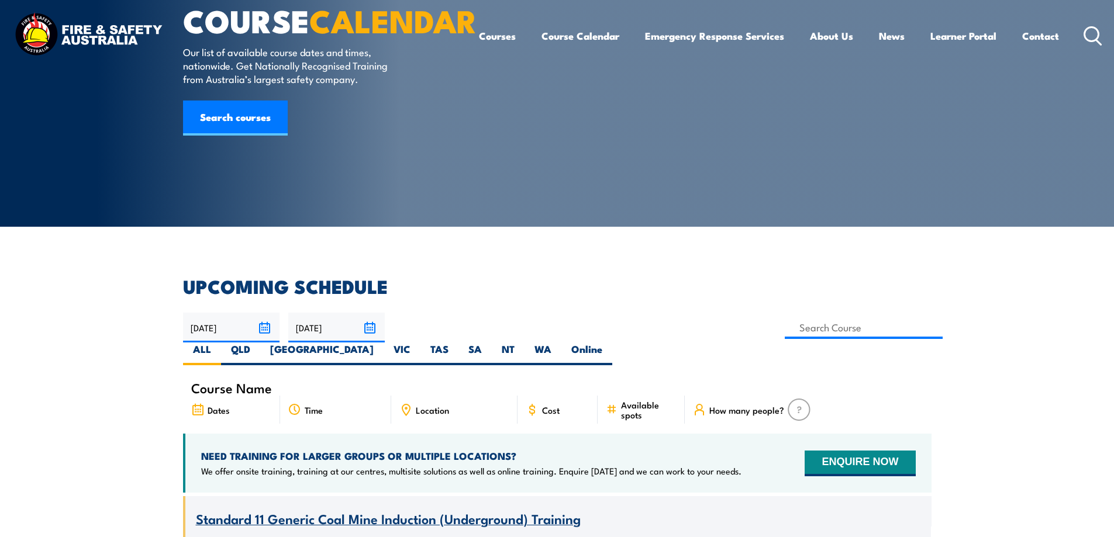
scroll to position [156, 0]
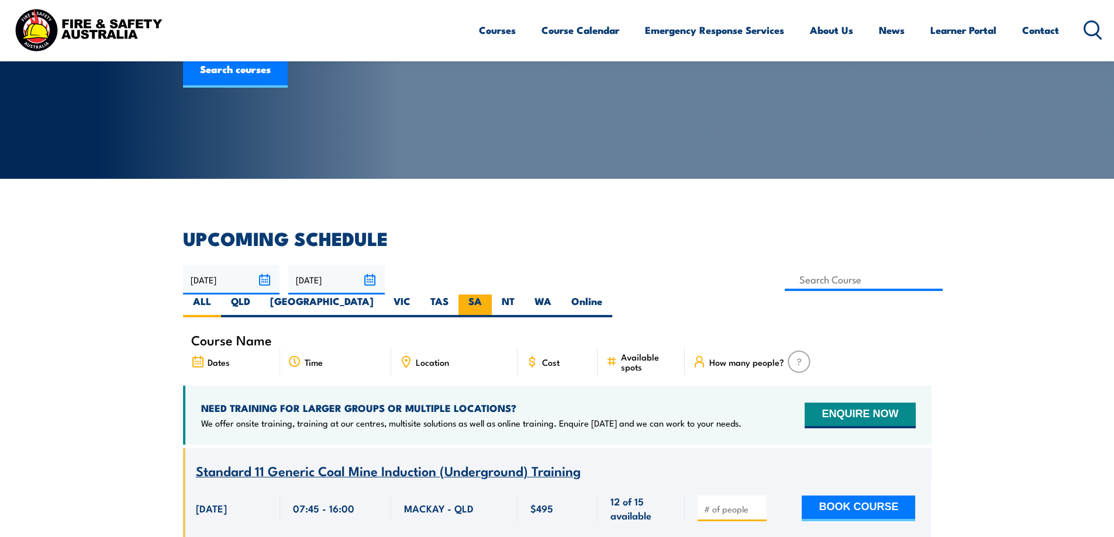
click at [492, 295] on label "SA" at bounding box center [474, 306] width 33 height 23
click at [489, 295] on input "SA" at bounding box center [486, 299] width 8 height 8
radio input "true"
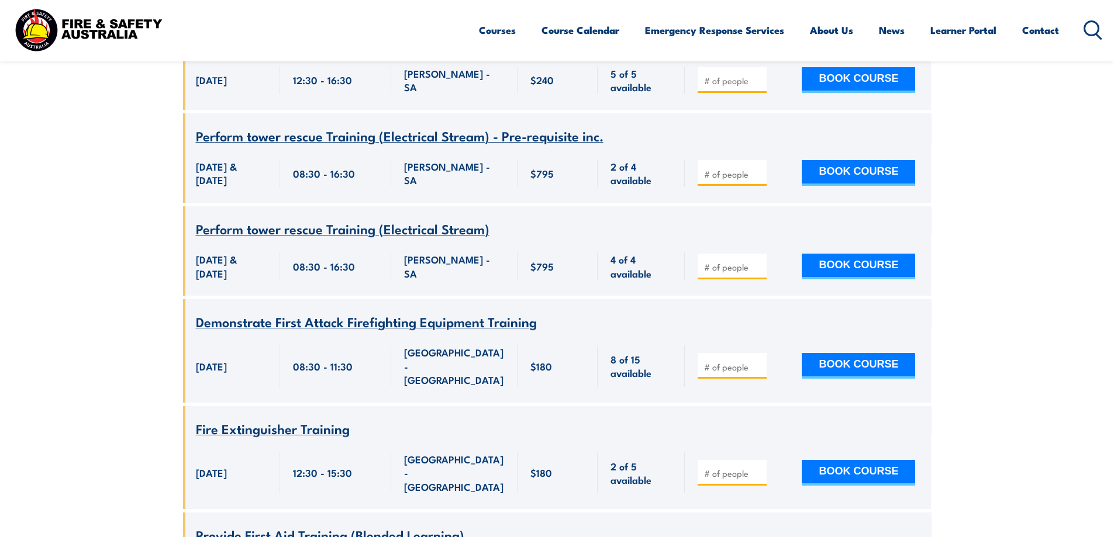
scroll to position [1165, 0]
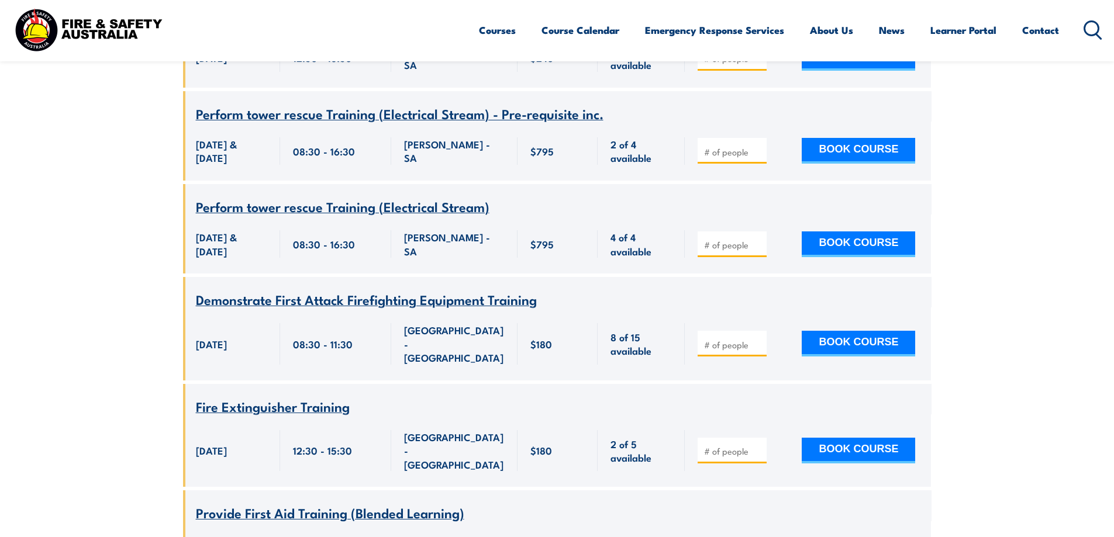
click at [341, 396] on span "Fire Extinguisher Training" at bounding box center [273, 406] width 154 height 20
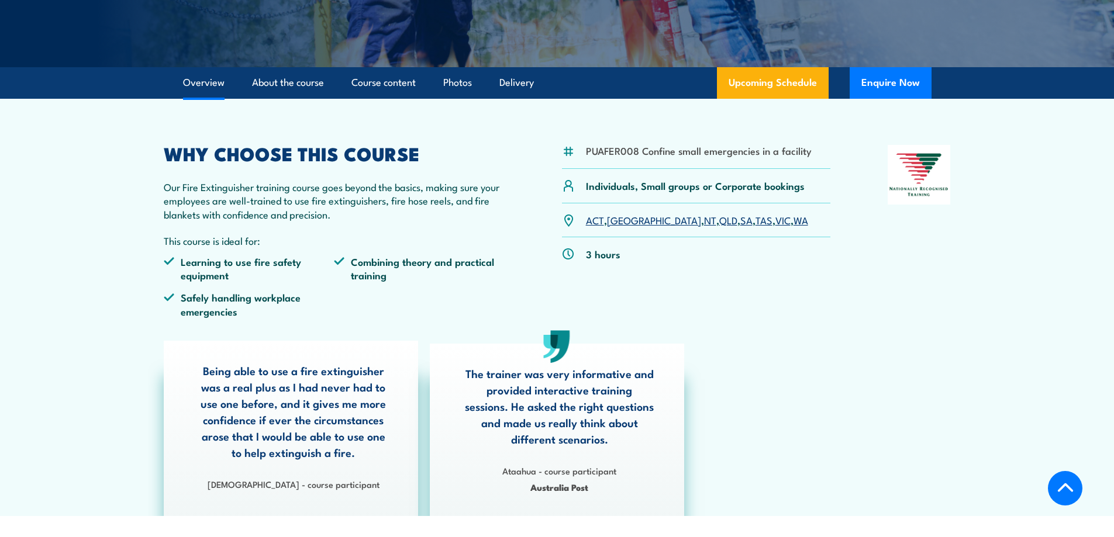
scroll to position [234, 0]
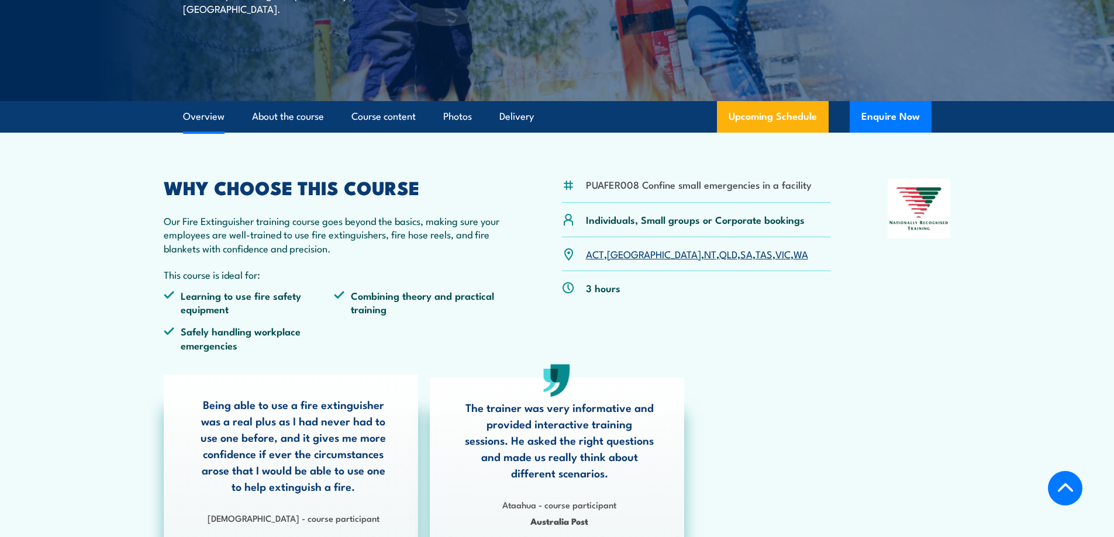
click at [740, 255] on link "SA" at bounding box center [746, 254] width 12 height 14
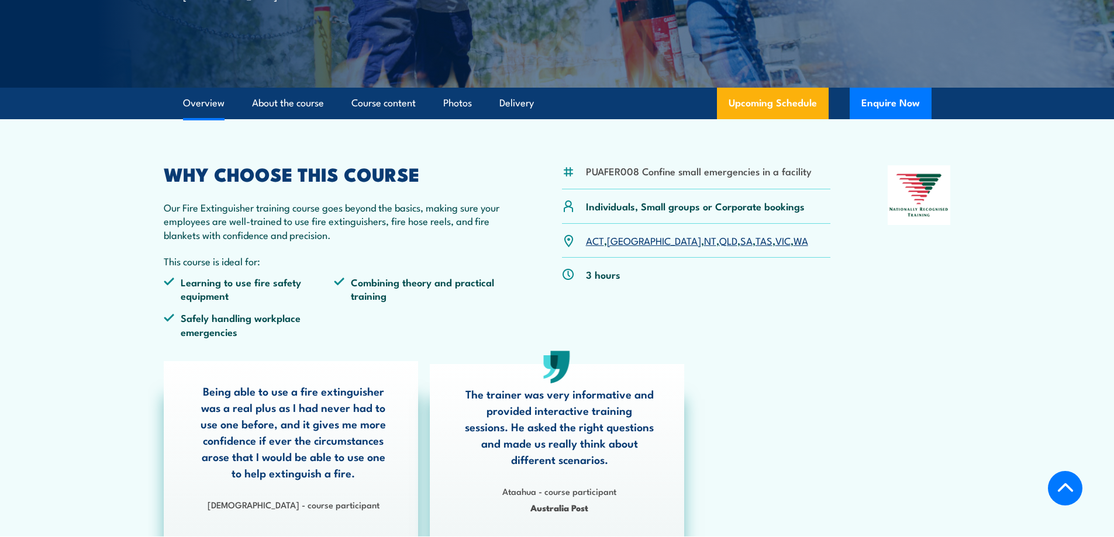
scroll to position [169, 0]
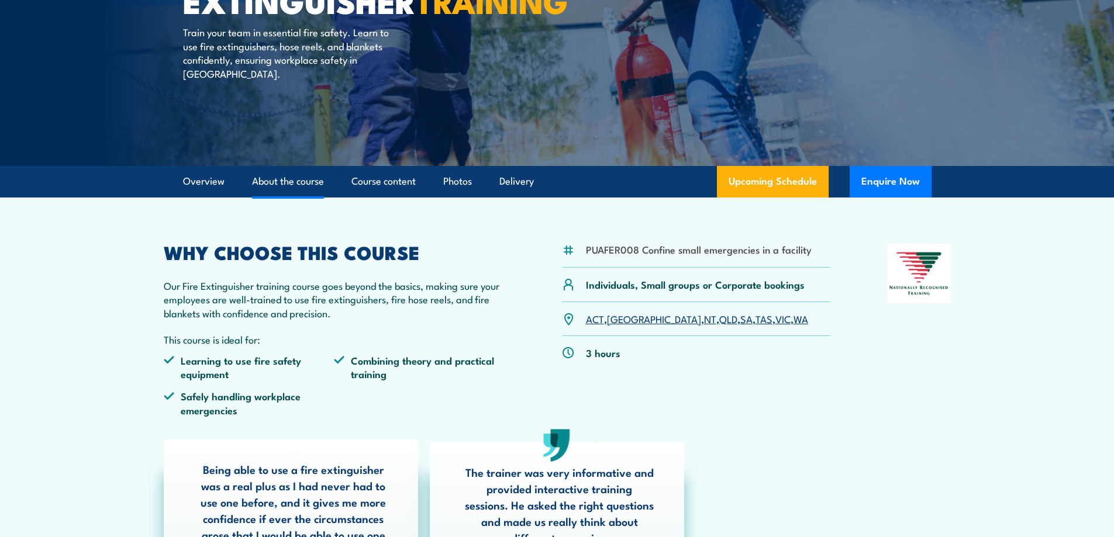
click at [301, 178] on link "About the course" at bounding box center [288, 181] width 72 height 31
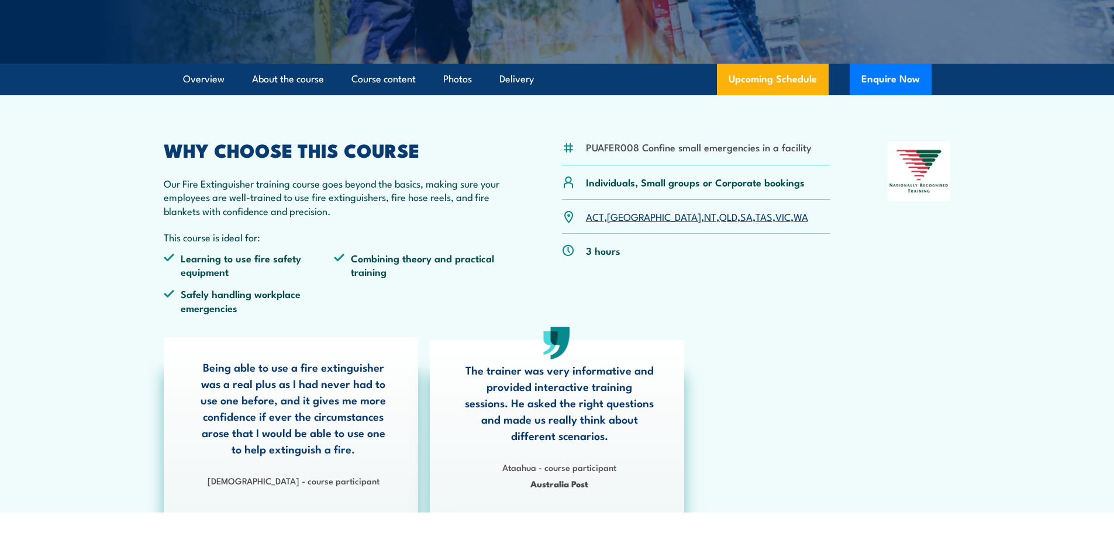
scroll to position [78, 0]
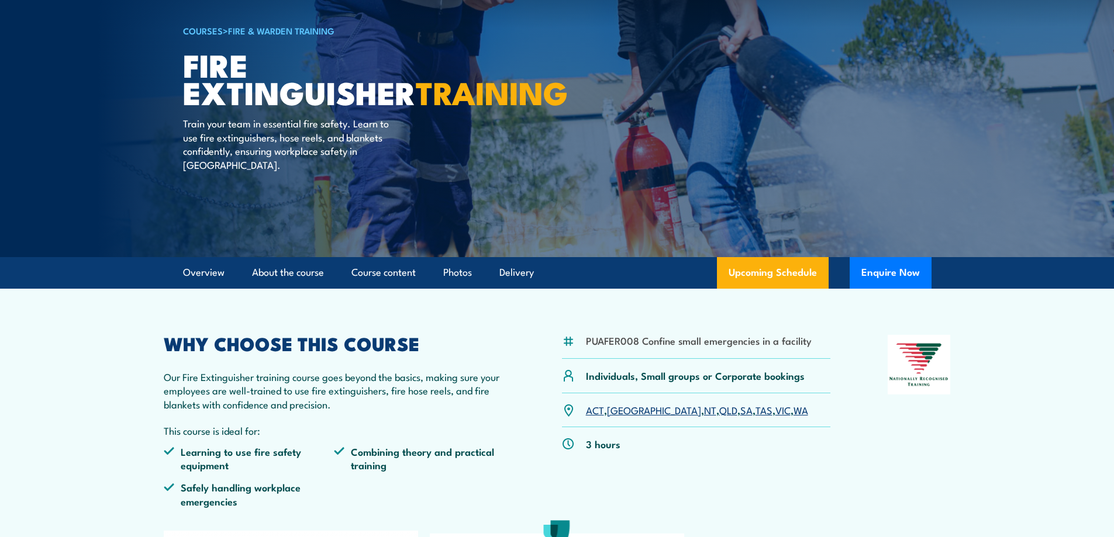
click at [740, 411] on link "SA" at bounding box center [746, 410] width 12 height 14
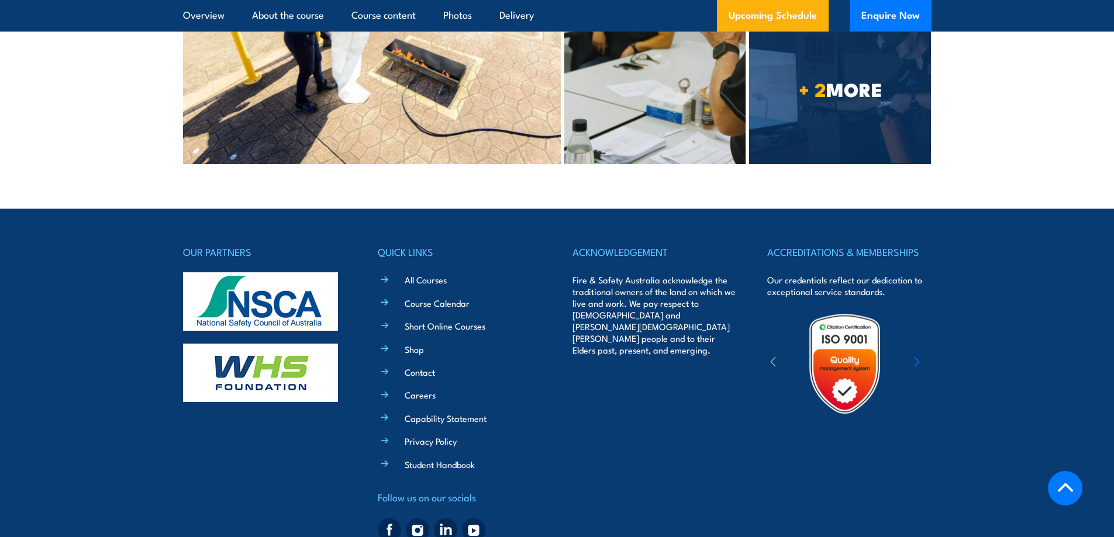
scroll to position [3560, 0]
